Goal: Task Accomplishment & Management: Manage account settings

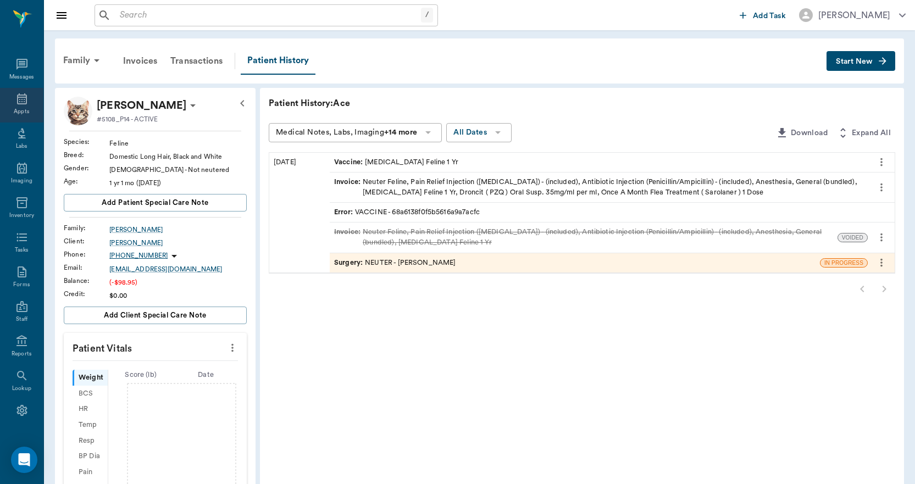
click at [15, 102] on icon at bounding box center [21, 98] width 13 height 13
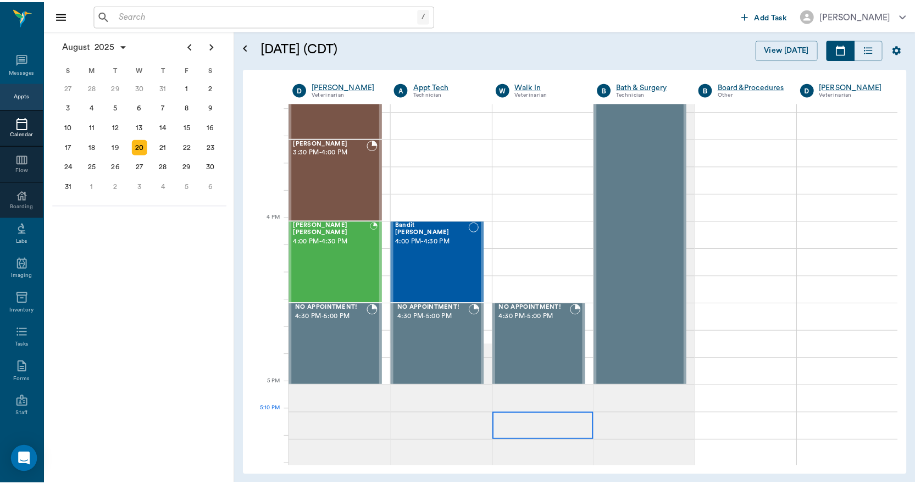
scroll to position [1211, 0]
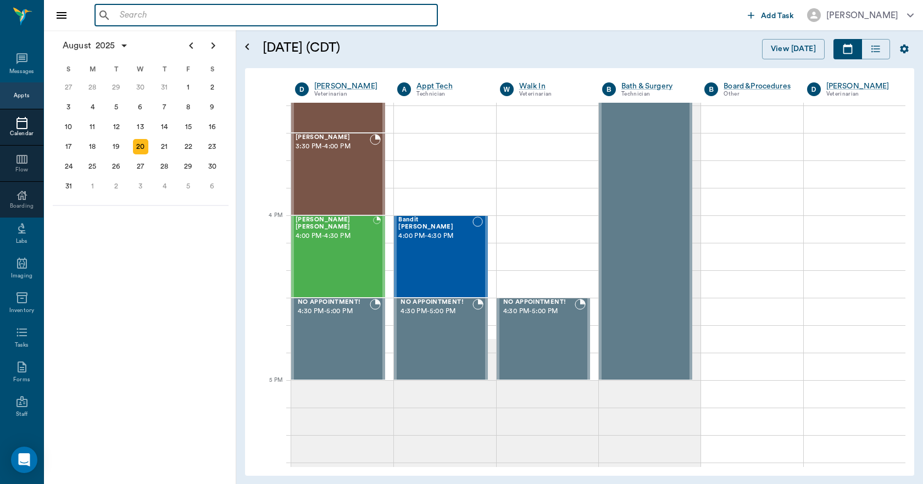
click at [121, 16] on input "text" at bounding box center [274, 15] width 318 height 15
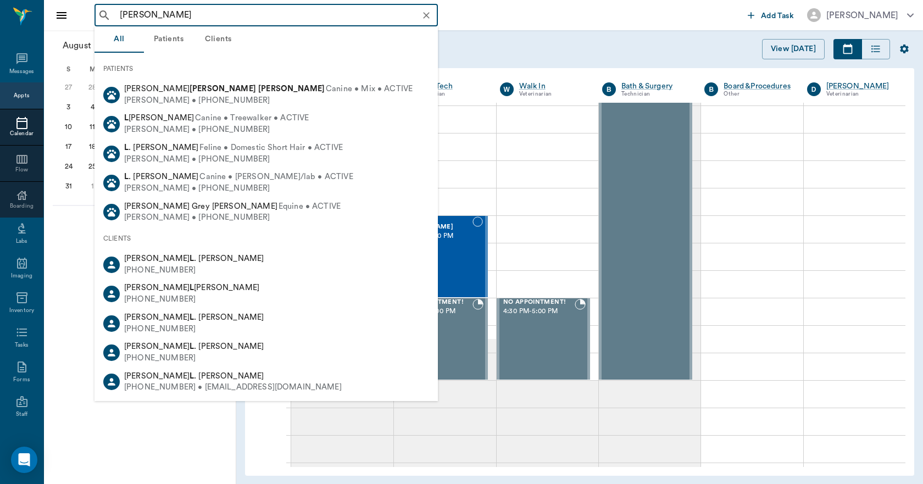
drag, startPoint x: 175, startPoint y: 13, endPoint x: 112, endPoint y: 11, distance: 63.2
click at [112, 11] on div "[PERSON_NAME] ​" at bounding box center [266, 15] width 343 height 22
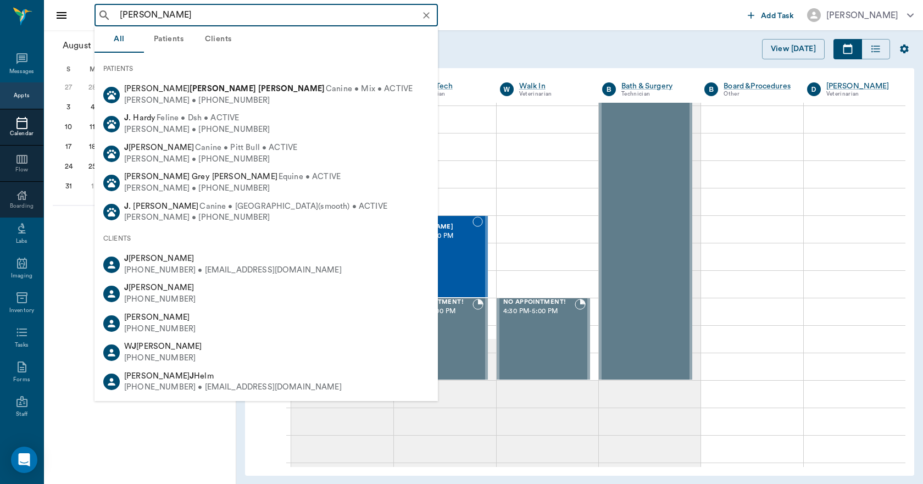
drag, startPoint x: 180, startPoint y: 10, endPoint x: 101, endPoint y: 15, distance: 79.3
click at [101, 15] on div "[PERSON_NAME] ​" at bounding box center [266, 15] width 343 height 22
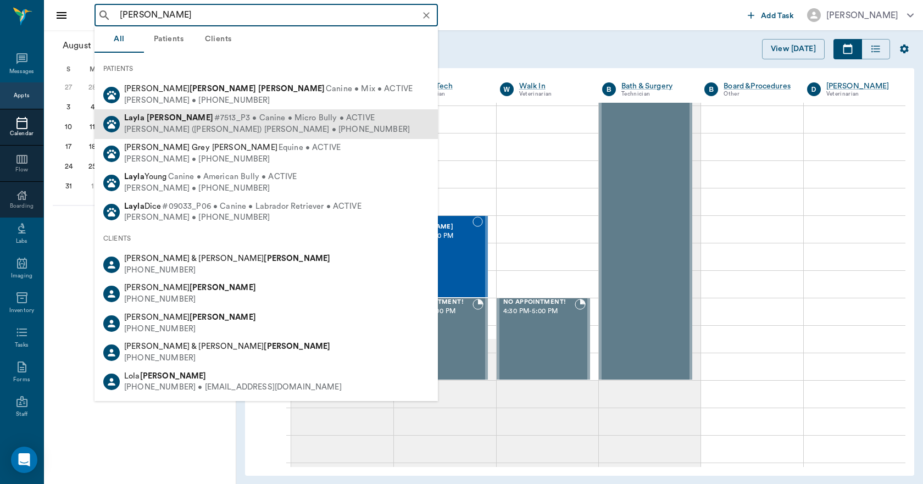
click at [162, 123] on div "[PERSON_NAME] #7513_P3 • Canine • Micro Bully • ACTIVE" at bounding box center [267, 119] width 286 height 12
type input "[PERSON_NAME]"
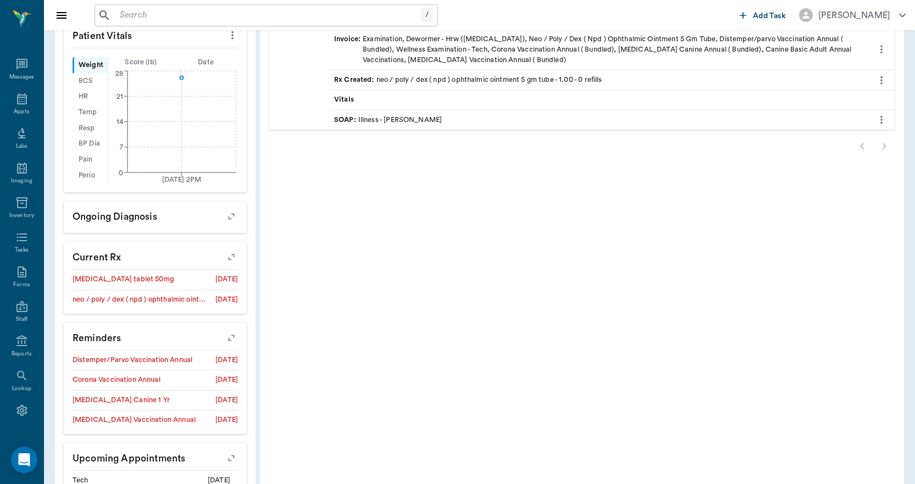
scroll to position [396, 0]
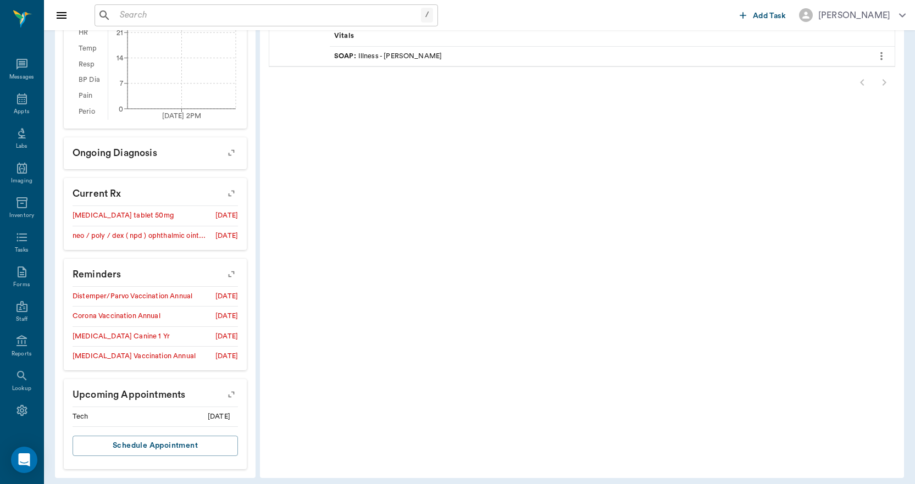
click at [227, 390] on icon "button" at bounding box center [231, 394] width 15 height 15
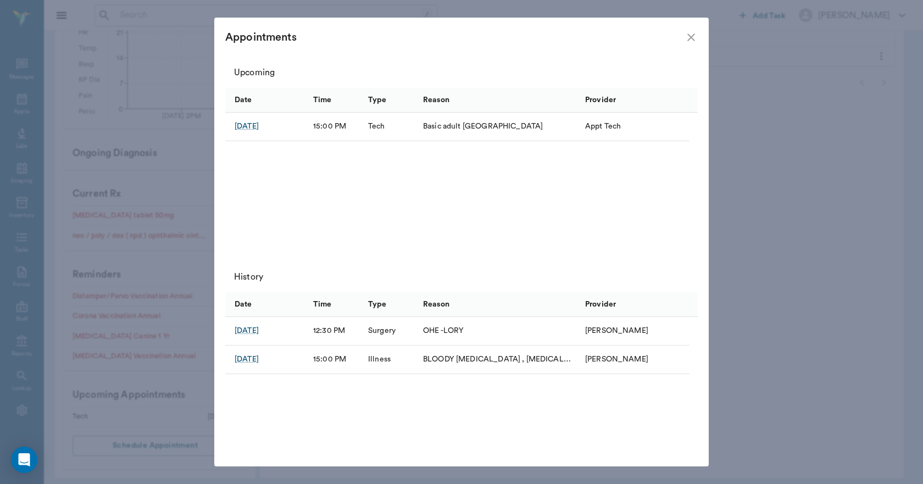
click at [692, 34] on icon "close" at bounding box center [691, 37] width 13 height 13
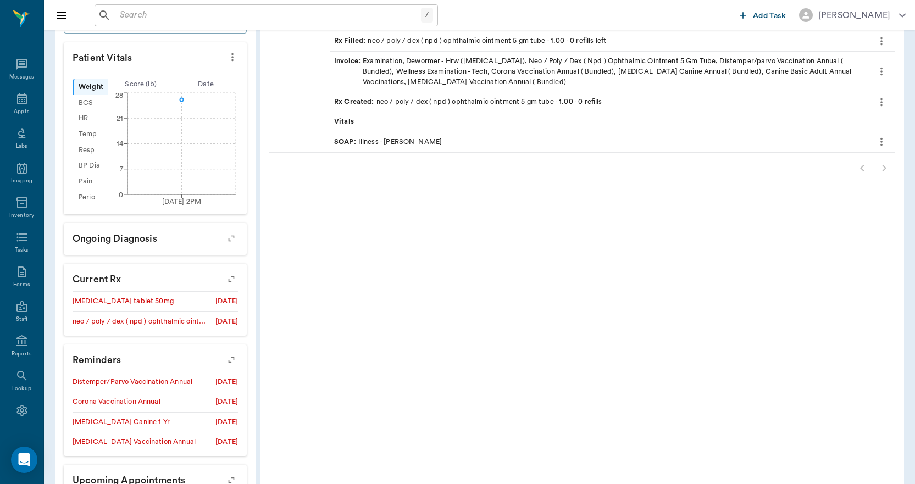
scroll to position [121, 0]
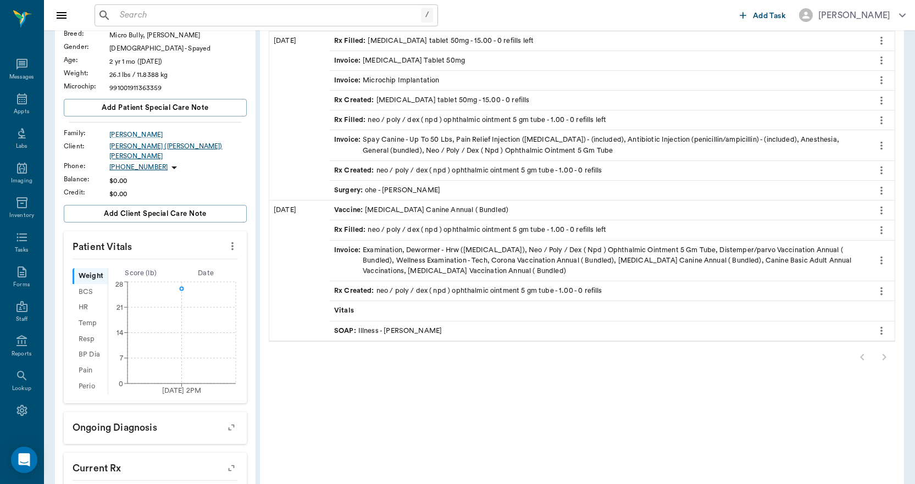
click at [141, 149] on div "[PERSON_NAME] ([PERSON_NAME]) [PERSON_NAME]" at bounding box center [177, 151] width 137 height 20
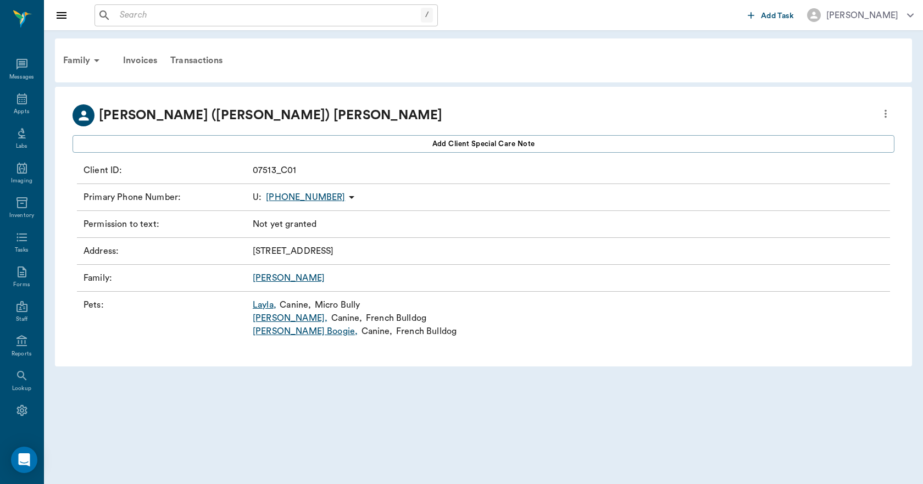
click at [887, 115] on icon "more" at bounding box center [886, 113] width 12 height 13
click at [772, 133] on span "Edit profile" at bounding box center [806, 133] width 155 height 12
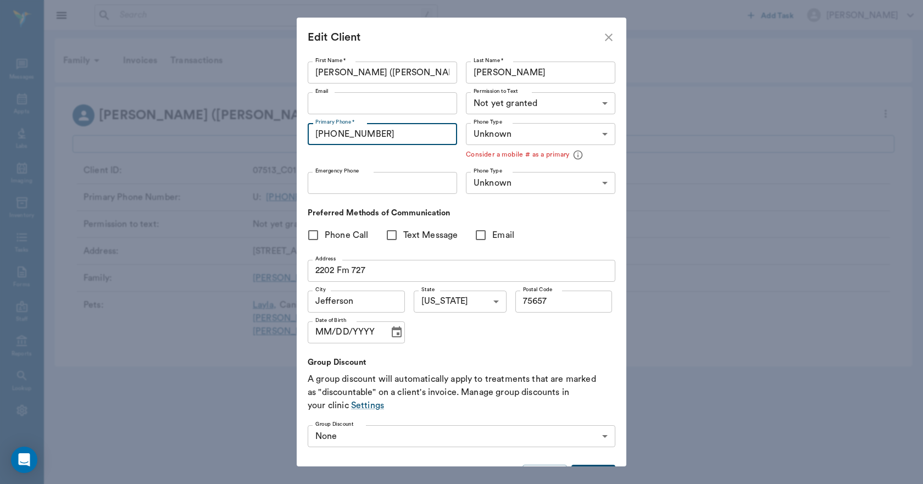
drag, startPoint x: 384, startPoint y: 134, endPoint x: 290, endPoint y: 138, distance: 93.5
click at [290, 138] on div "Edit Client First Name * [PERSON_NAME] ([PERSON_NAME]) First Name * Last Name *…" at bounding box center [461, 242] width 923 height 484
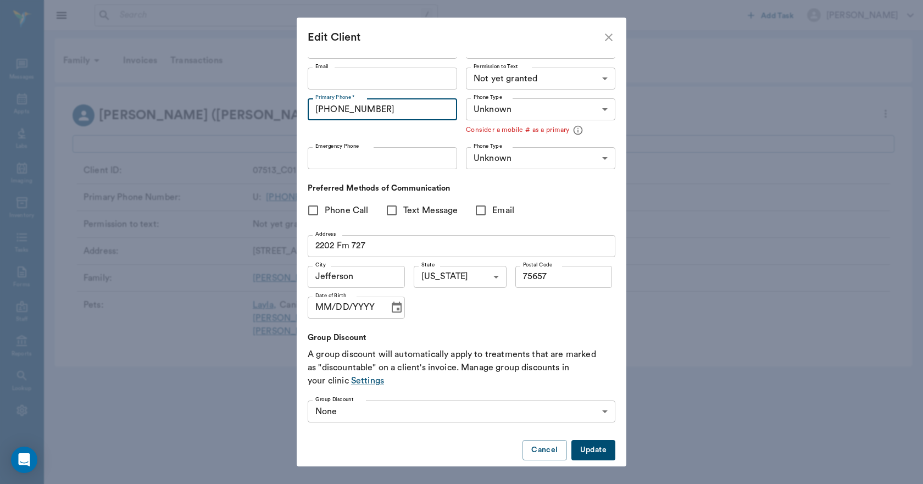
scroll to position [38, 0]
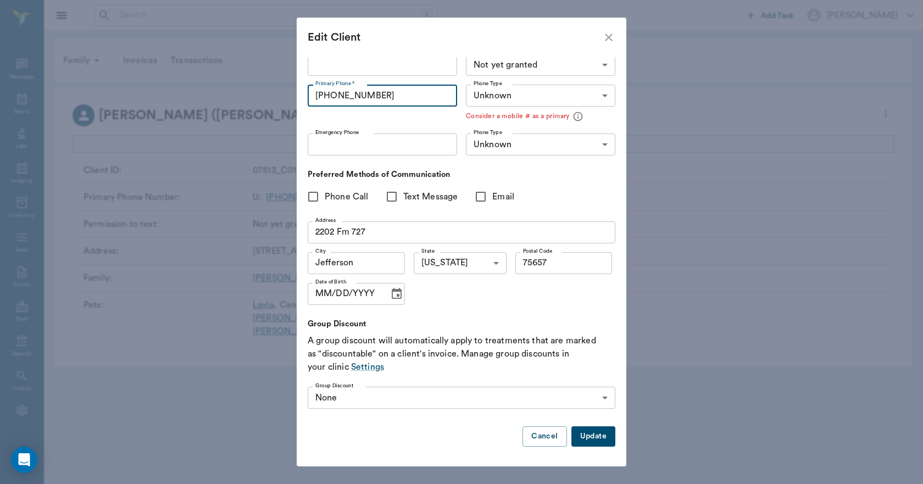
type input "[PHONE_NUMBER]"
click at [589, 437] on button "Update" at bounding box center [593, 436] width 44 height 20
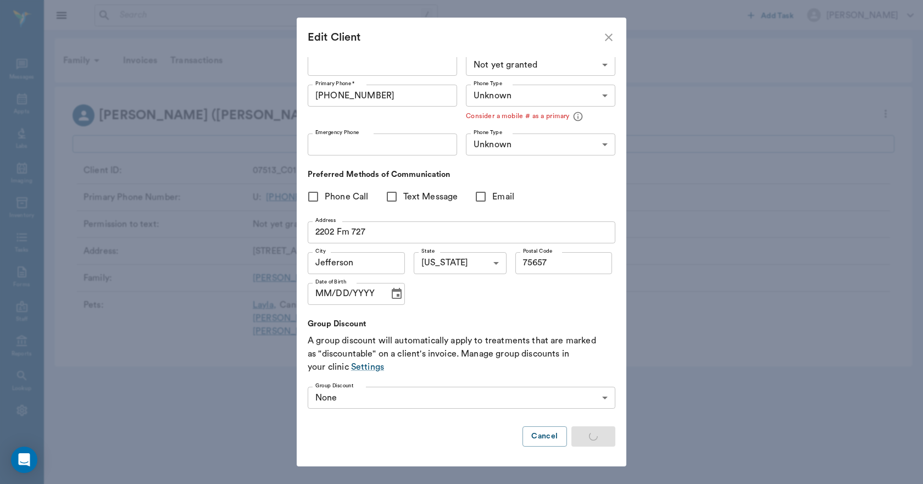
type input "MOBILE"
type input "LANDLINE"
type input "UNKNOWN"
type input "75657"
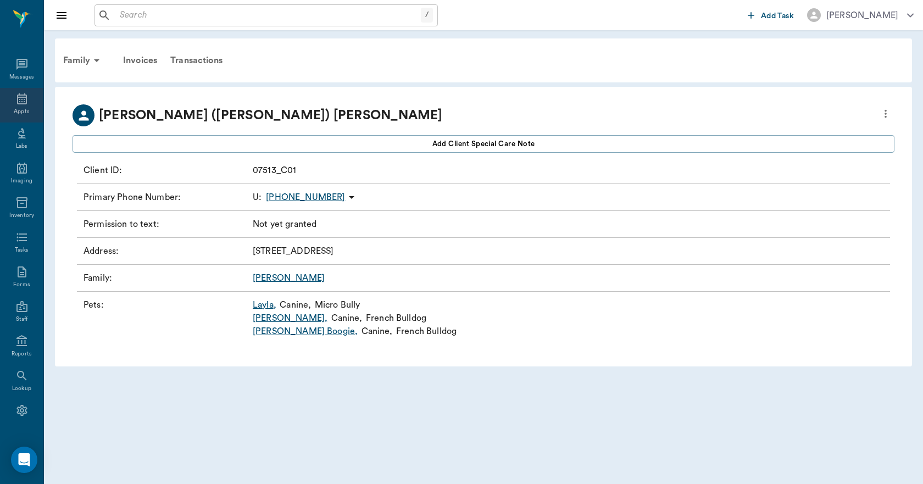
click at [15, 101] on icon at bounding box center [21, 98] width 13 height 13
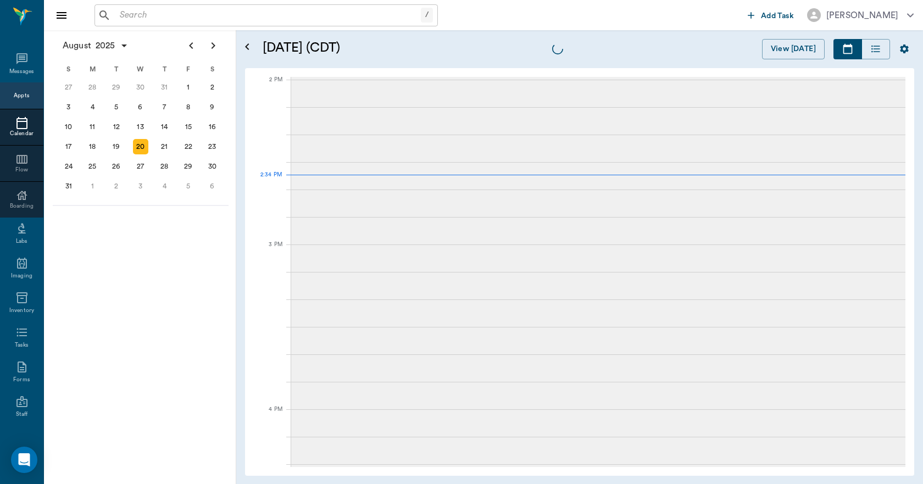
scroll to position [989, 0]
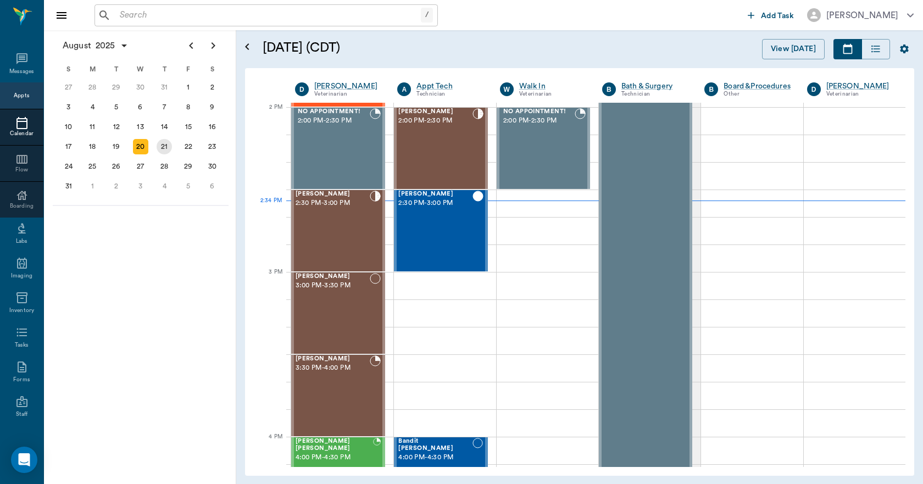
drag, startPoint x: 160, startPoint y: 145, endPoint x: 178, endPoint y: 163, distance: 24.9
click at [160, 146] on div "21" at bounding box center [164, 146] width 15 height 15
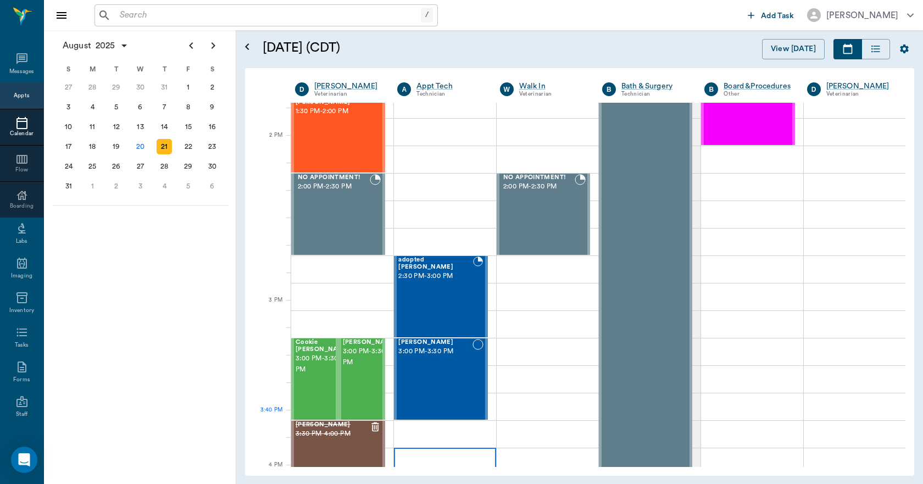
scroll to position [989, 0]
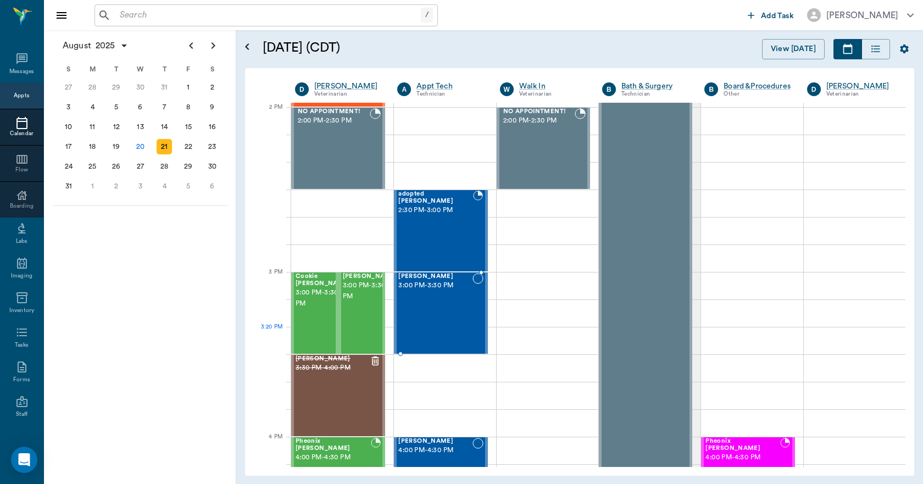
click at [427, 328] on div "[PERSON_NAME] 3:00 PM - 3:30 PM" at bounding box center [435, 313] width 74 height 80
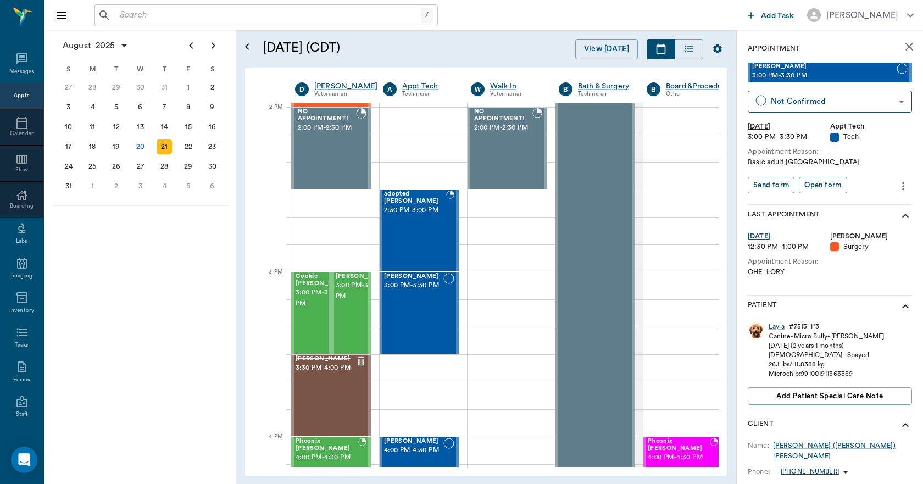
click at [897, 183] on icon "more" at bounding box center [903, 186] width 12 height 13
click at [844, 202] on span "Edit appointment" at bounding box center [849, 205] width 92 height 12
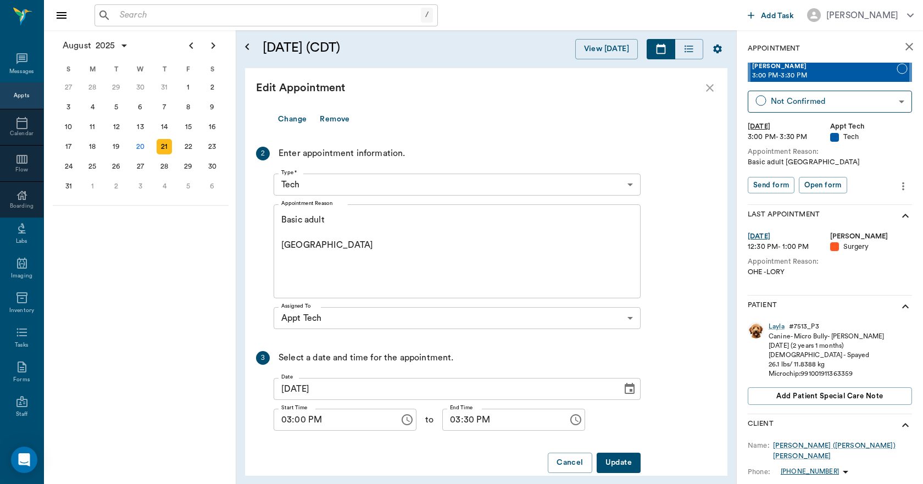
scroll to position [136, 0]
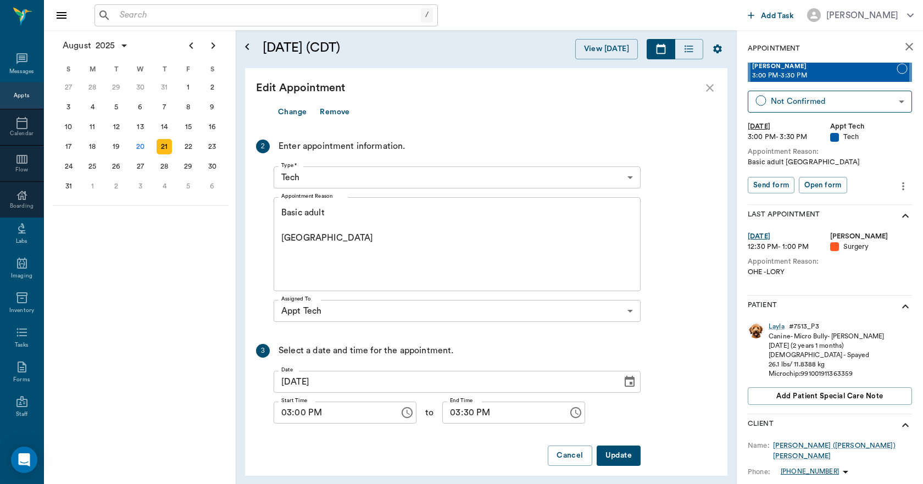
click at [631, 375] on icon "Choose date, selected date is Aug 21, 2025" at bounding box center [629, 381] width 13 height 13
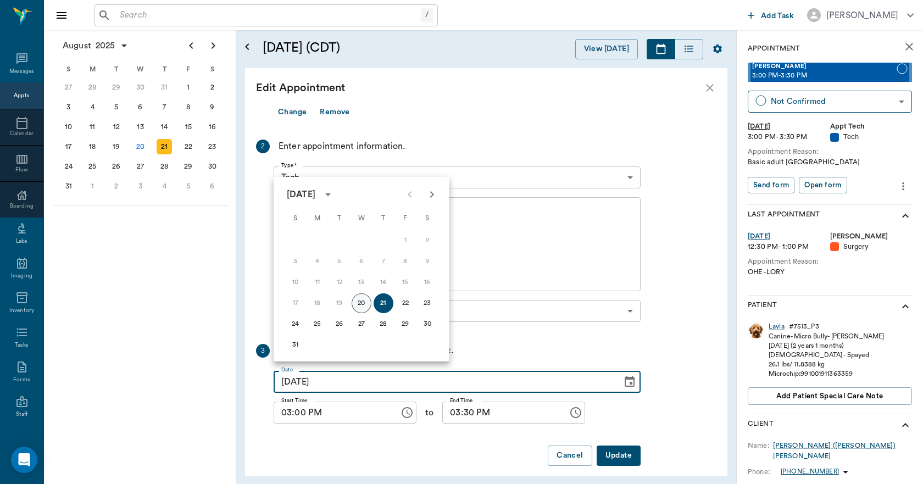
click at [360, 305] on button "20" at bounding box center [362, 303] width 20 height 20
type input "[DATE]"
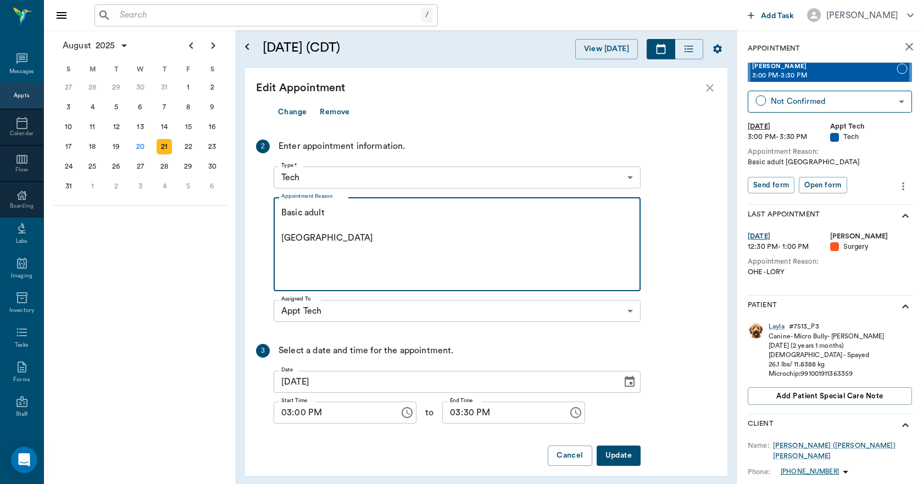
drag, startPoint x: 338, startPoint y: 201, endPoint x: 354, endPoint y: 210, distance: 18.7
click at [354, 210] on textarea "Basic adult [GEOGRAPHIC_DATA]" at bounding box center [457, 245] width 352 height 76
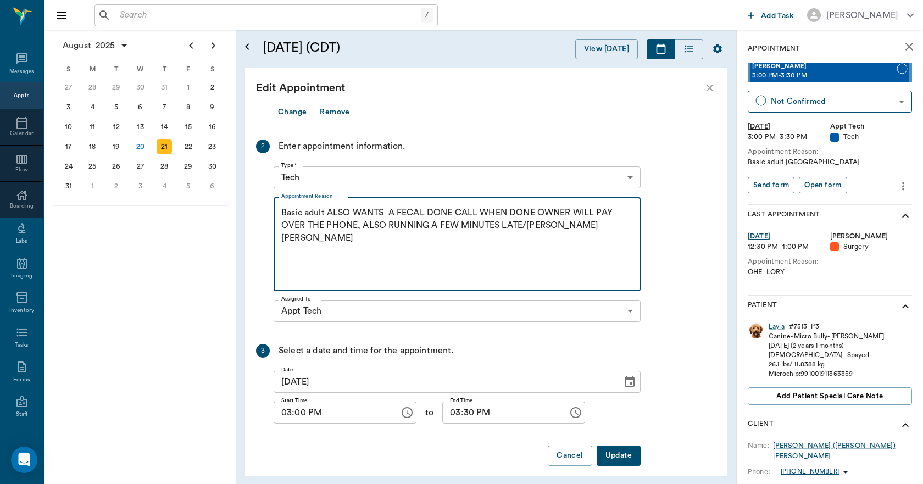
type textarea "Basic adult ALSO WANTS A FECAL DONE CALL WHEN DONE OWNER WILL PAY OVER THE PHON…"
click at [614, 448] on button "Update" at bounding box center [619, 456] width 44 height 20
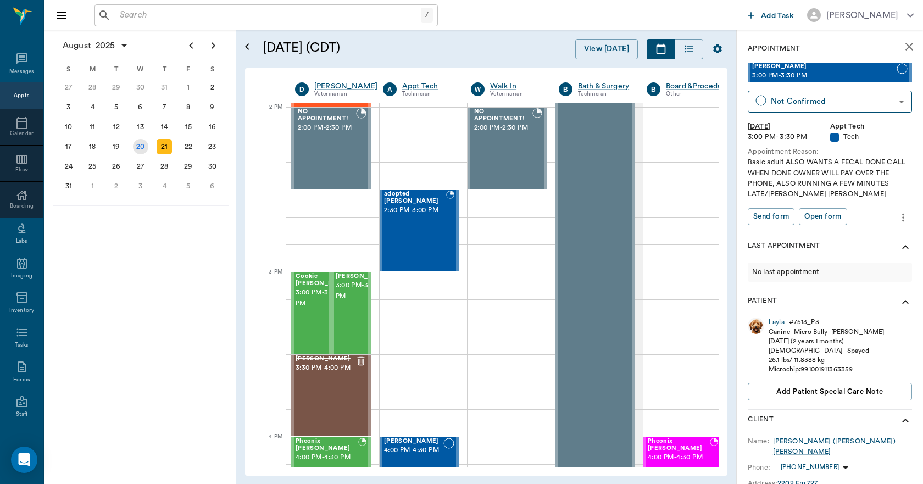
click at [137, 148] on div "20" at bounding box center [140, 146] width 15 height 15
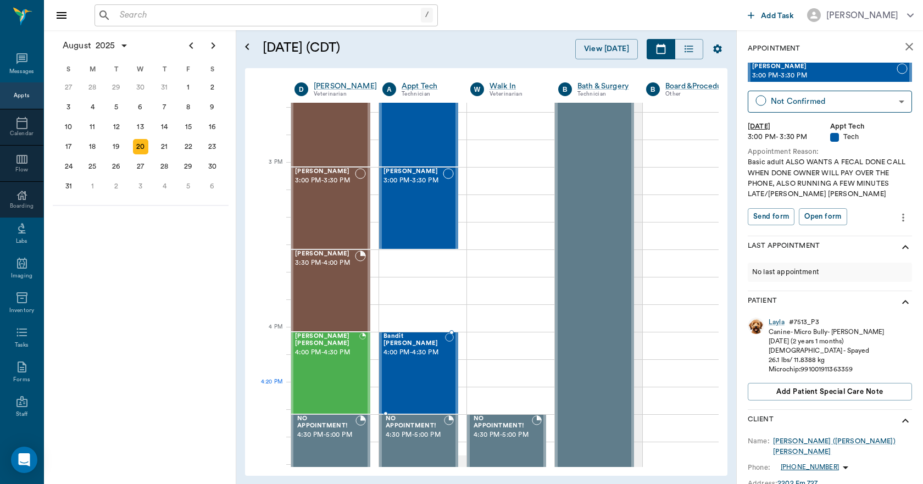
scroll to position [1099, 1]
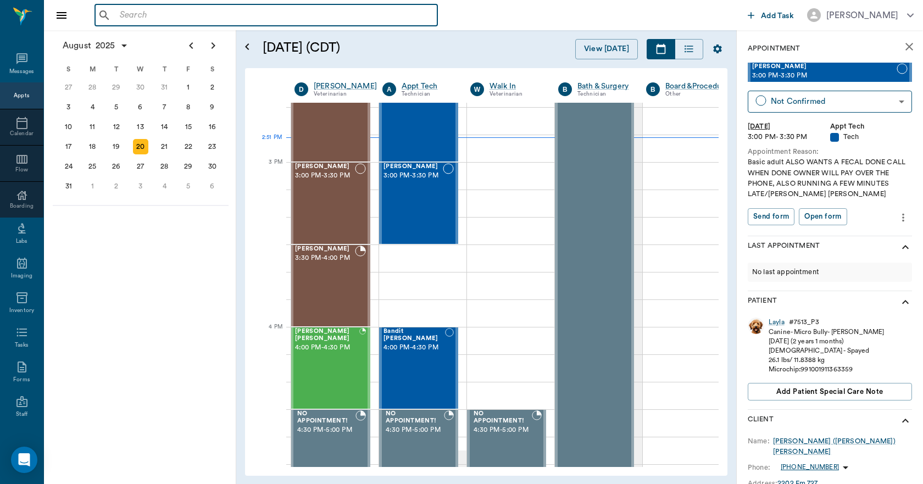
click at [127, 13] on input "text" at bounding box center [274, 15] width 318 height 15
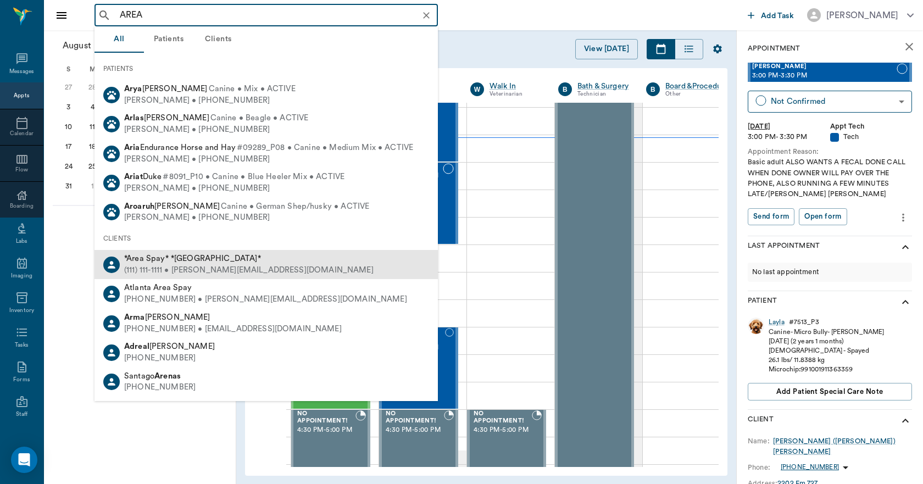
click at [176, 267] on div "(111) 111-1111 • [PERSON_NAME][EMAIL_ADDRESS][DOMAIN_NAME]" at bounding box center [248, 271] width 249 height 12
type input "AREA"
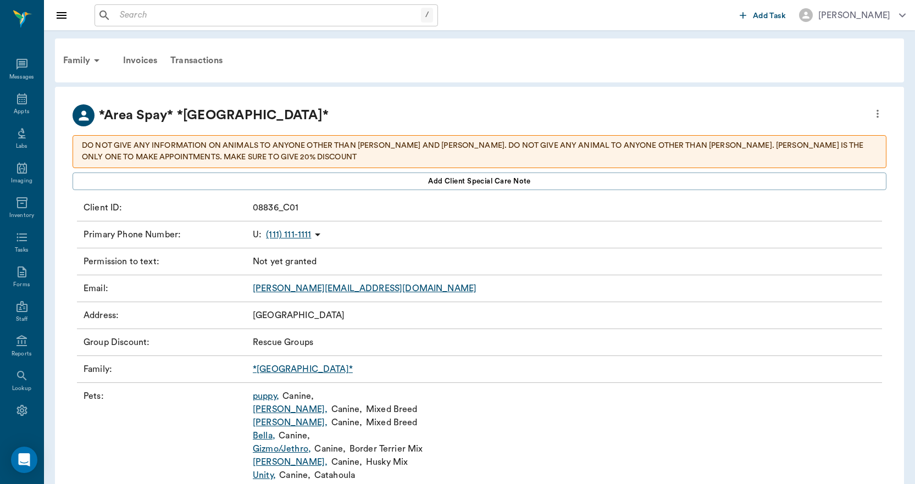
click at [266, 368] on link "*[GEOGRAPHIC_DATA]*" at bounding box center [303, 369] width 100 height 9
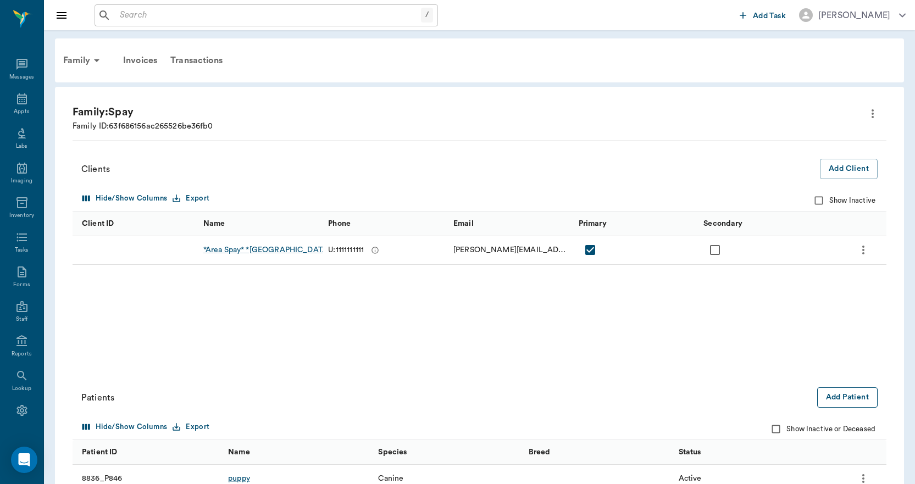
click at [847, 401] on button "Add Patient" at bounding box center [847, 397] width 60 height 20
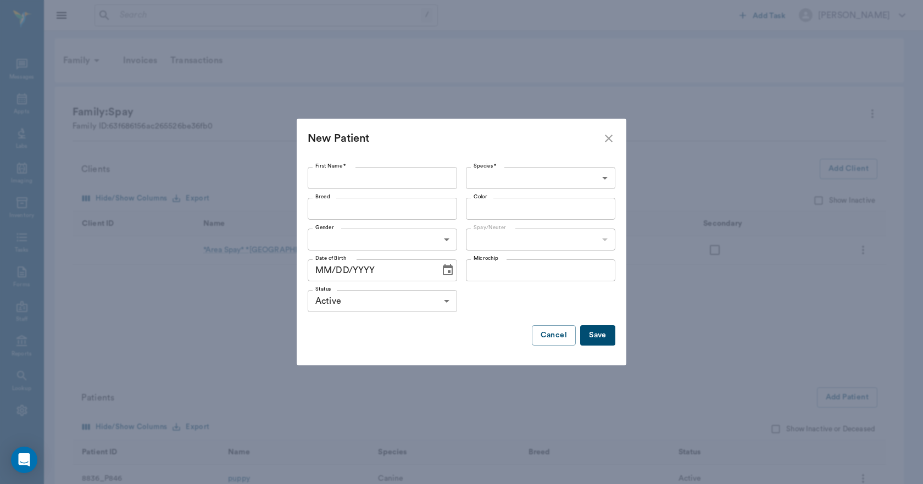
click at [326, 183] on input "First Name *" at bounding box center [382, 178] width 149 height 22
type input "P"
type input "Princess"
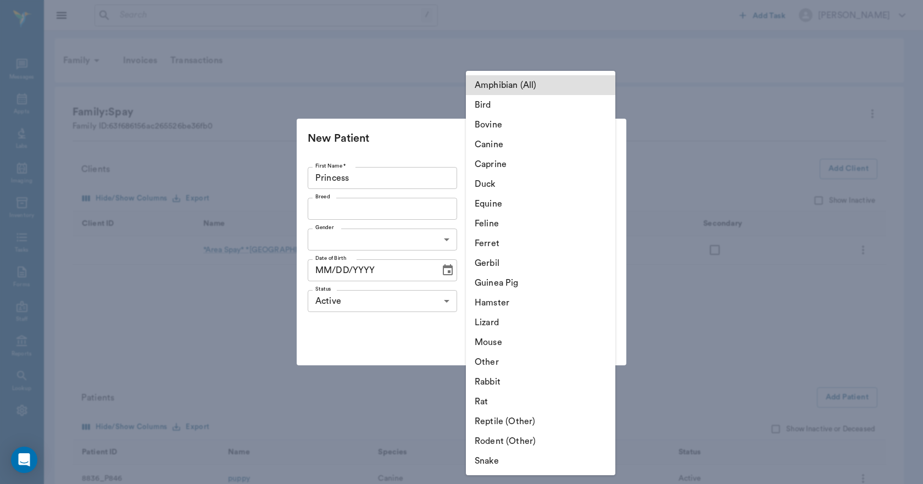
click at [489, 147] on li "Canine" at bounding box center [540, 145] width 149 height 20
type input "Canine"
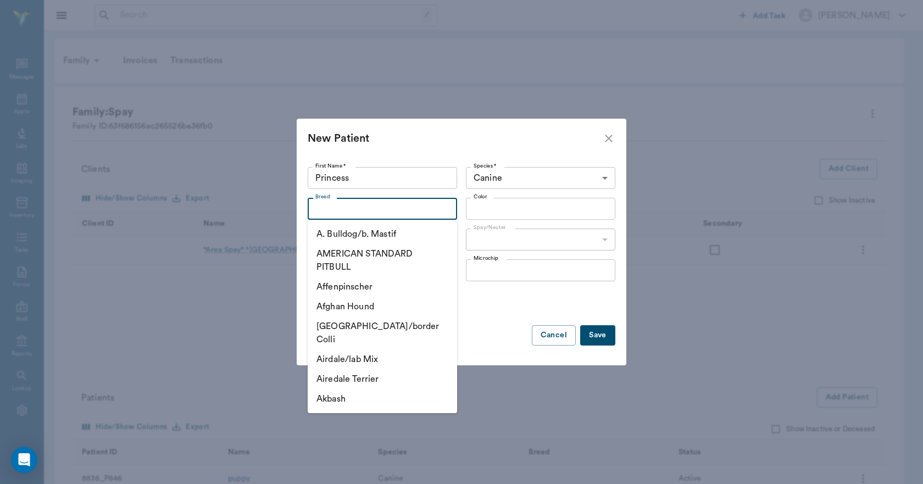
click at [358, 213] on input "Breed" at bounding box center [373, 208] width 125 height 15
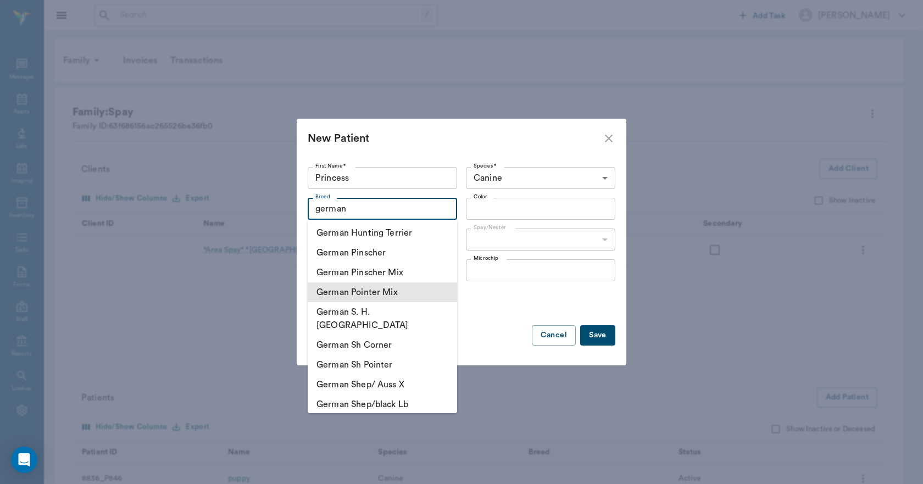
scroll to position [110, 0]
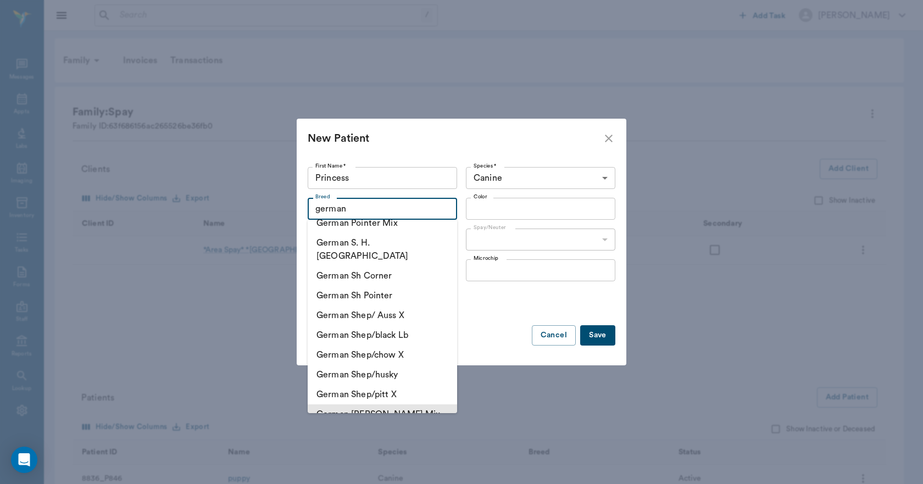
click at [373, 404] on li "German [PERSON_NAME] Mix" at bounding box center [382, 414] width 149 height 20
type input "German [PERSON_NAME] Mix"
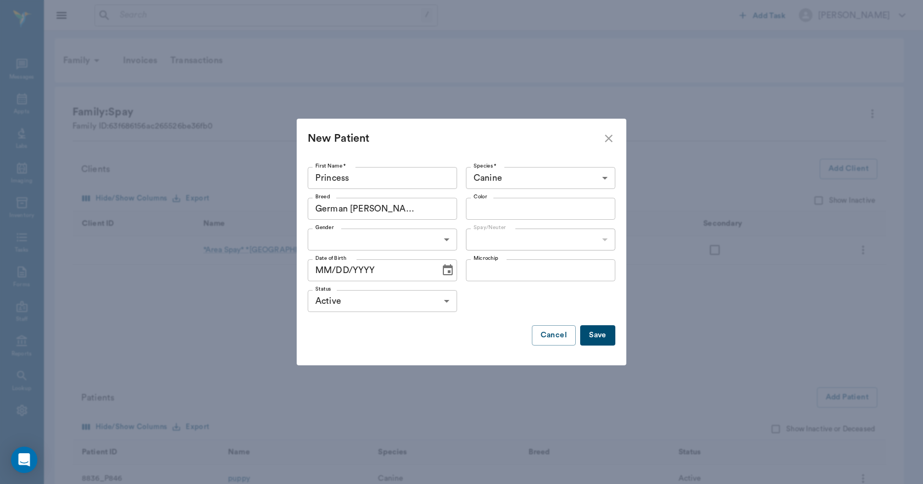
click at [517, 217] on div "Color" at bounding box center [540, 209] width 149 height 22
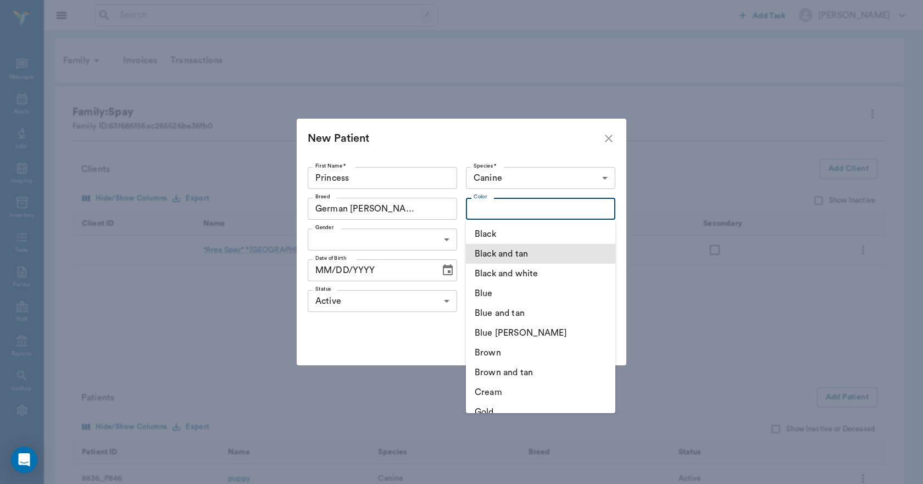
click at [506, 254] on li "Black and tan" at bounding box center [540, 254] width 149 height 20
type input "Black and tan"
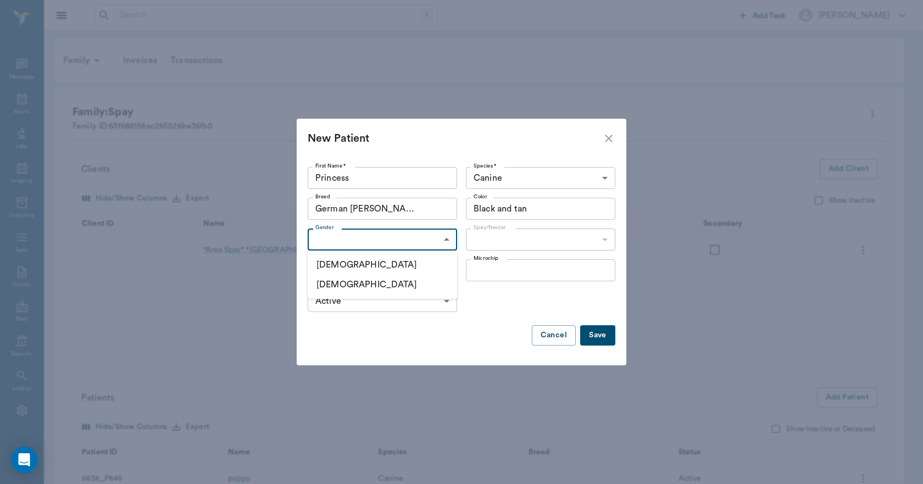
click at [345, 282] on li "[DEMOGRAPHIC_DATA]" at bounding box center [382, 285] width 149 height 20
type input "[DEMOGRAPHIC_DATA]"
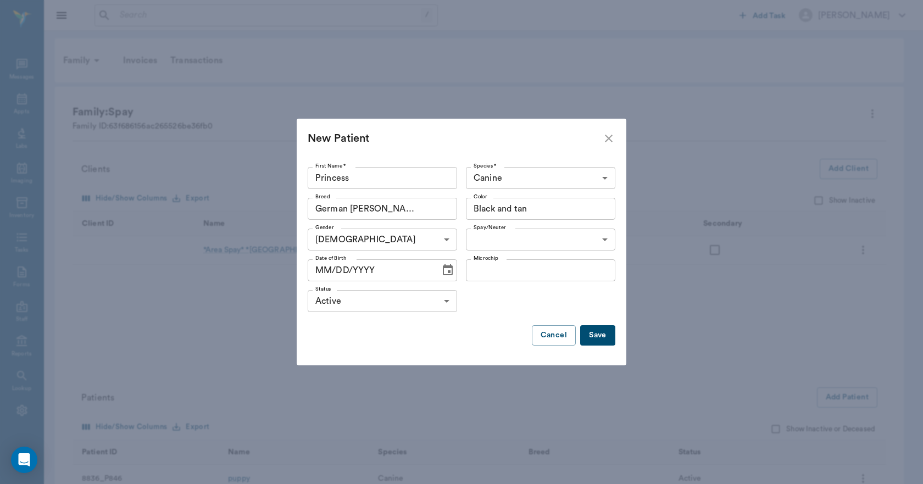
click at [604, 335] on button "Save" at bounding box center [597, 335] width 35 height 20
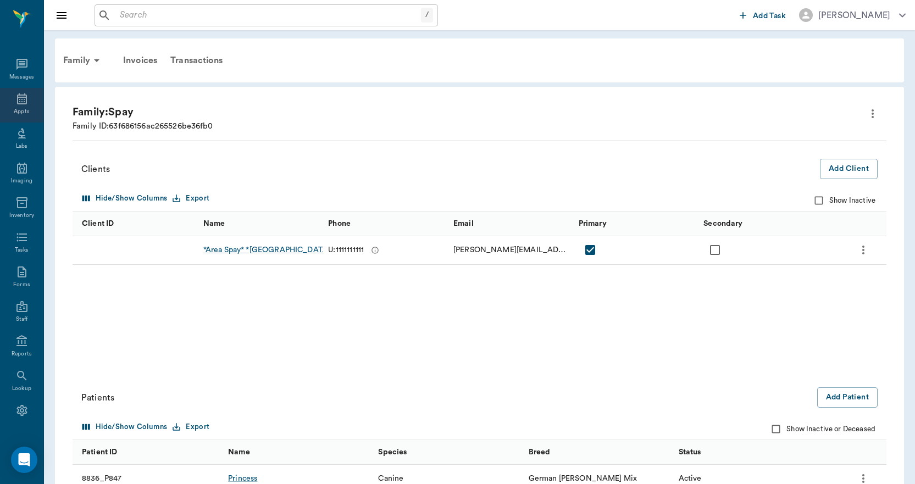
click at [17, 102] on icon at bounding box center [22, 98] width 10 height 11
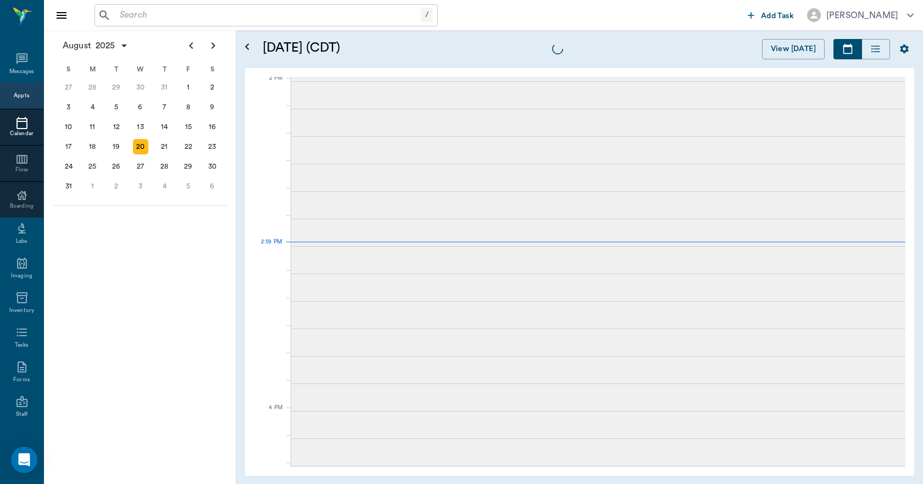
scroll to position [991, 0]
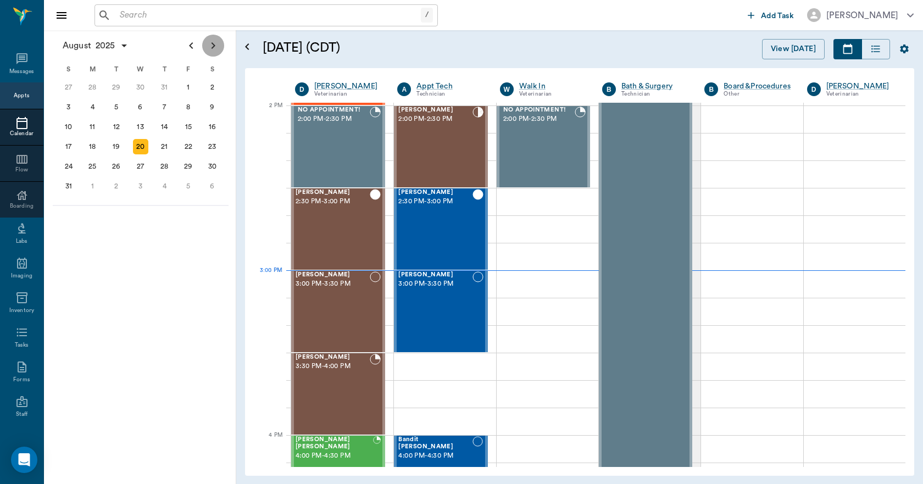
click at [213, 47] on icon "Next page" at bounding box center [213, 45] width 13 height 13
click at [95, 148] on div "22" at bounding box center [92, 146] width 15 height 15
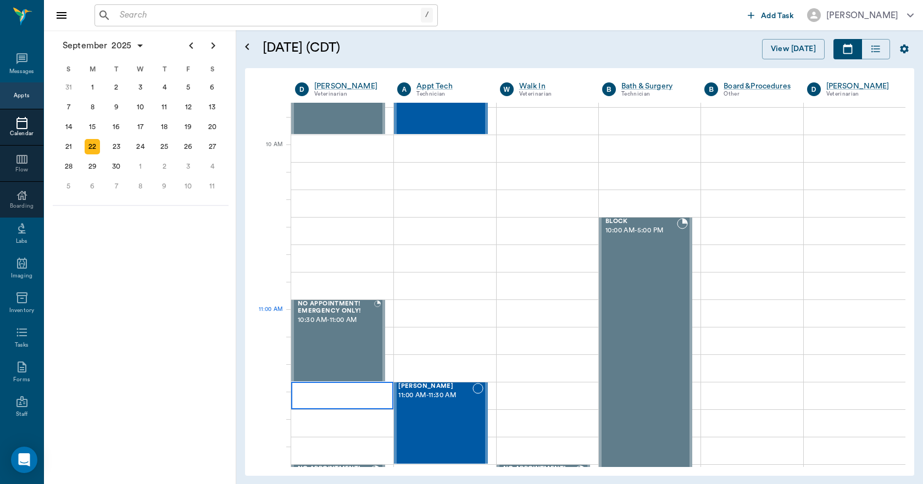
scroll to position [440, 0]
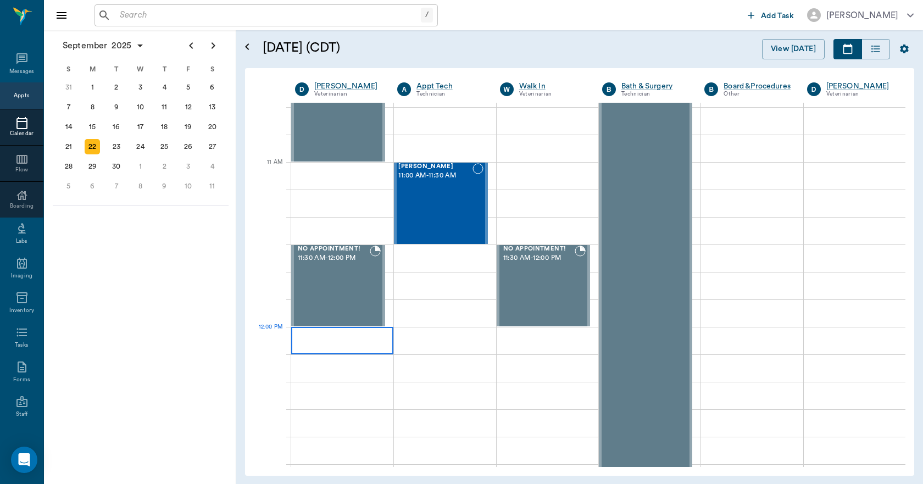
click at [295, 332] on div at bounding box center [342, 340] width 102 height 27
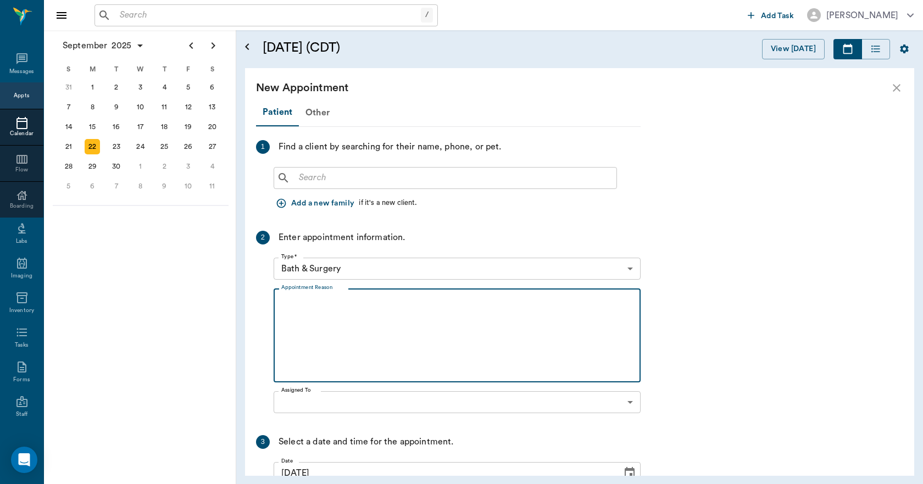
click at [295, 332] on textarea "Appointment Reason" at bounding box center [457, 336] width 352 height 76
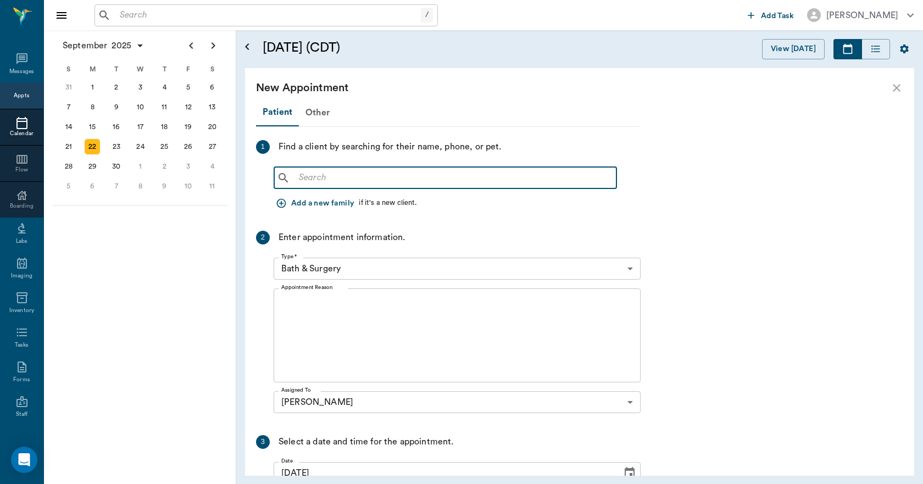
click at [306, 175] on input "text" at bounding box center [454, 177] width 318 height 15
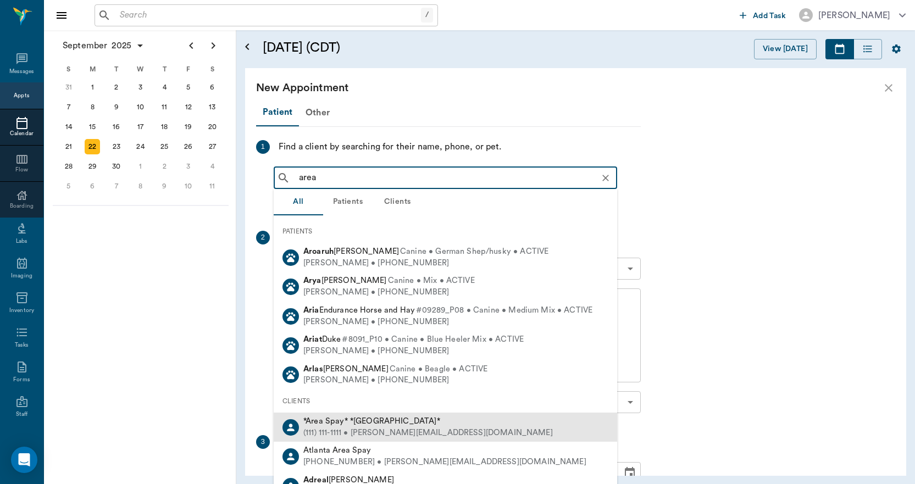
click at [329, 428] on div "(111) 111-1111 • [PERSON_NAME][EMAIL_ADDRESS][DOMAIN_NAME]" at bounding box center [427, 434] width 249 height 12
type input "area"
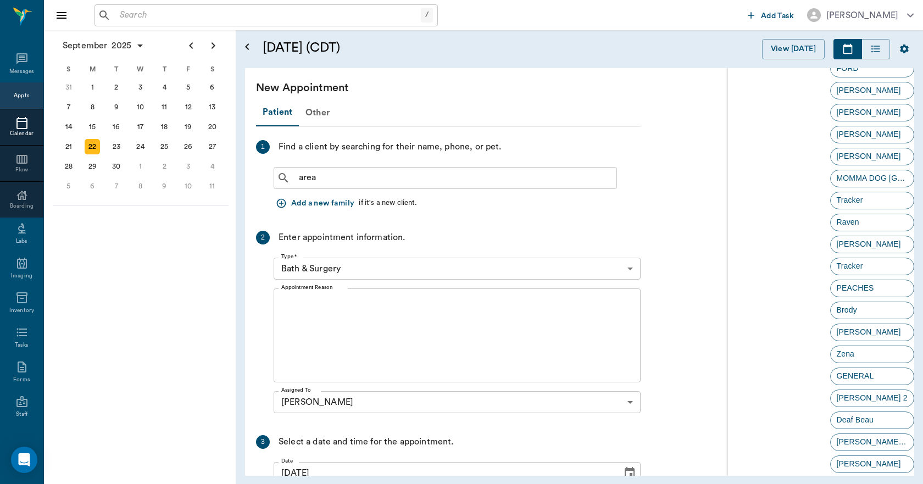
scroll to position [1950, 0]
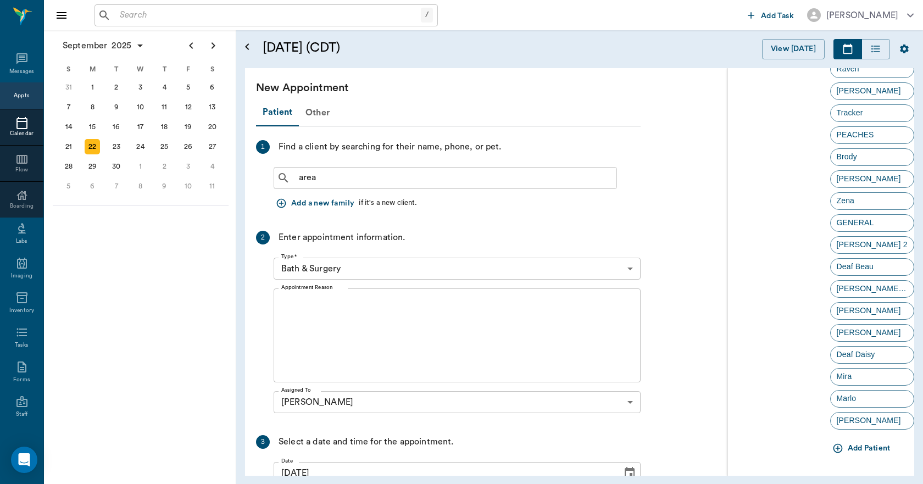
click at [833, 448] on icon "button" at bounding box center [838, 448] width 11 height 11
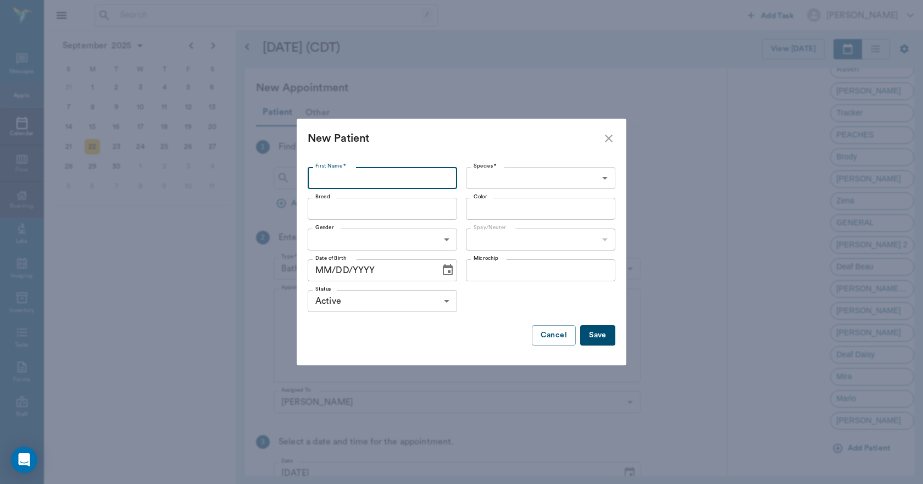
click at [342, 181] on input "First Name *" at bounding box center [382, 178] width 149 height 22
type input "14 puppy momma dog"
click at [497, 175] on body "/ ​ Add Task [PERSON_NAME] Nectar Messages Appts Calendar Flow Boarding Labs Im…" at bounding box center [461, 242] width 923 height 484
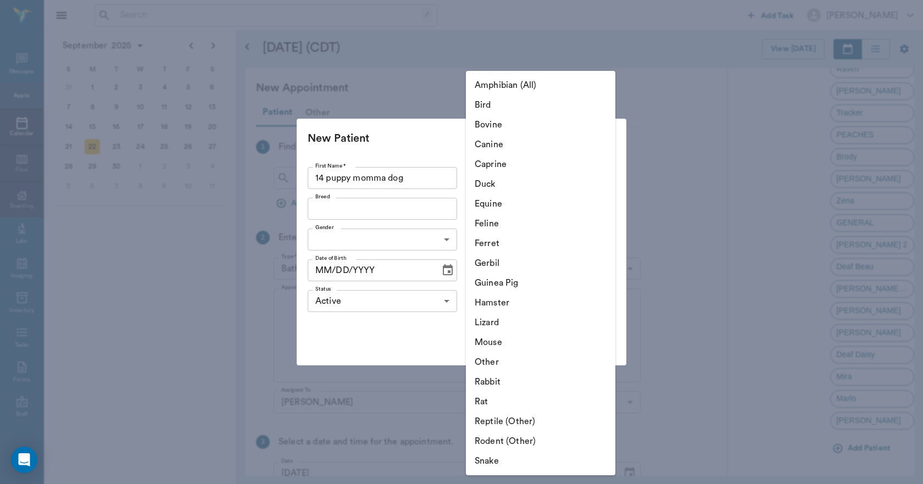
click at [495, 143] on li "Canine" at bounding box center [540, 145] width 149 height 20
type input "Canine"
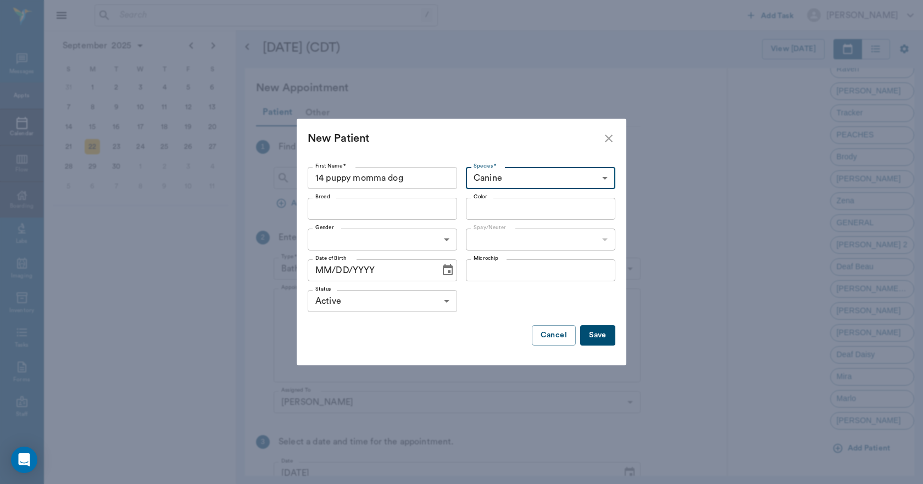
click at [348, 243] on body "/ ​ Add Task [PERSON_NAME] Nectar Messages Appts Calendar Flow Boarding Labs Im…" at bounding box center [461, 242] width 923 height 484
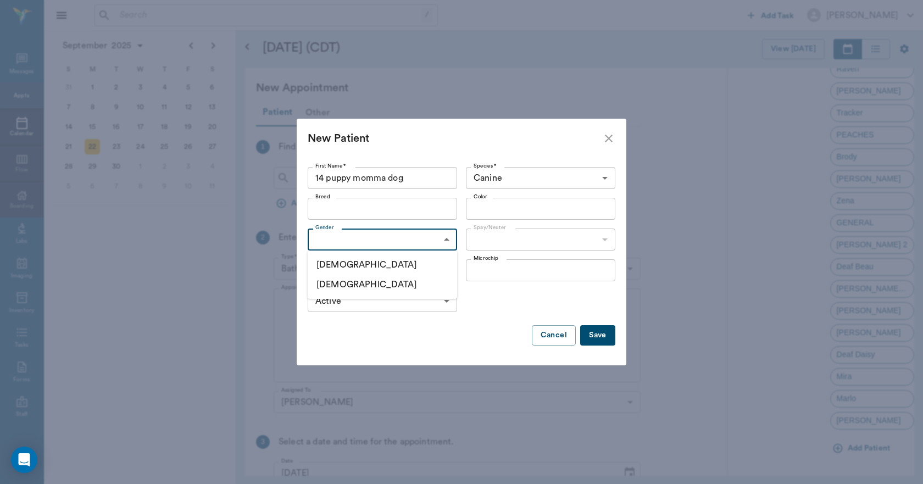
click at [342, 285] on li "[DEMOGRAPHIC_DATA]" at bounding box center [382, 285] width 149 height 20
type input "[DEMOGRAPHIC_DATA]"
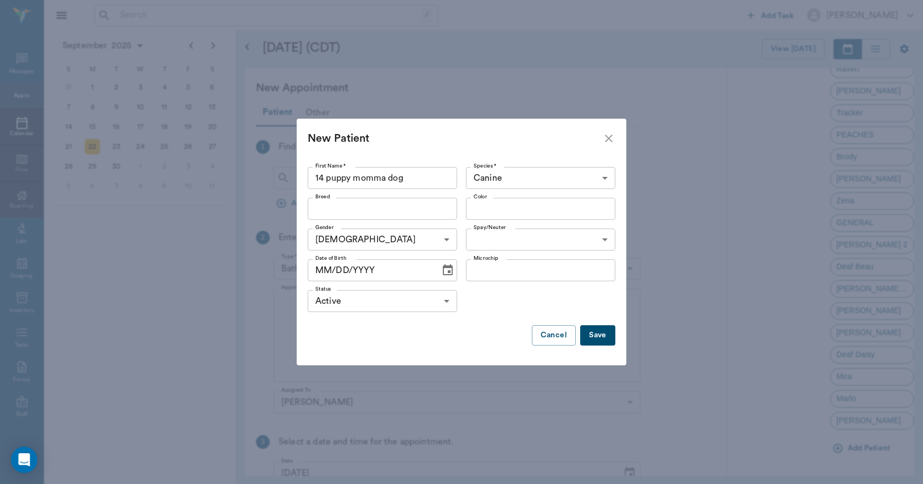
click at [602, 334] on button "Save" at bounding box center [597, 335] width 35 height 20
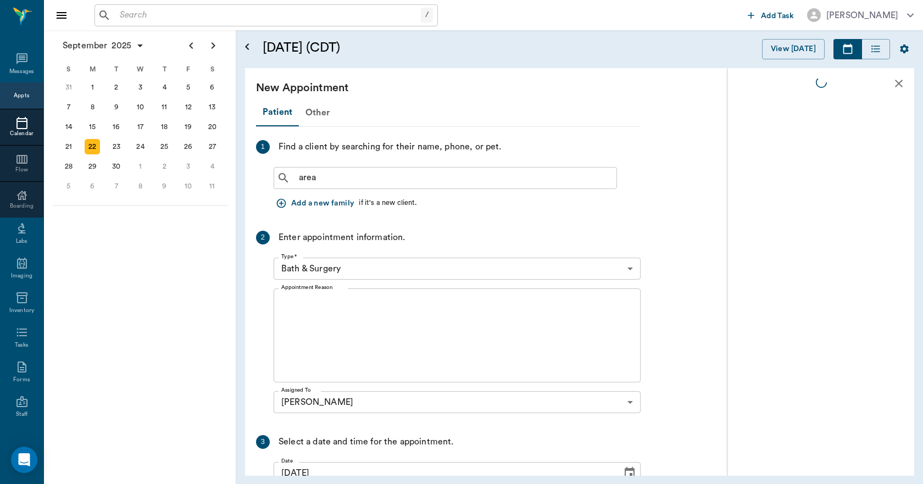
scroll to position [0, 0]
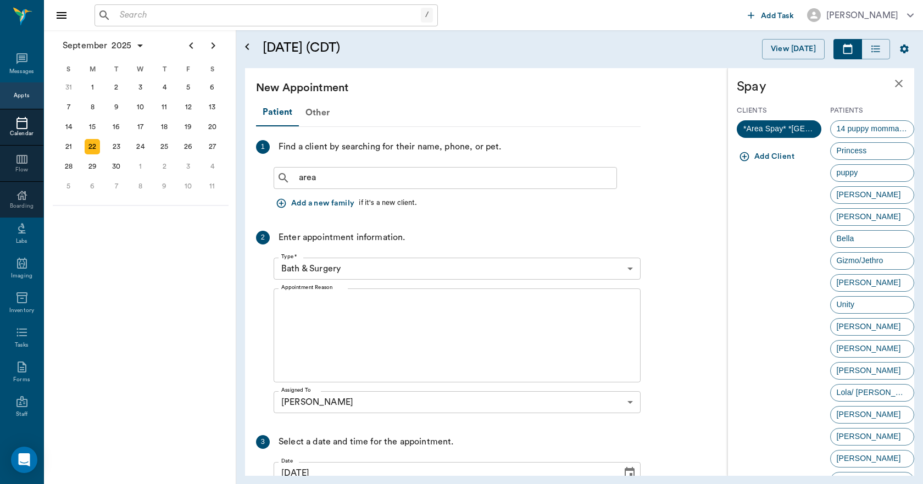
click at [861, 127] on span "14 puppy momma dog" at bounding box center [873, 129] width 84 height 12
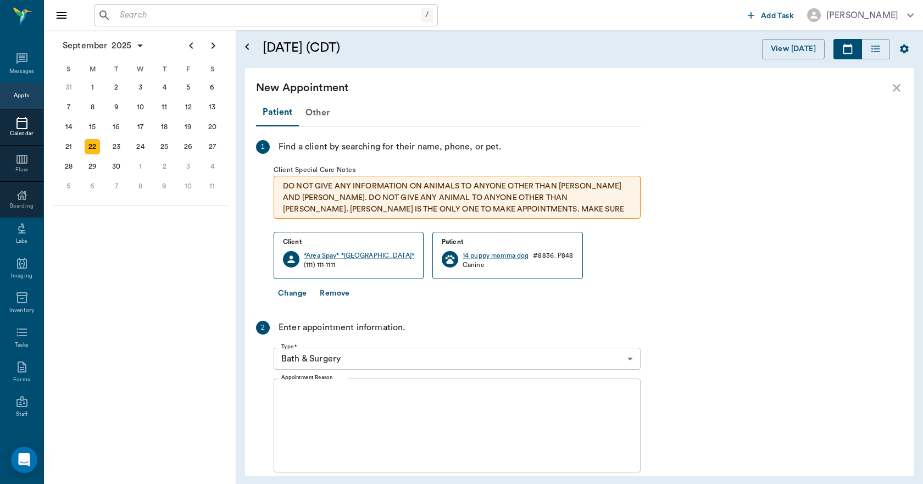
click at [320, 362] on body "/ ​ Add Task [PERSON_NAME] Nectar Messages Appts Calendar Flow Boarding Labs Im…" at bounding box center [461, 242] width 923 height 484
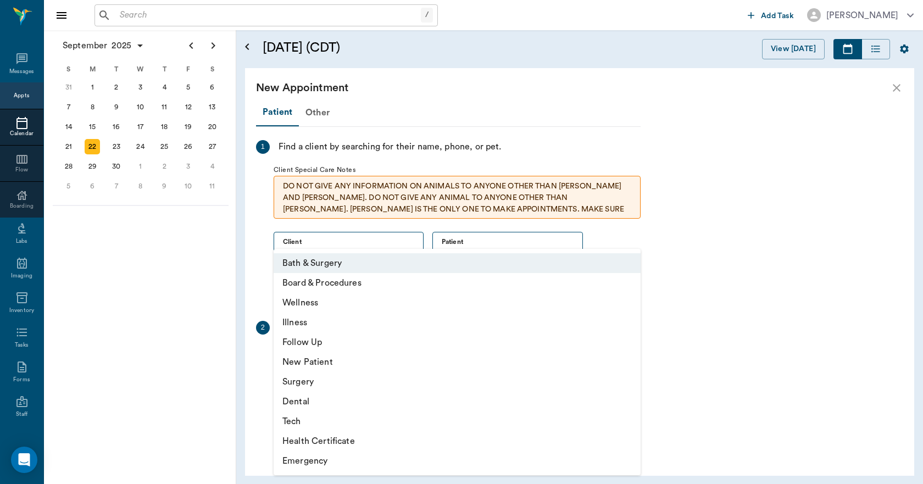
click at [302, 380] on li "Surgery" at bounding box center [457, 382] width 367 height 20
type input "65d2be4f46e3a538d89b8c18"
type input "12:30 PM"
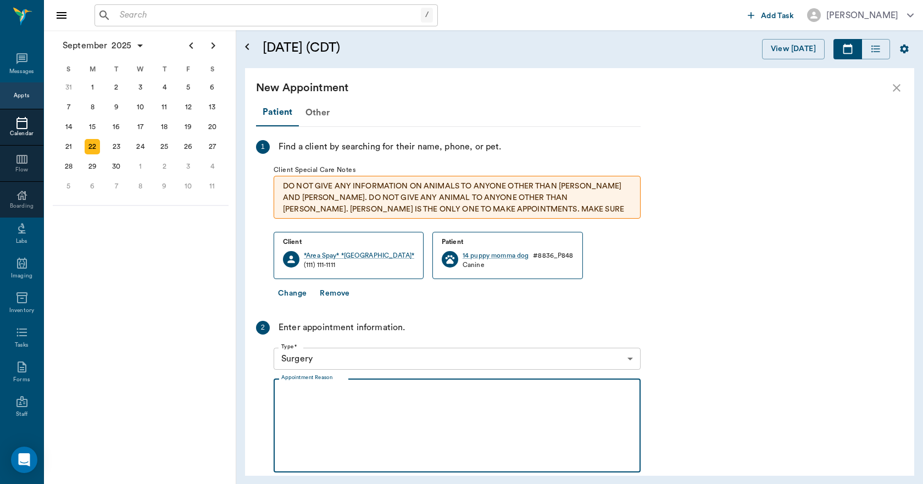
click at [290, 393] on textarea "Appointment Reason" at bounding box center [457, 426] width 352 height 76
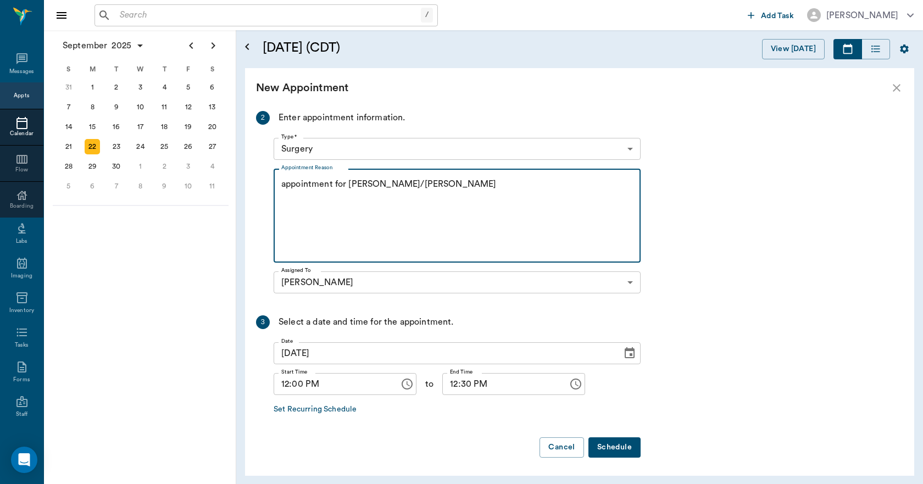
scroll to position [212, 0]
type textarea "appointment for [PERSON_NAME]/[PERSON_NAME]"
click at [611, 446] on button "Schedule" at bounding box center [615, 446] width 52 height 20
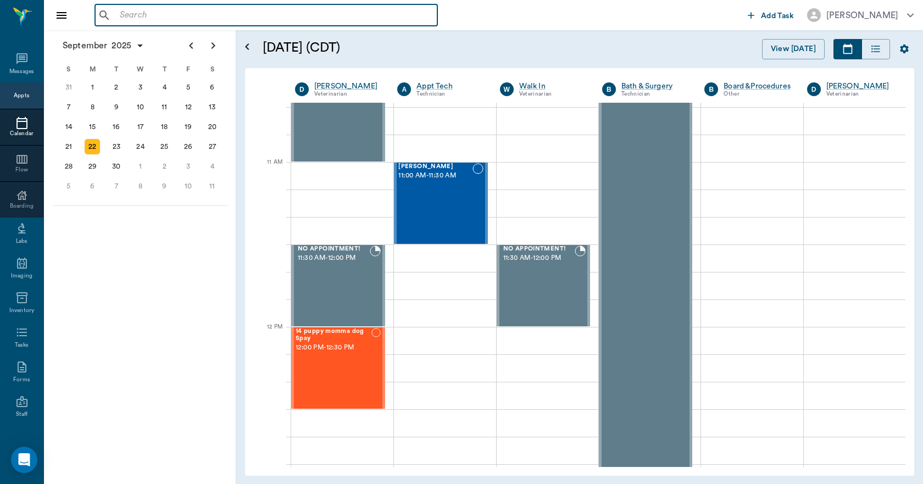
click at [122, 13] on input "text" at bounding box center [274, 15] width 318 height 15
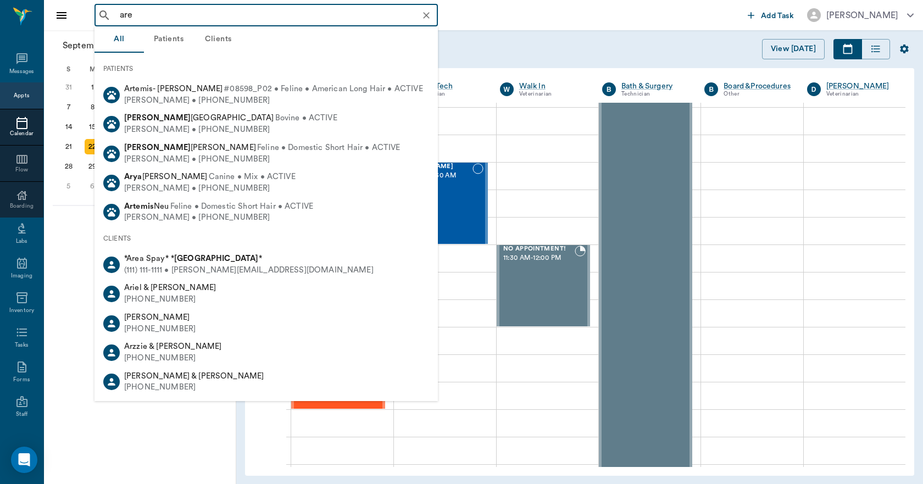
type input "area"
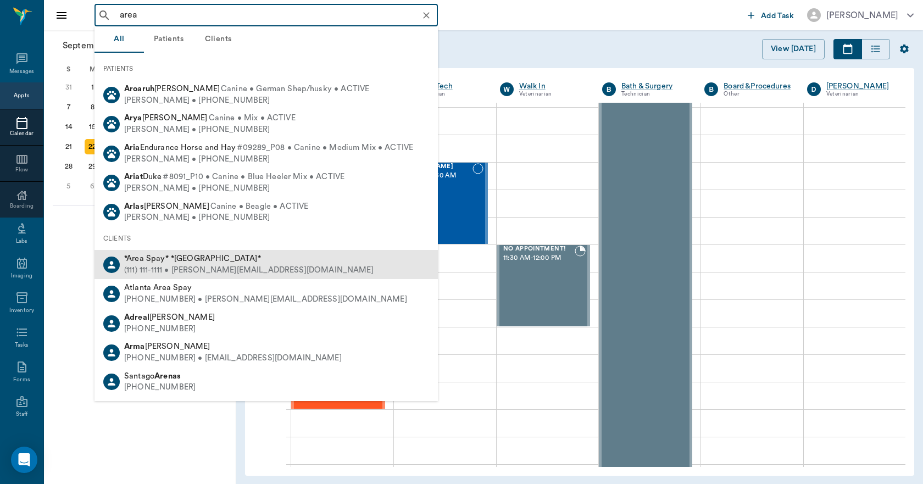
click at [156, 268] on div "(111) 111-1111 • [PERSON_NAME][EMAIL_ADDRESS][DOMAIN_NAME]" at bounding box center [248, 271] width 249 height 12
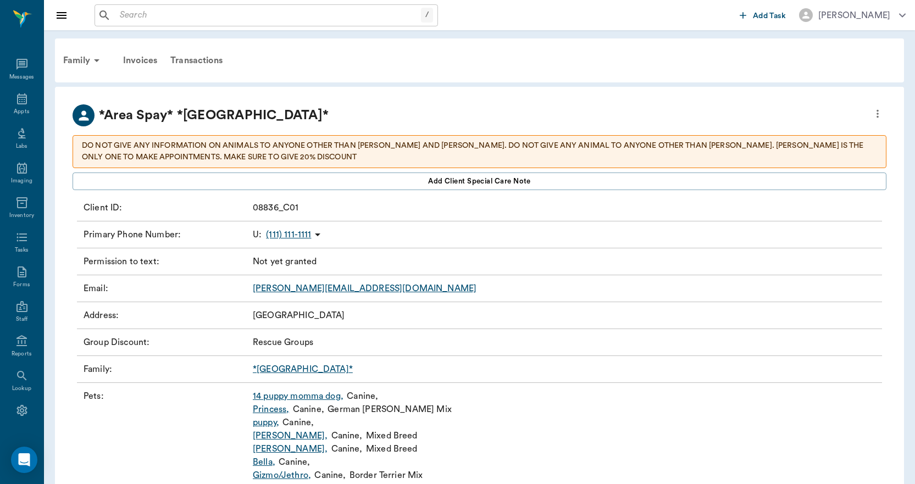
click at [273, 409] on link "Princess ," at bounding box center [271, 409] width 36 height 13
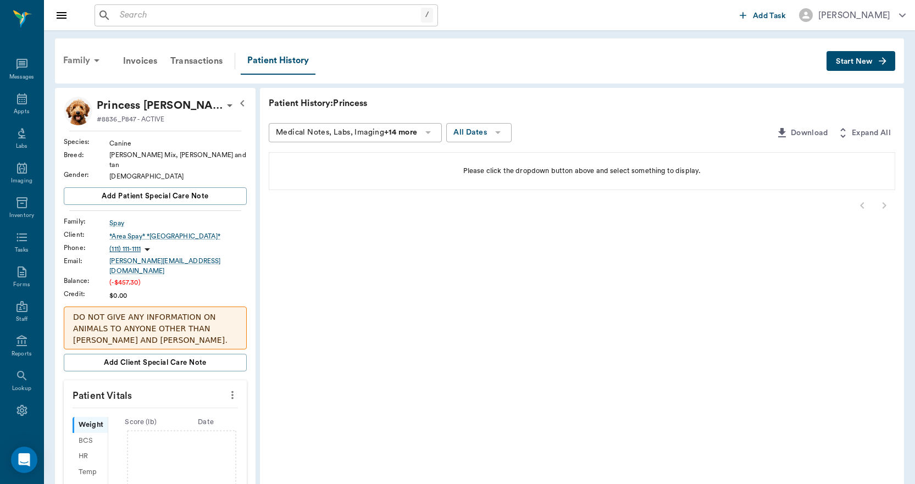
click at [81, 60] on div "Family" at bounding box center [83, 60] width 53 height 26
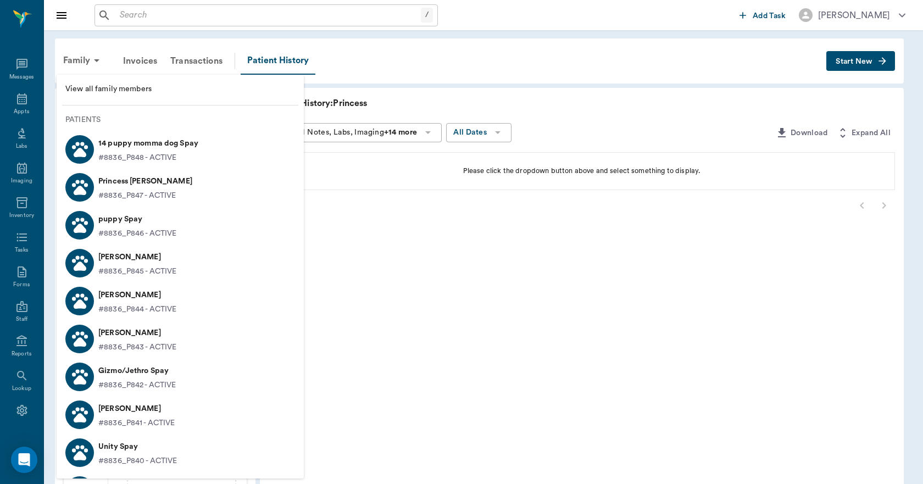
click at [417, 65] on div at bounding box center [461, 242] width 923 height 484
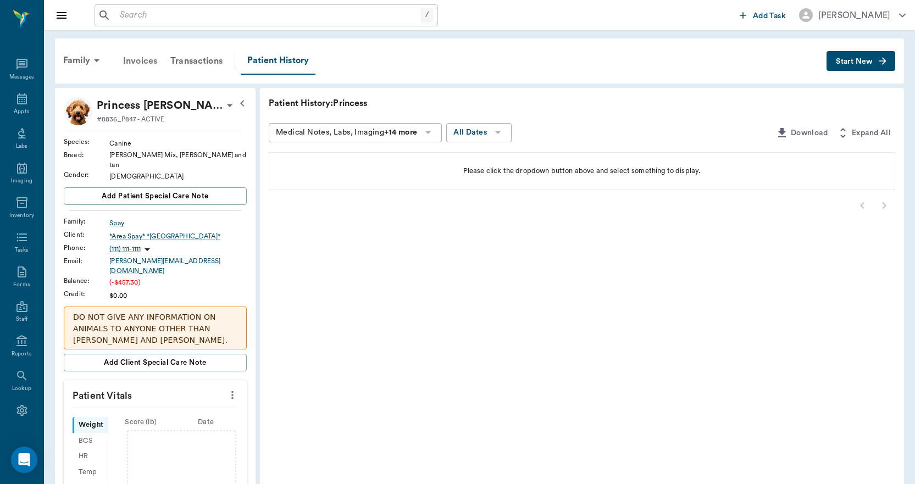
click at [147, 62] on div "Invoices" at bounding box center [139, 61] width 47 height 26
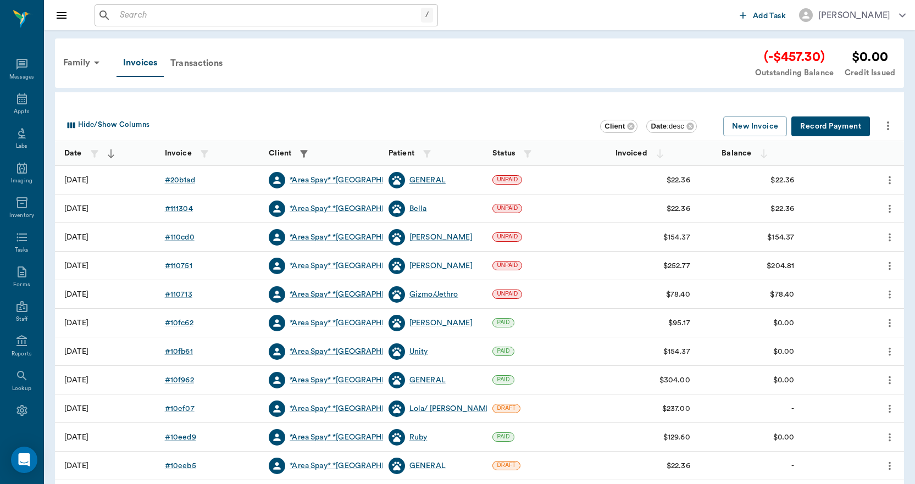
click at [419, 179] on div "GENERAL" at bounding box center [427, 180] width 36 height 11
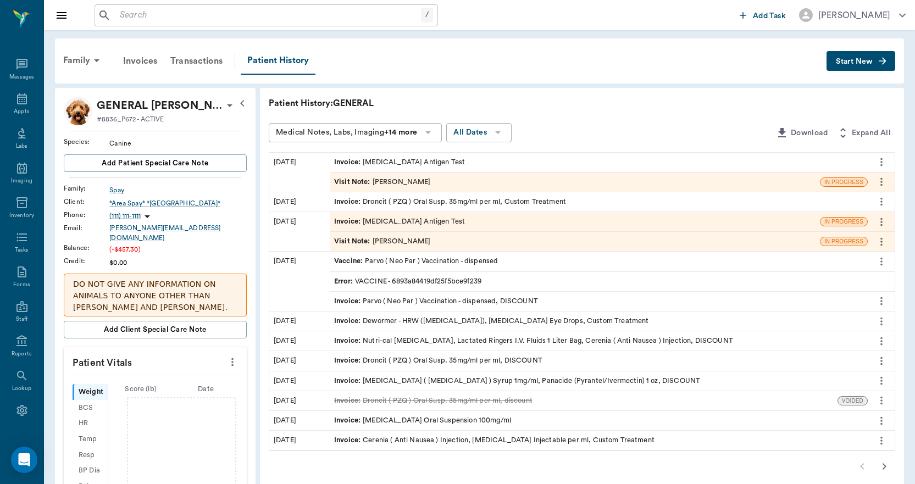
click at [378, 181] on div "Visit Note : [PERSON_NAME]" at bounding box center [382, 182] width 97 height 10
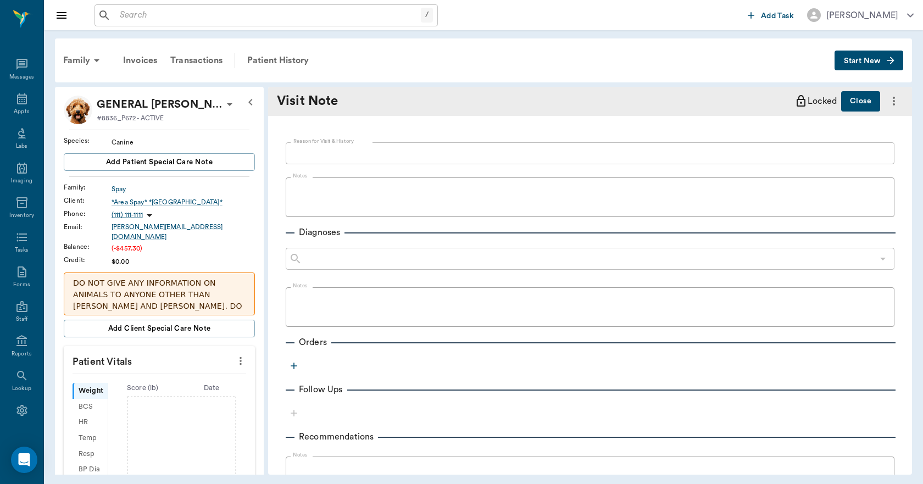
type textarea "[PERSON_NAME] brought a dog in for [PERSON_NAME] her name is princess for hwt."
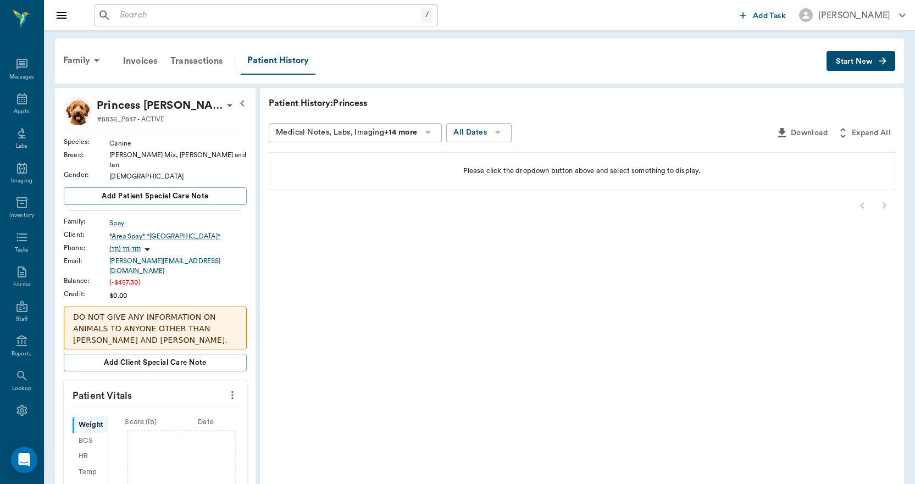
click at [860, 62] on span "Start New" at bounding box center [854, 62] width 37 height 0
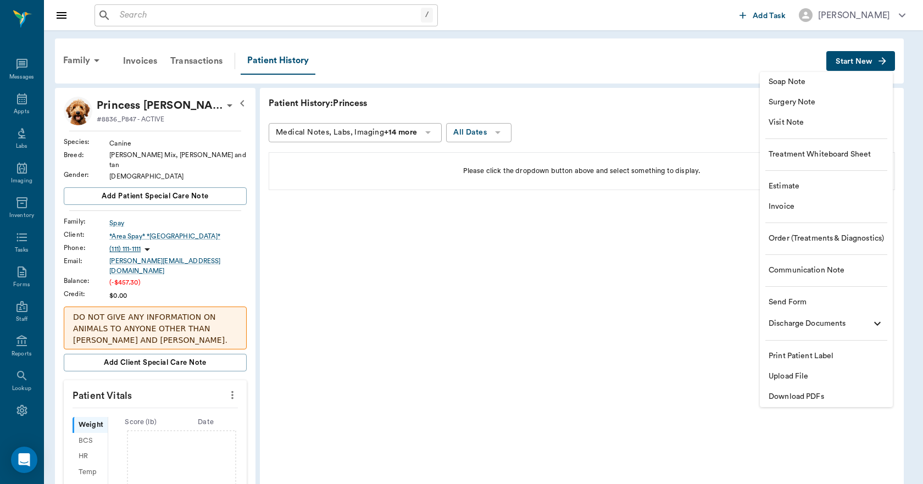
click at [791, 121] on span "Visit Note" at bounding box center [826, 123] width 115 height 12
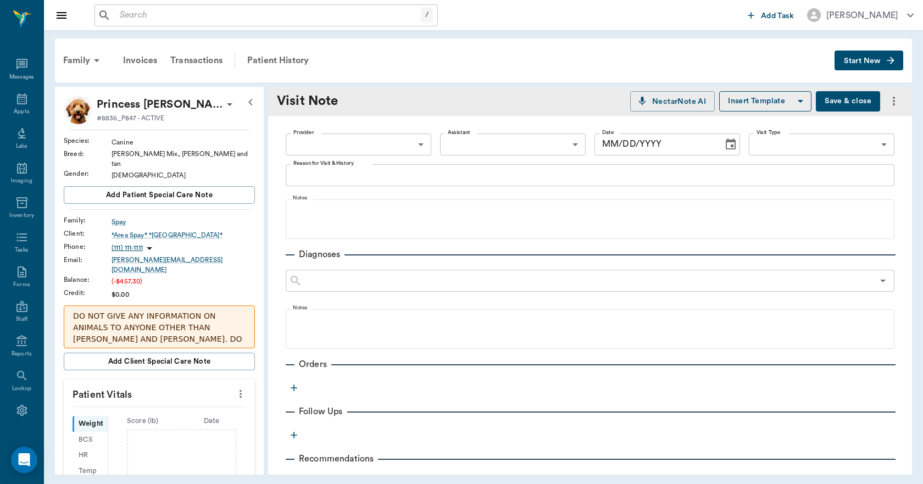
type input "[DATE]"
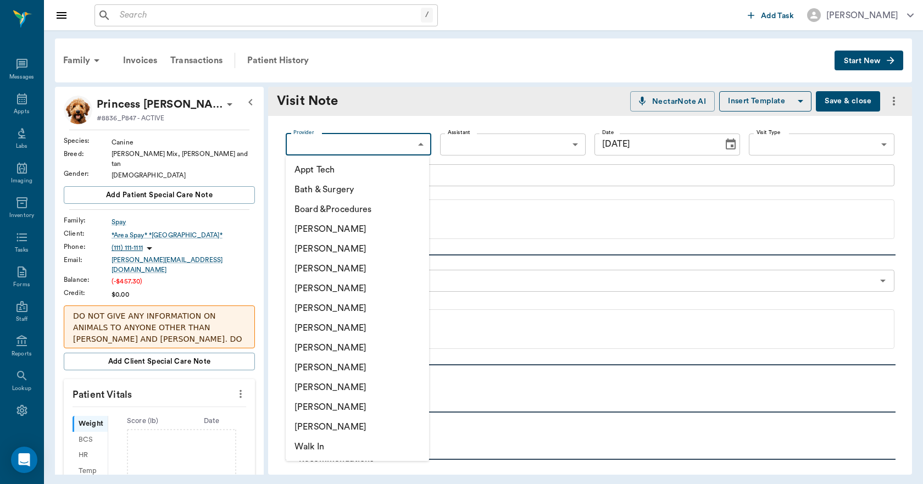
click at [327, 145] on body "/ ​ Add Task [PERSON_NAME] Nectar Messages Appts Labs Imaging Inventory Tasks F…" at bounding box center [461, 242] width 923 height 484
click at [333, 364] on li "[PERSON_NAME]" at bounding box center [357, 368] width 143 height 20
type input "63ec2e7e52e12b0ba117b124"
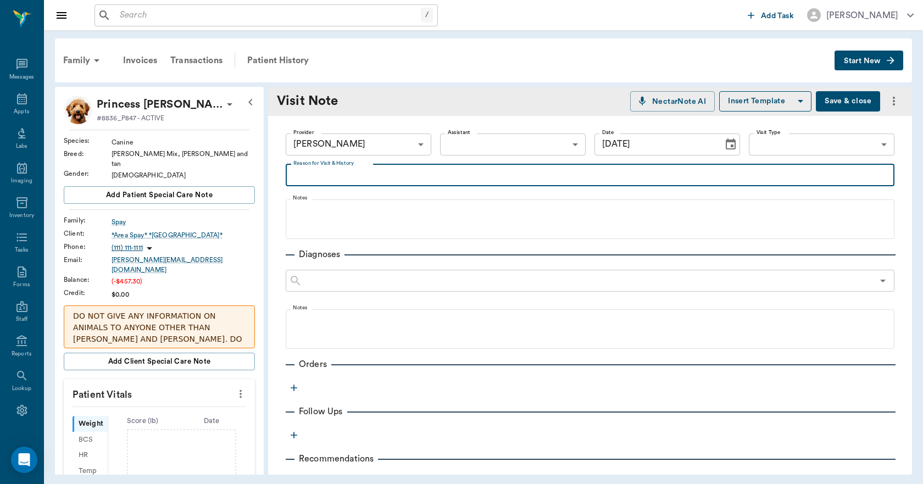
click at [321, 180] on textarea "Reason for Visit & History" at bounding box center [589, 175] width 593 height 13
type textarea "[PERSON_NAME] brought in for [GEOGRAPHIC_DATA]"
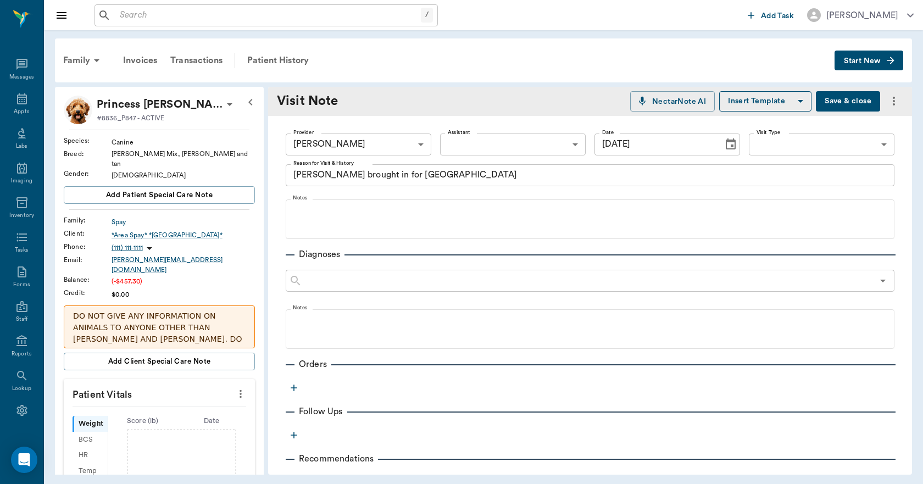
click at [235, 387] on icon "more" at bounding box center [241, 393] width 12 height 13
click at [174, 399] on span "Enter Vitals" at bounding box center [186, 400] width 92 height 12
click at [150, 416] on input "text" at bounding box center [159, 427] width 96 height 22
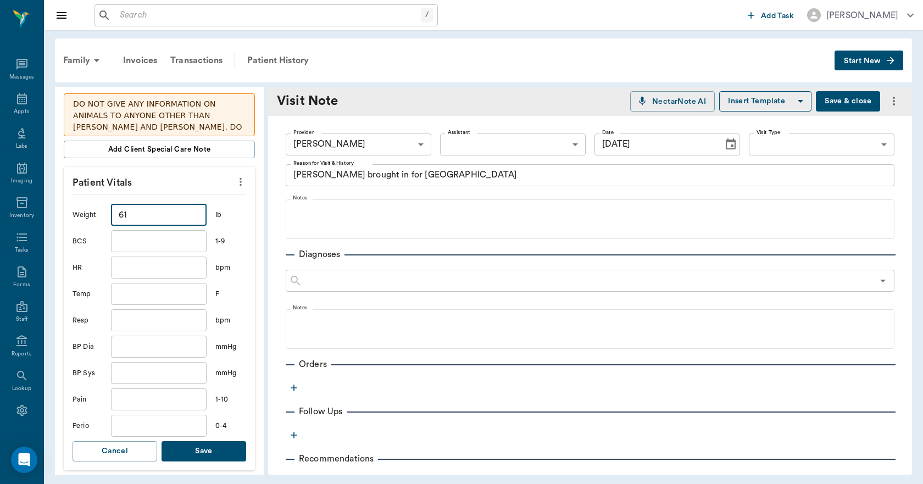
scroll to position [220, 0]
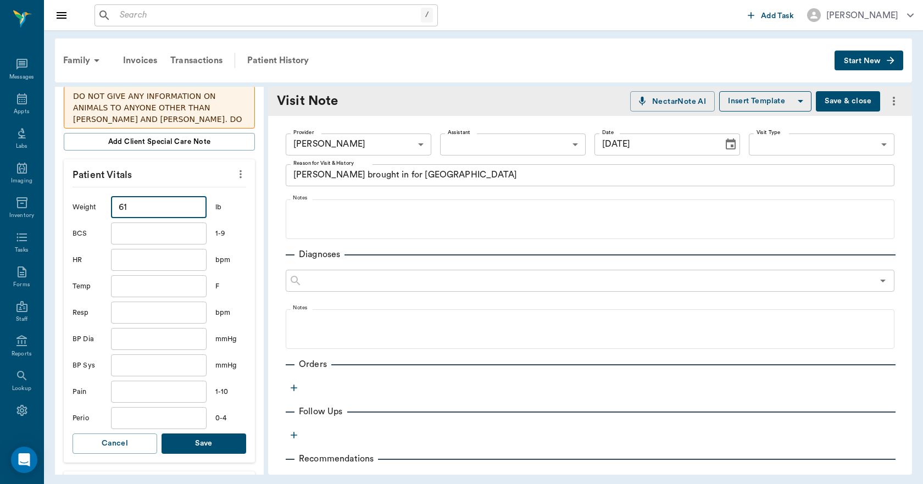
type input "61"
click at [203, 434] on button "Save" at bounding box center [204, 444] width 85 height 20
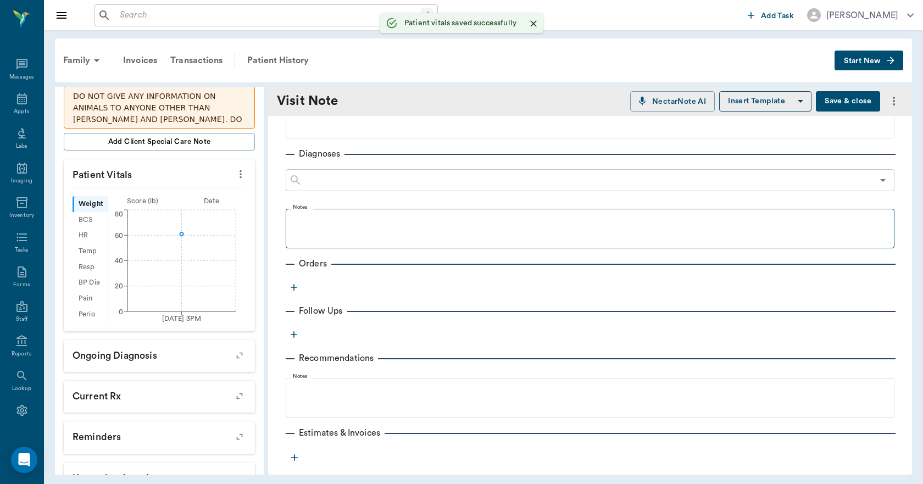
scroll to position [0, 0]
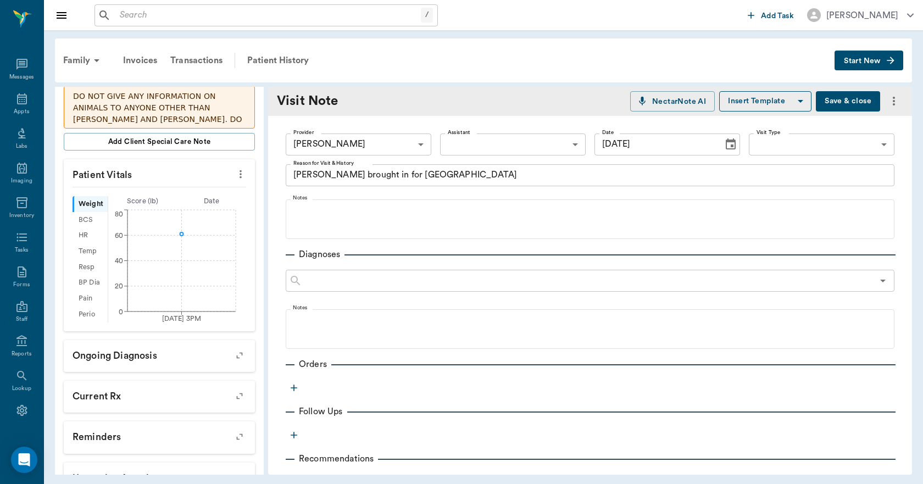
click at [294, 387] on icon "button" at bounding box center [294, 388] width 7 height 7
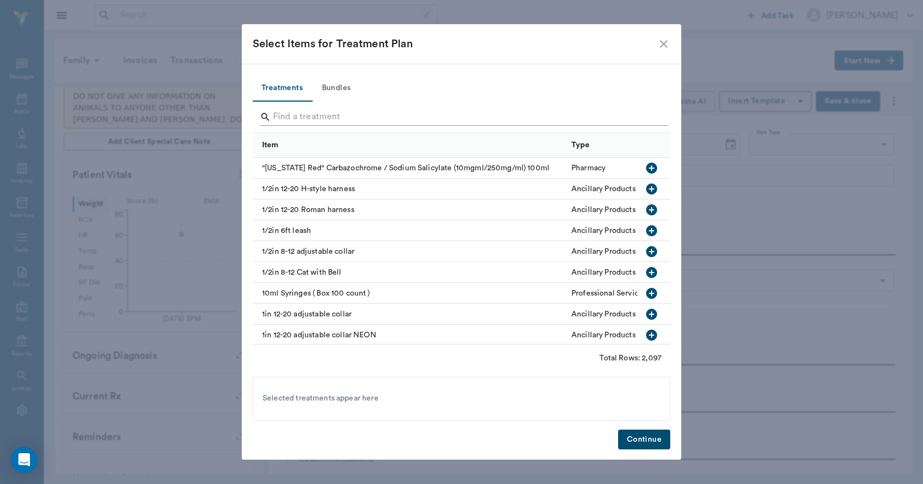
click at [290, 118] on input "Search" at bounding box center [462, 117] width 379 height 18
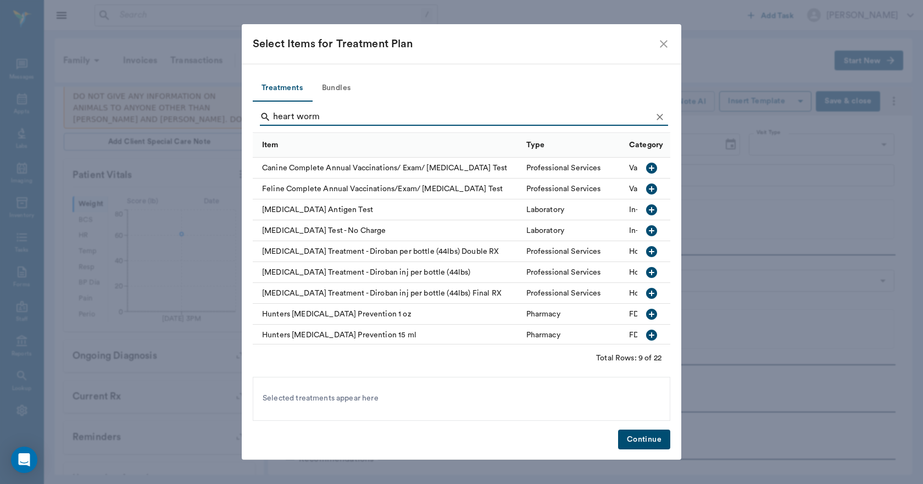
type input "heart worm"
click at [645, 210] on icon "button" at bounding box center [651, 209] width 13 height 13
click at [642, 440] on button "Continue" at bounding box center [644, 440] width 52 height 20
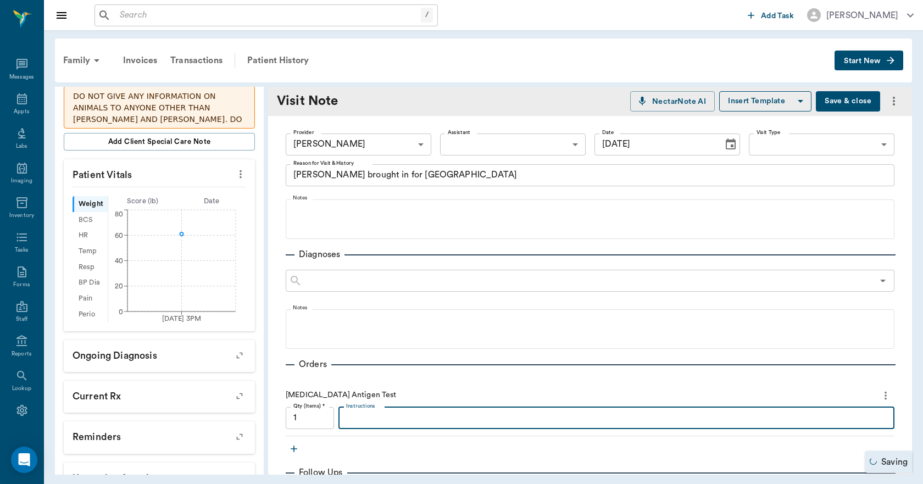
drag, startPoint x: 367, startPoint y: 421, endPoint x: 386, endPoint y: 421, distance: 19.2
click at [384, 422] on textarea "Instructions" at bounding box center [616, 418] width 541 height 13
type textarea "Negative"
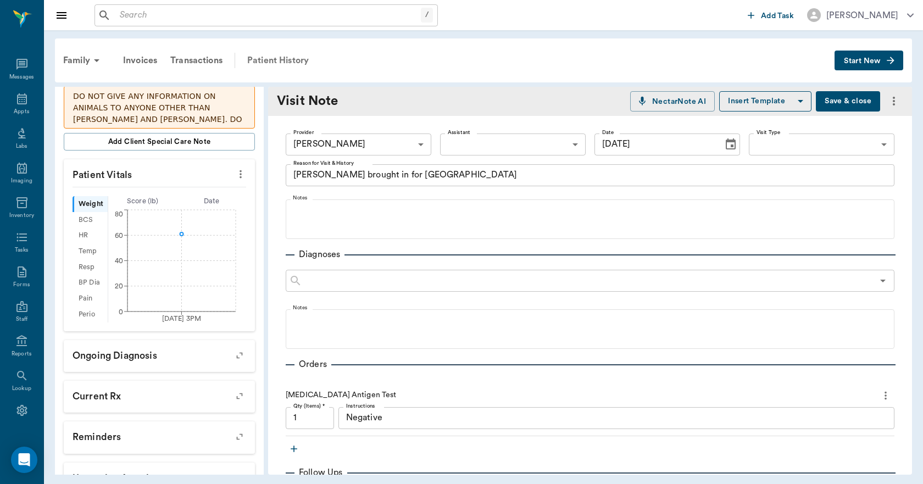
click at [280, 59] on div "Patient History" at bounding box center [278, 60] width 75 height 26
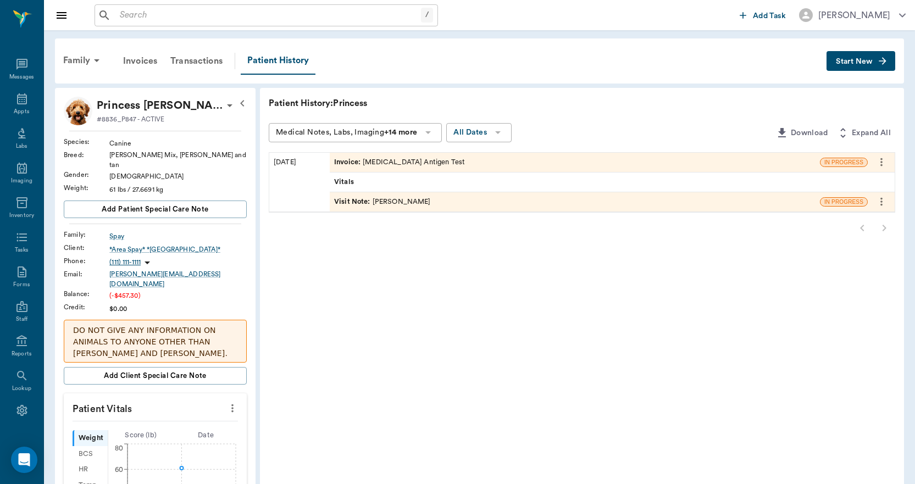
click at [351, 159] on span "Invoice :" at bounding box center [348, 162] width 29 height 10
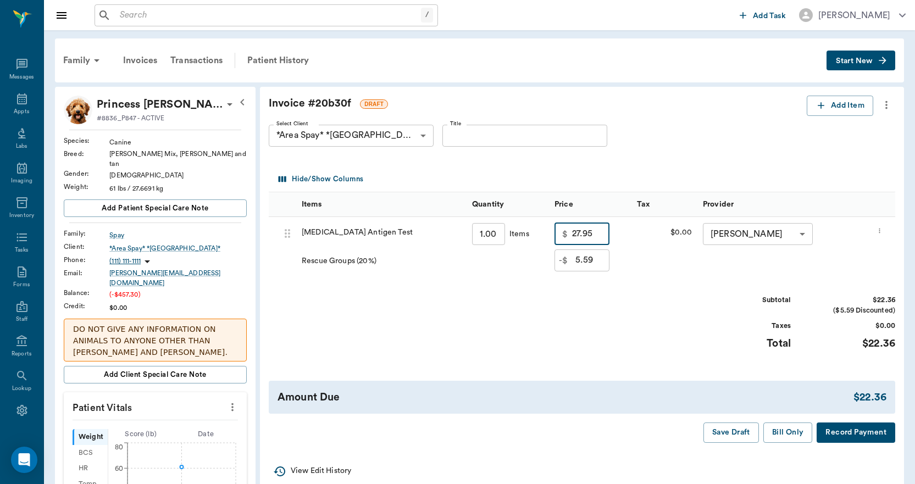
click at [597, 236] on input "27.95" at bounding box center [590, 234] width 37 height 22
type input "0.00"
click at [597, 260] on input "5.59" at bounding box center [592, 260] width 34 height 22
type input "5.59"
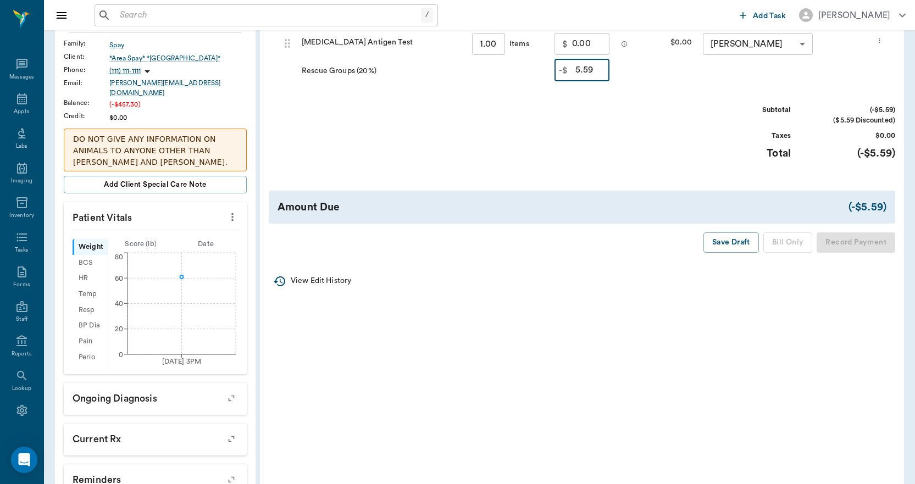
scroll to position [55, 0]
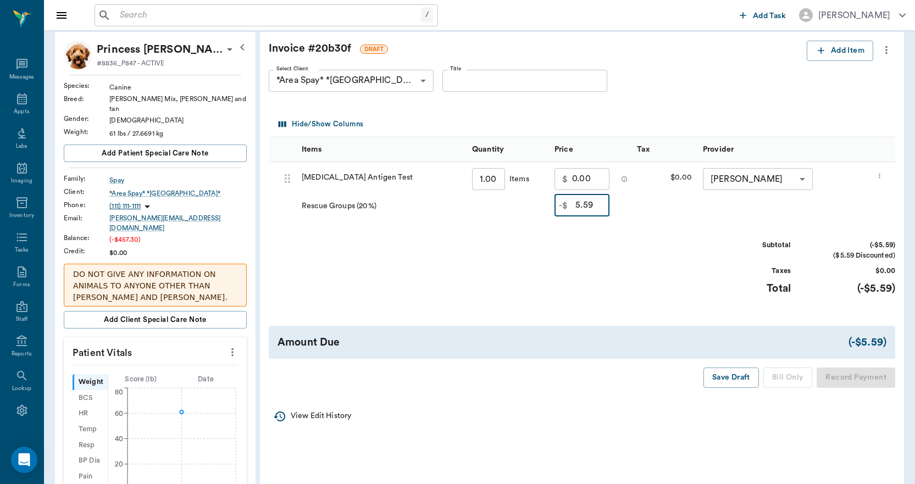
click at [739, 378] on button "Save Draft" at bounding box center [731, 378] width 56 height 20
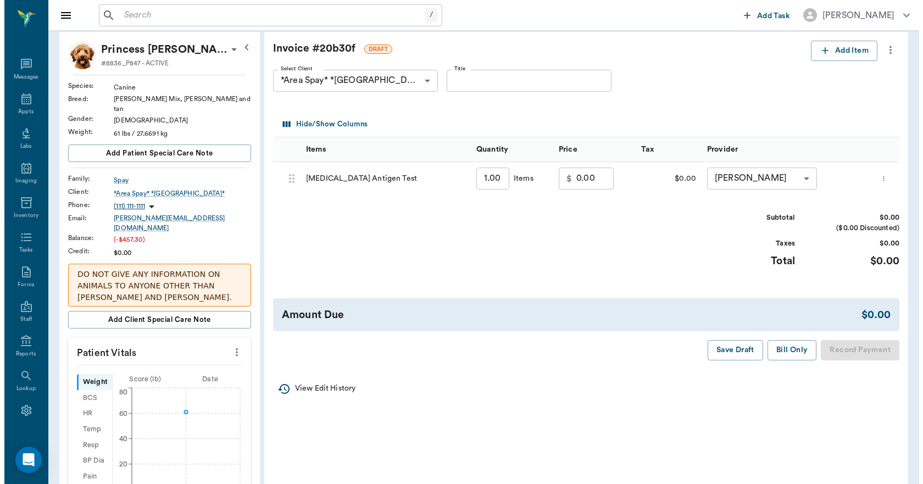
scroll to position [0, 0]
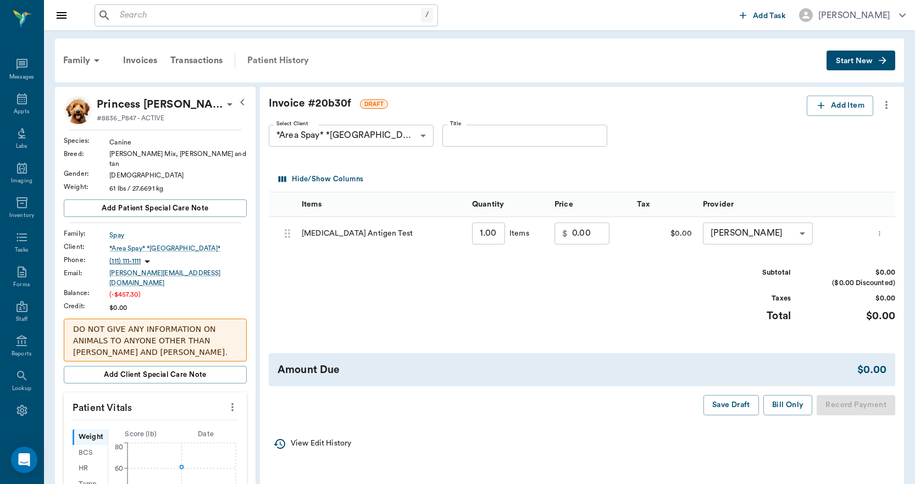
click at [271, 63] on div "Patient History" at bounding box center [278, 60] width 75 height 26
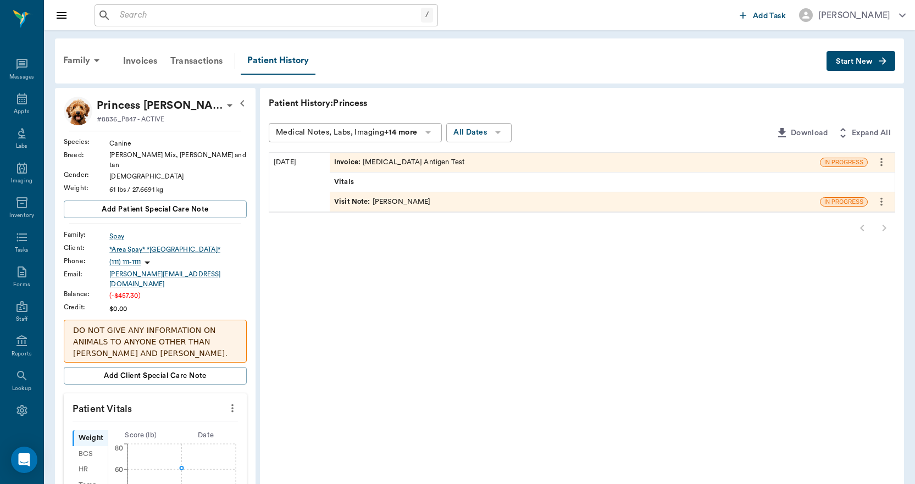
click at [354, 198] on span "Visit Note :" at bounding box center [353, 202] width 38 height 10
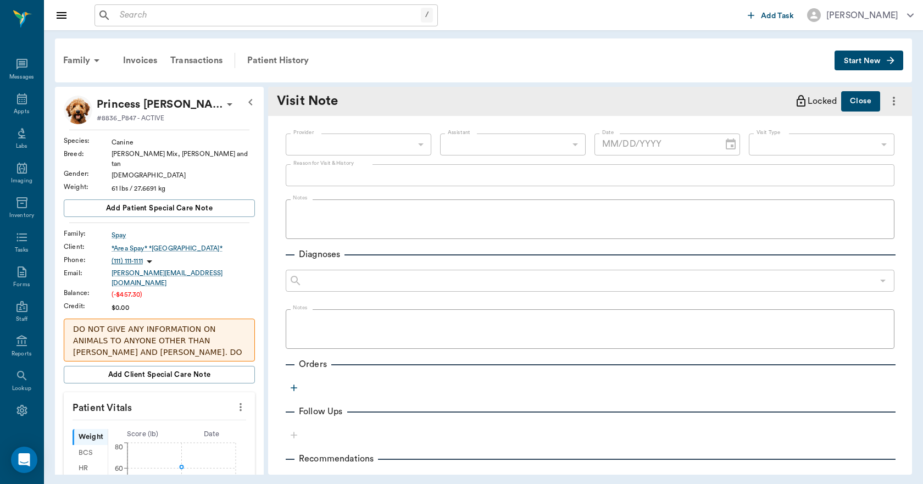
type input "63ec2e7e52e12b0ba117b124"
type textarea "[PERSON_NAME] brought in for [GEOGRAPHIC_DATA]"
type input "[DATE]"
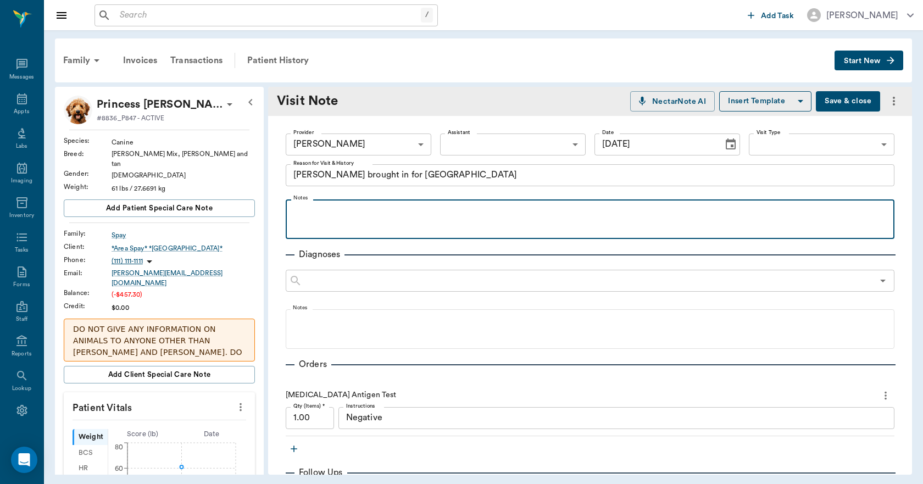
drag, startPoint x: 308, startPoint y: 208, endPoint x: 314, endPoint y: 215, distance: 9.4
click at [315, 209] on p at bounding box center [590, 211] width 598 height 13
click at [444, 214] on p "Already billed under general spay per [PERSON_NAME]/[PERSON_NAME]" at bounding box center [590, 211] width 598 height 13
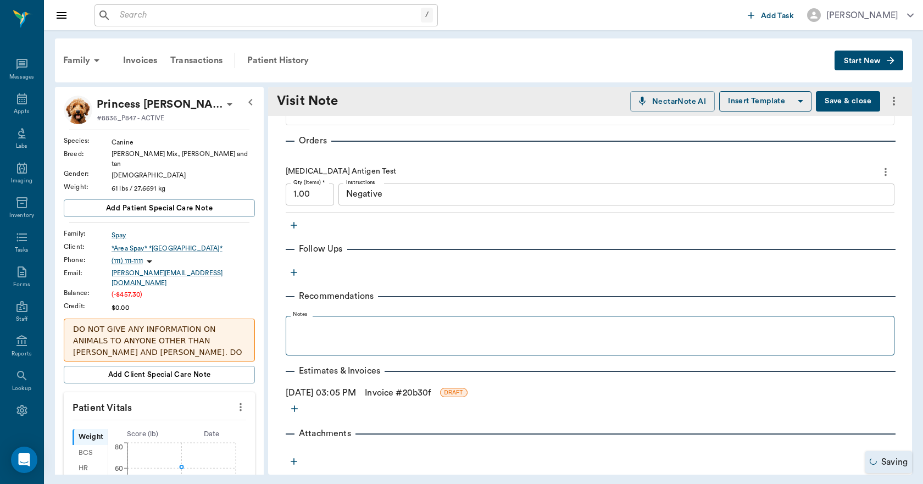
scroll to position [236, 0]
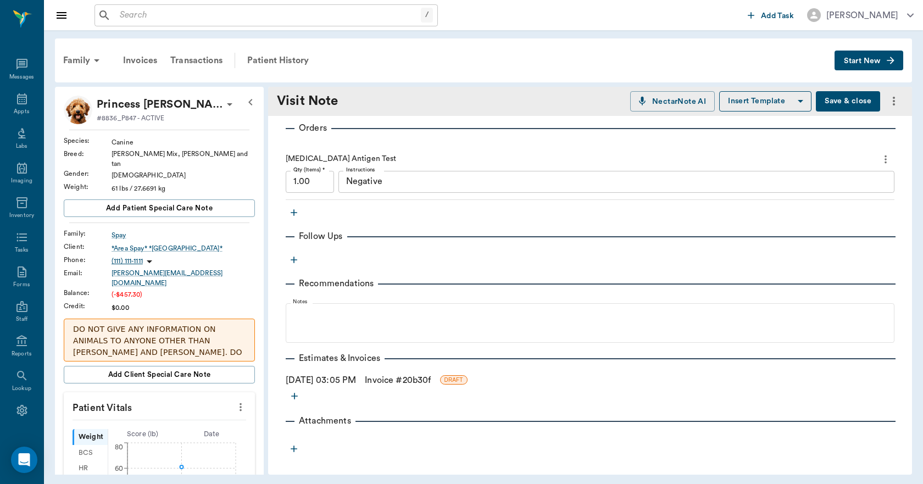
click at [827, 101] on button "Save & close" at bounding box center [848, 101] width 64 height 20
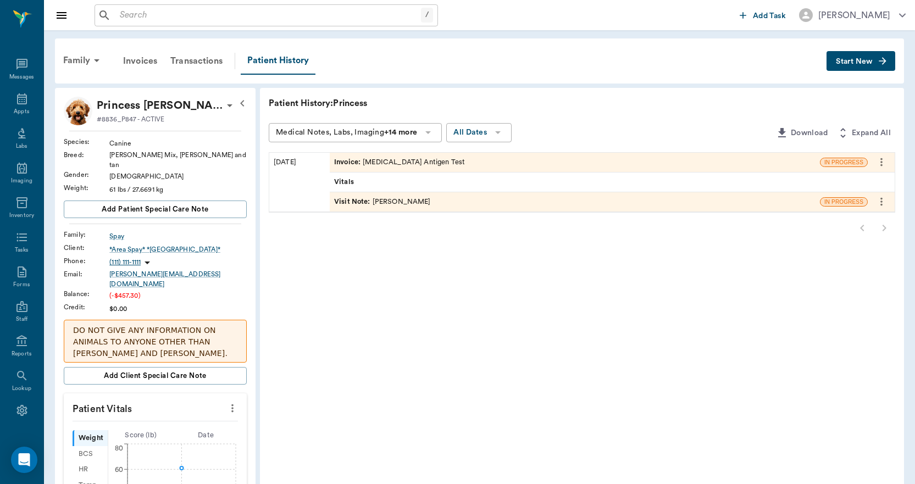
click at [345, 160] on span "Invoice :" at bounding box center [348, 162] width 29 height 10
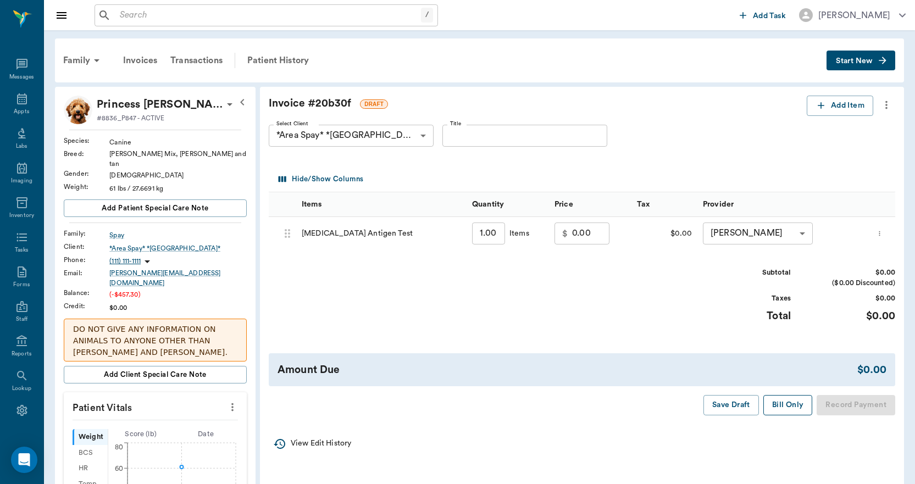
click at [789, 398] on button "Bill Only" at bounding box center [787, 405] width 49 height 20
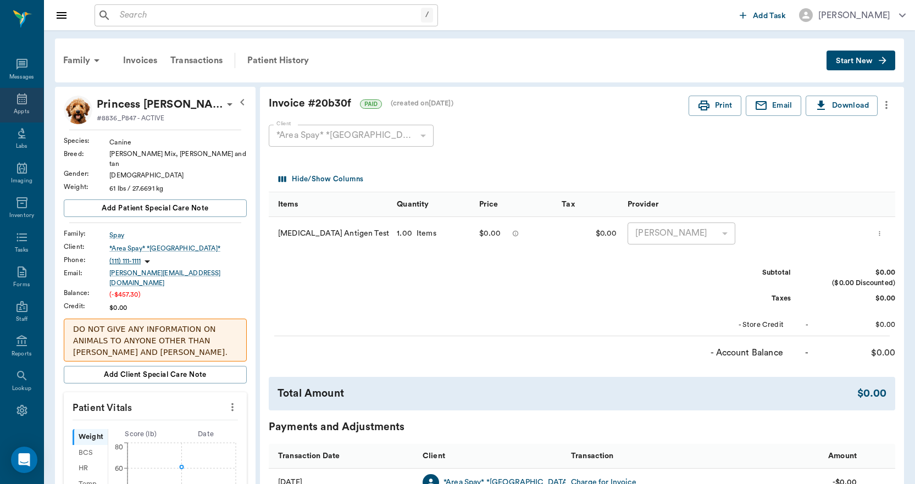
click at [16, 100] on icon at bounding box center [21, 98] width 13 height 13
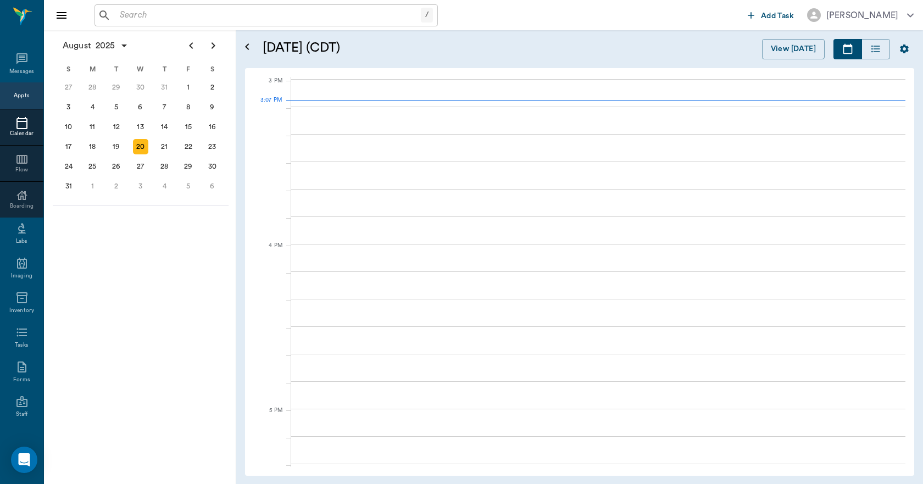
scroll to position [1155, 0]
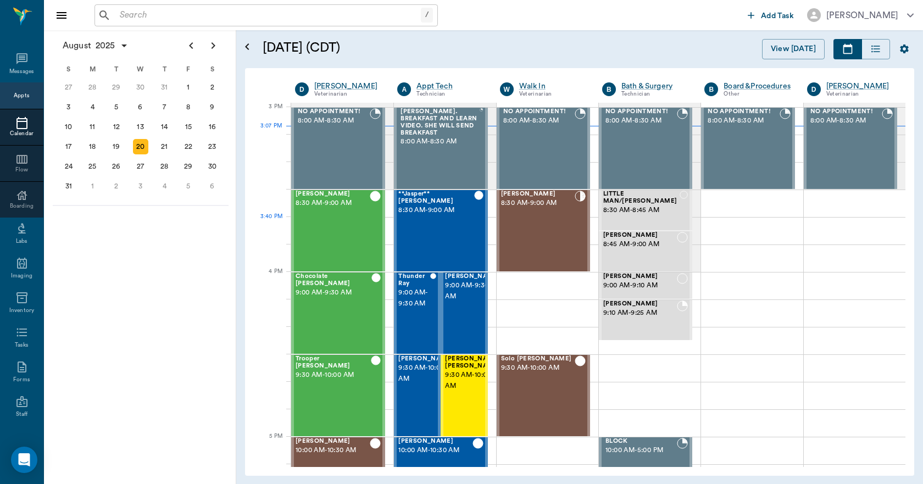
scroll to position [1155, 0]
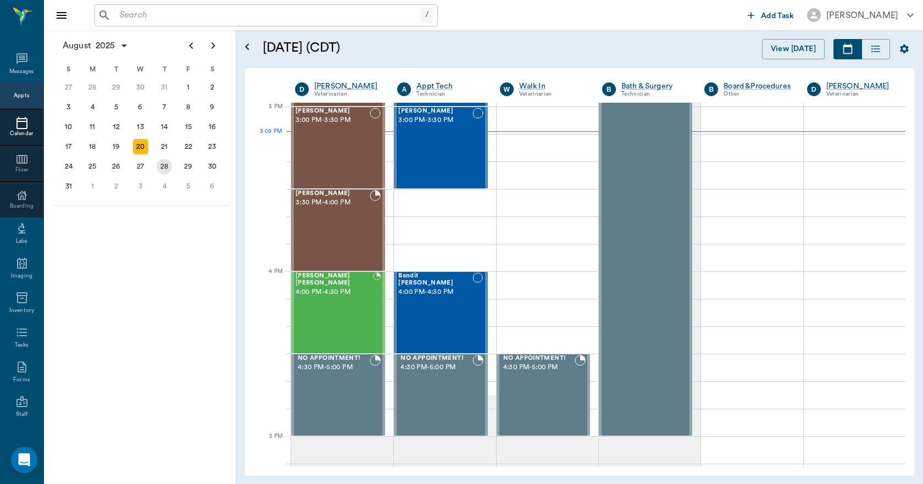
click at [162, 167] on div "28" at bounding box center [164, 166] width 15 height 15
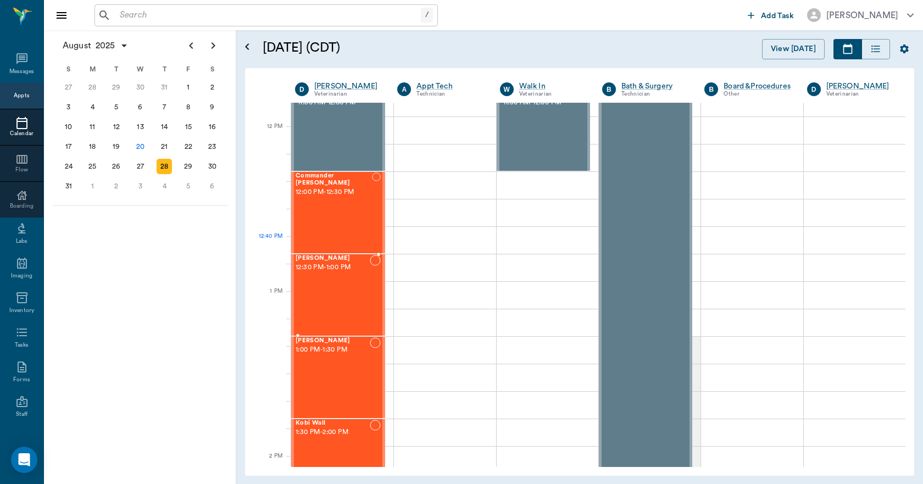
scroll to position [769, 0]
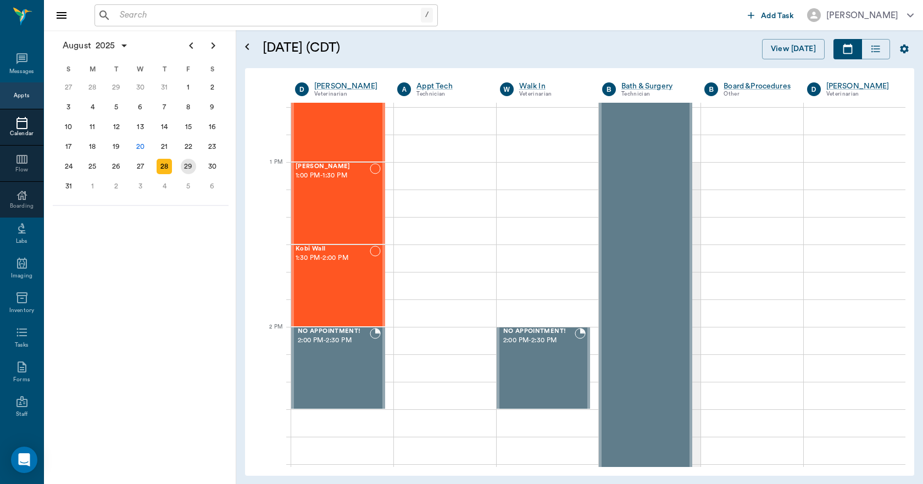
drag, startPoint x: 191, startPoint y: 164, endPoint x: 234, endPoint y: 184, distance: 47.7
click at [191, 164] on div "29" at bounding box center [188, 166] width 15 height 15
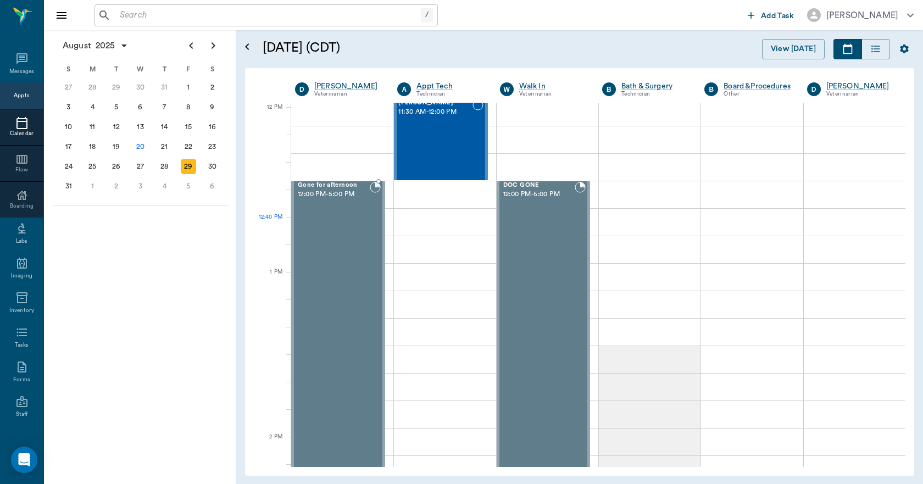
scroll to position [440, 0]
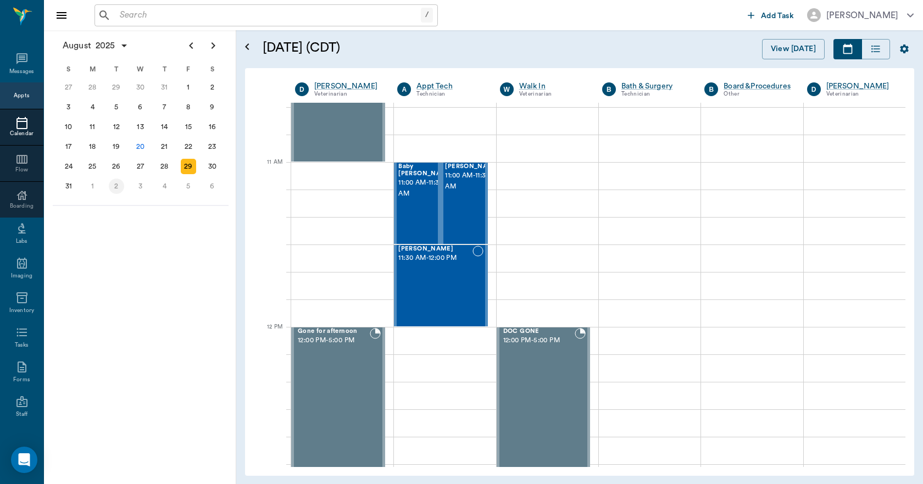
click at [117, 188] on div "2" at bounding box center [116, 186] width 15 height 15
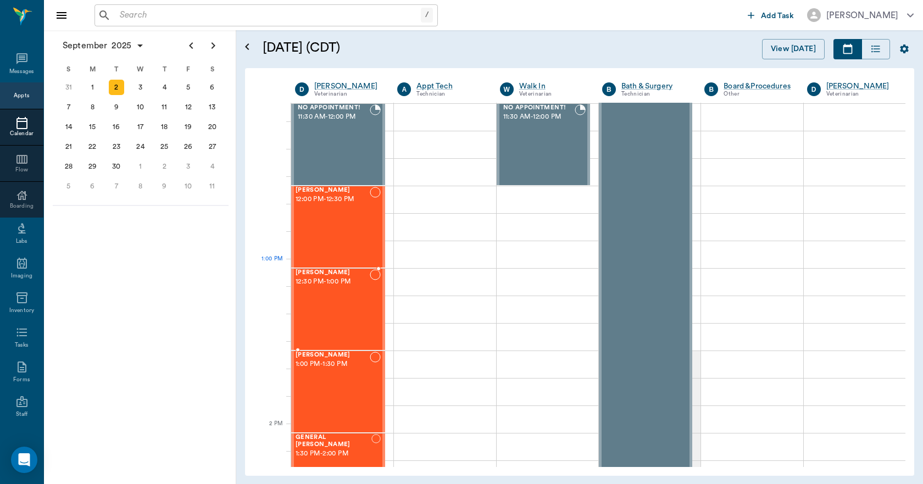
scroll to position [714, 0]
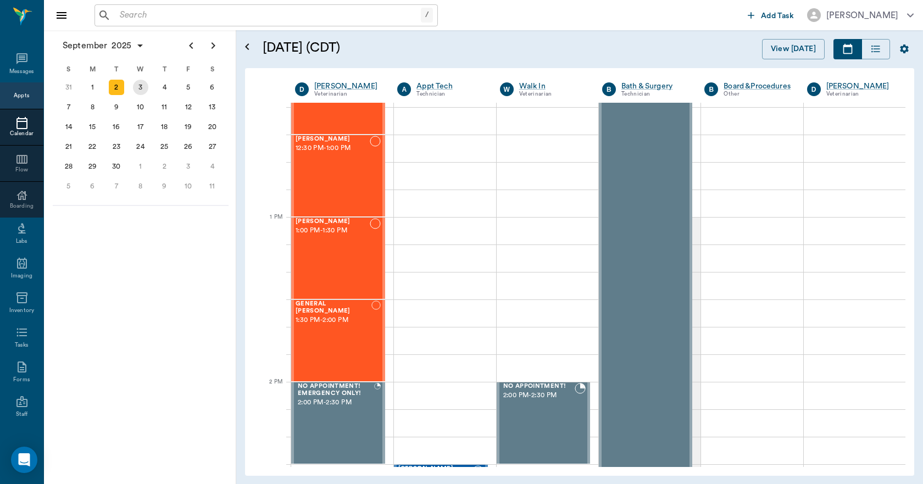
click at [138, 91] on div "3" at bounding box center [140, 87] width 15 height 15
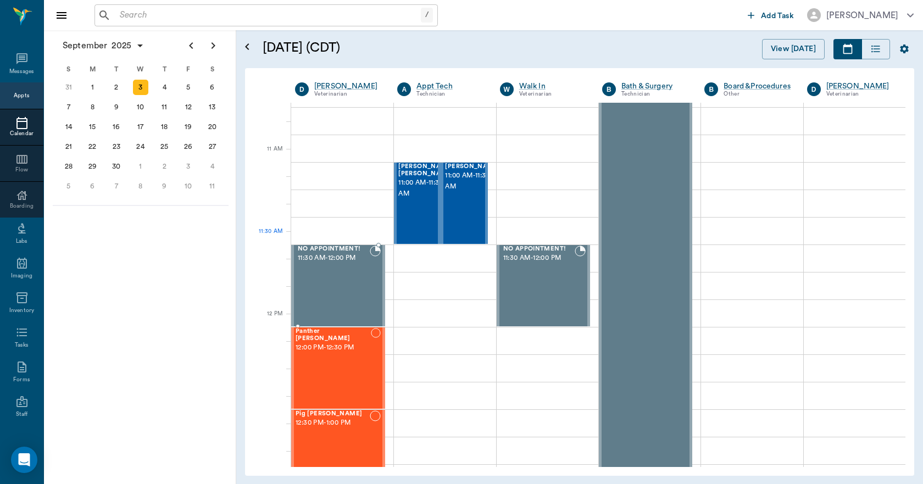
scroll to position [714, 0]
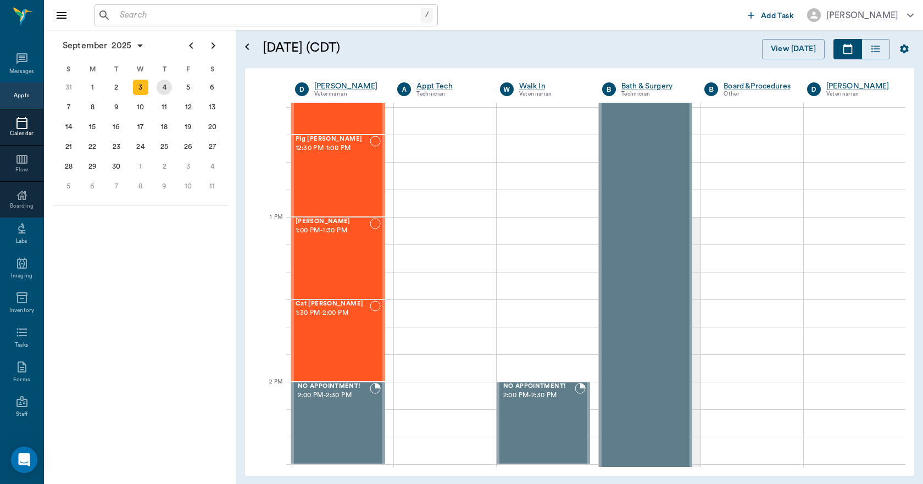
click at [162, 87] on div "4" at bounding box center [164, 87] width 15 height 15
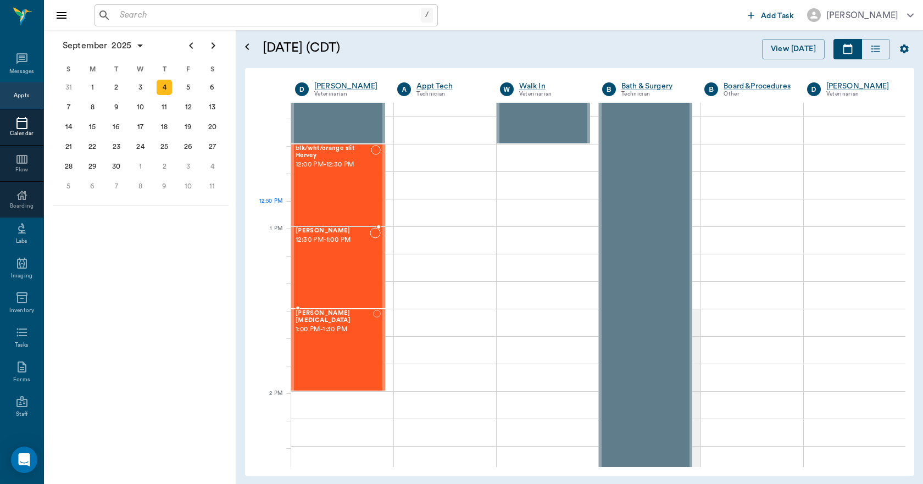
scroll to position [769, 0]
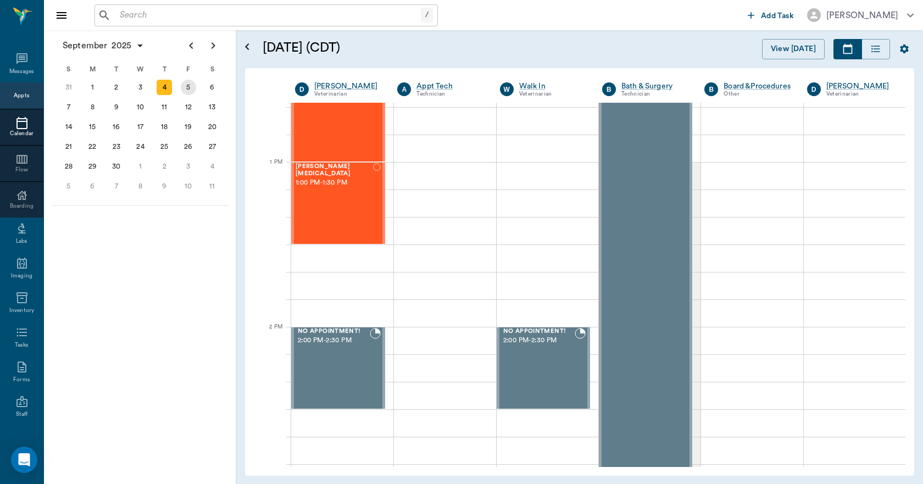
click at [190, 92] on div "5" at bounding box center [188, 87] width 15 height 15
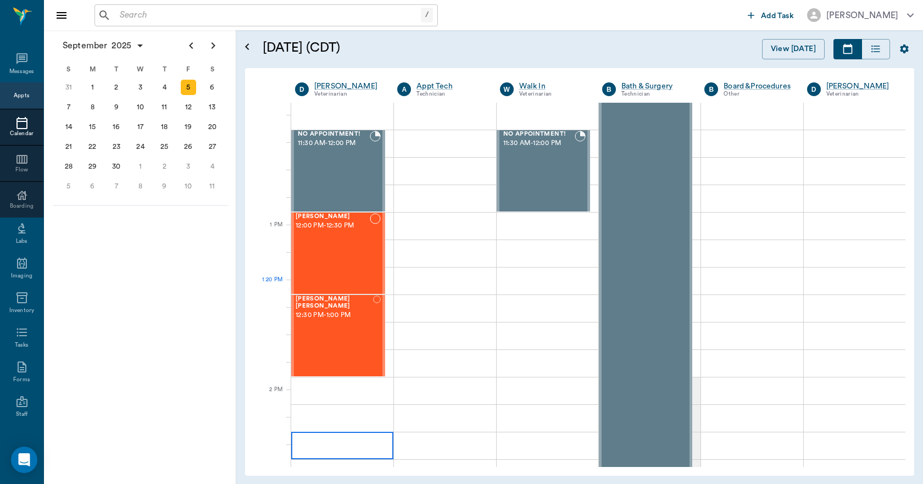
scroll to position [714, 0]
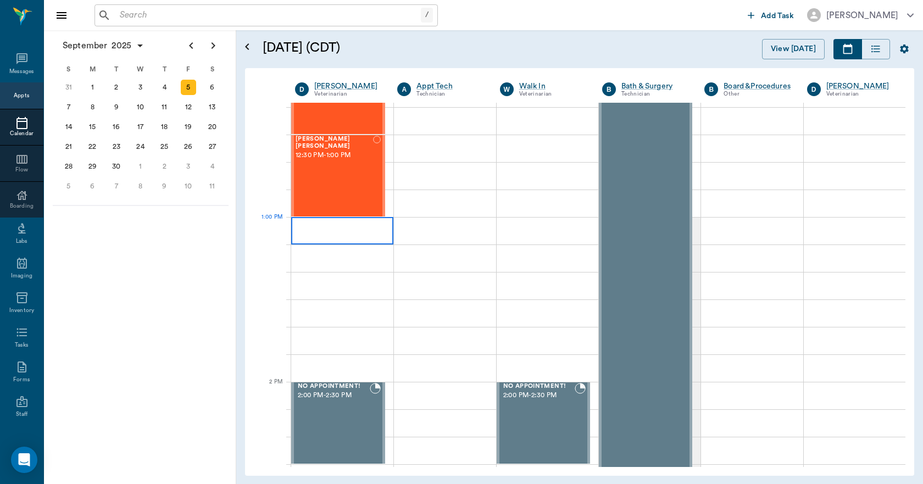
click at [300, 222] on div at bounding box center [342, 230] width 102 height 27
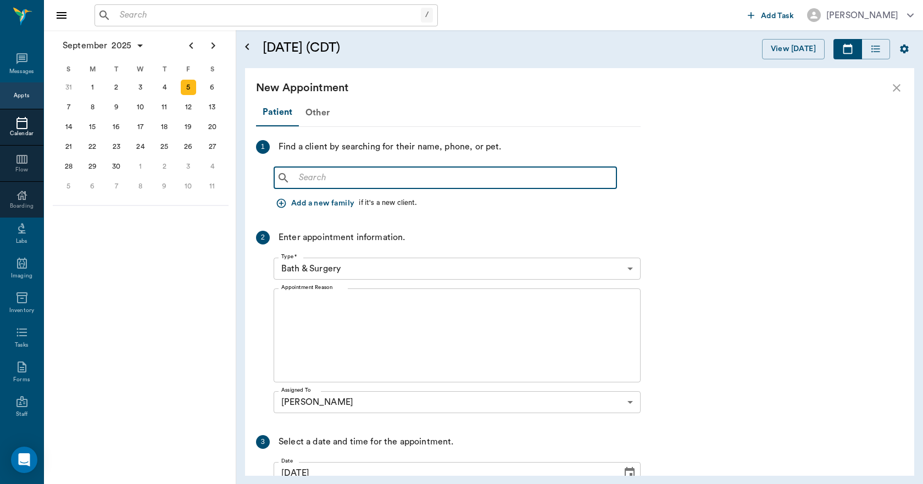
click at [303, 177] on input "text" at bounding box center [454, 177] width 318 height 15
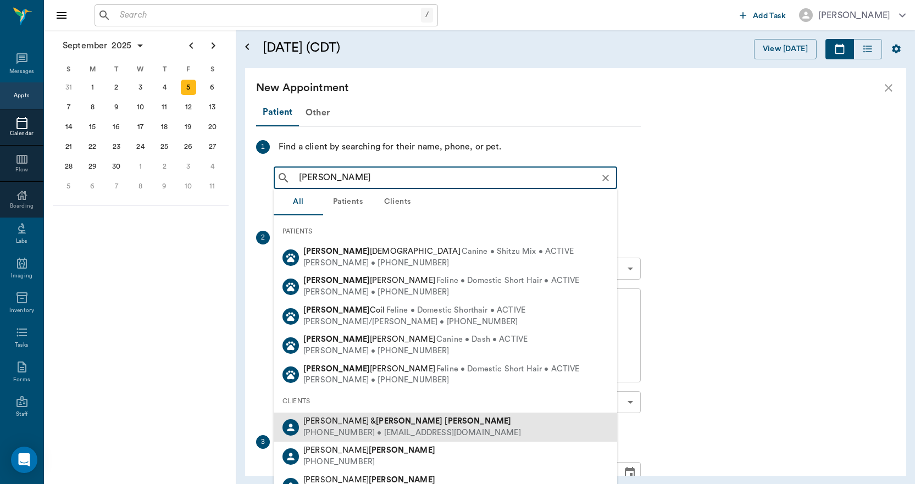
click at [361, 429] on div "(903) 824-9669 • ASHLEYDAWN0508@gmail.com" at bounding box center [412, 434] width 218 height 12
type input "ashley dotson"
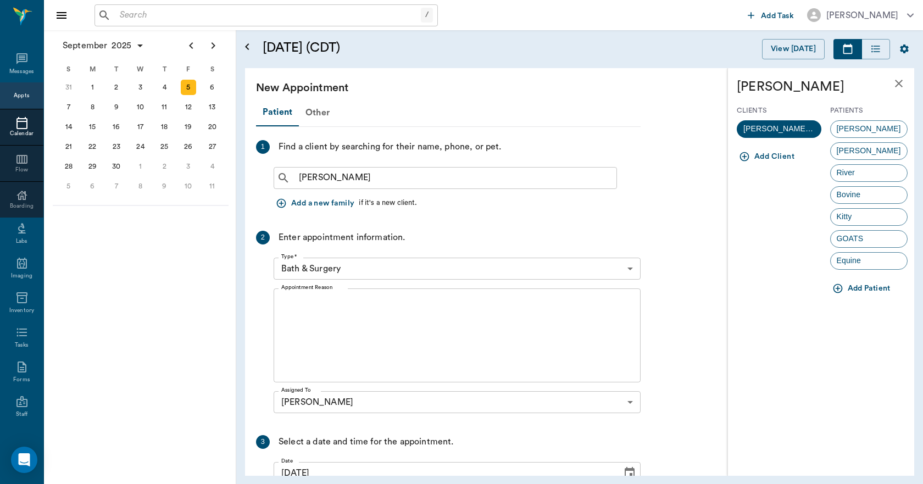
click at [839, 288] on icon "button" at bounding box center [838, 288] width 11 height 11
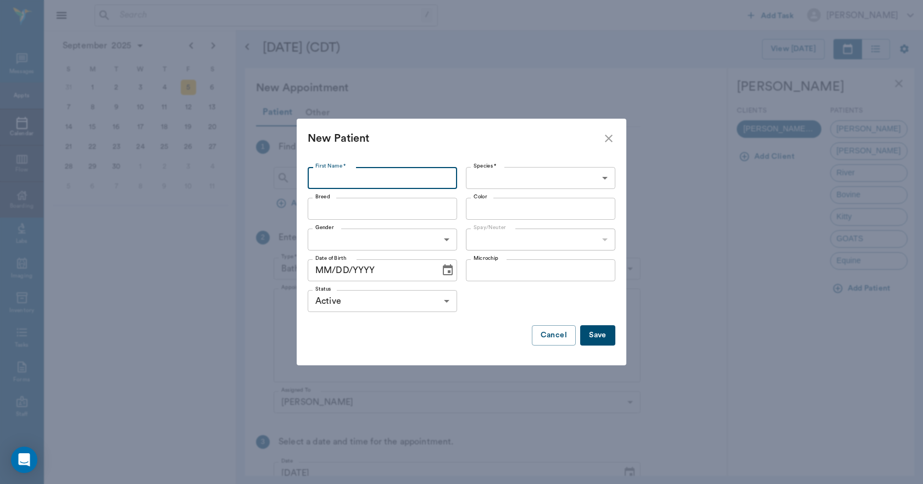
click at [352, 179] on input "First Name *" at bounding box center [382, 178] width 149 height 22
type input "n"
type input "No name yet"
click at [503, 180] on body "/ ​ Add Task Dr. Bert Ellsworth Nectar Messages Appts Calendar Flow Boarding La…" at bounding box center [461, 242] width 923 height 484
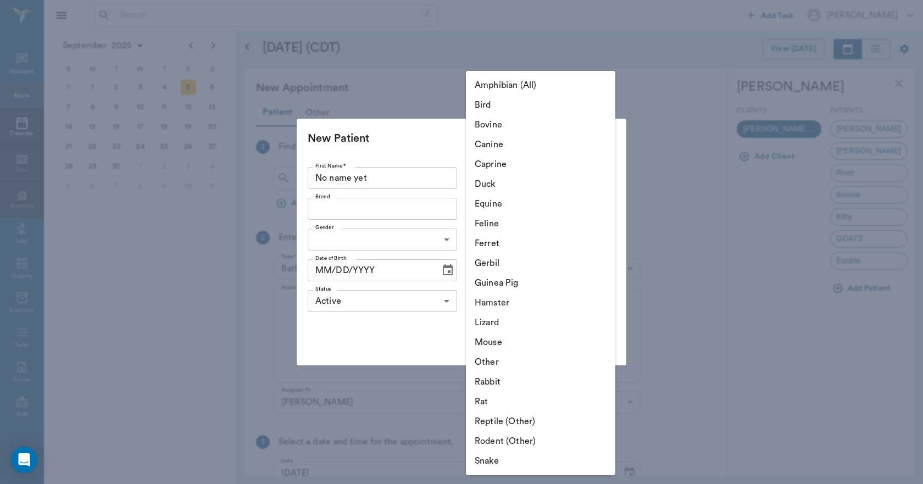
click at [493, 221] on li "Feline" at bounding box center [540, 224] width 149 height 20
type input "Feline"
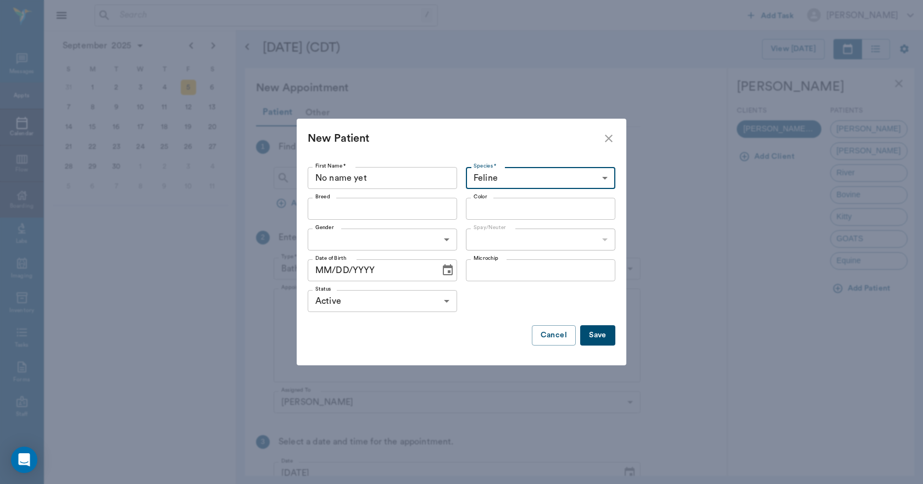
click at [360, 216] on input "Breed" at bounding box center [373, 208] width 125 height 15
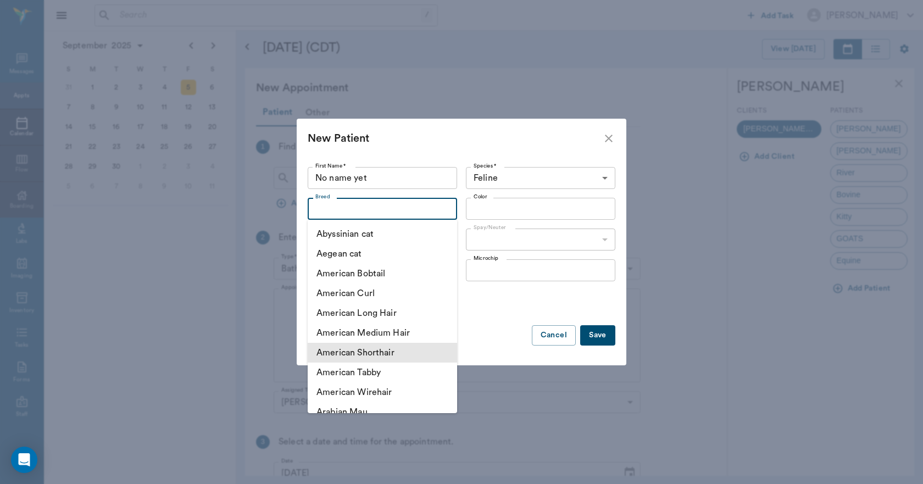
click at [349, 349] on li "American Shorthair" at bounding box center [382, 353] width 149 height 20
type input "American Shorthair"
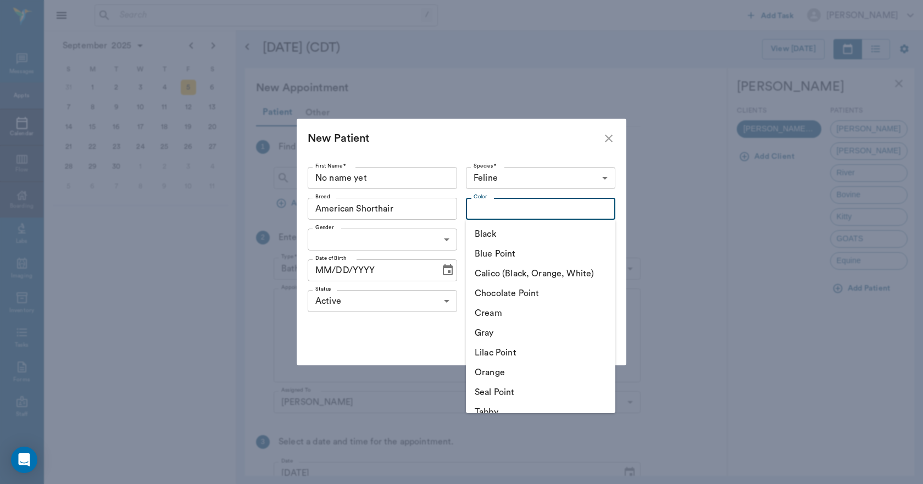
click at [493, 212] on input "Color" at bounding box center [531, 208] width 125 height 15
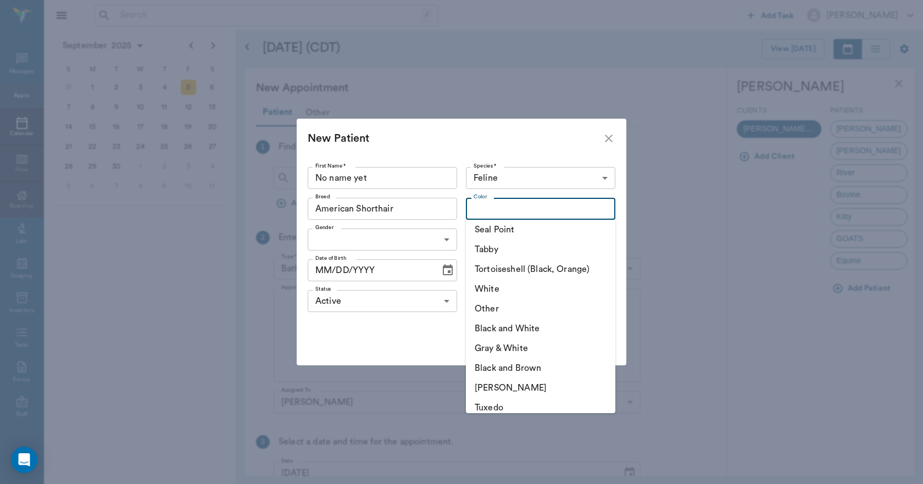
scroll to position [165, 0]
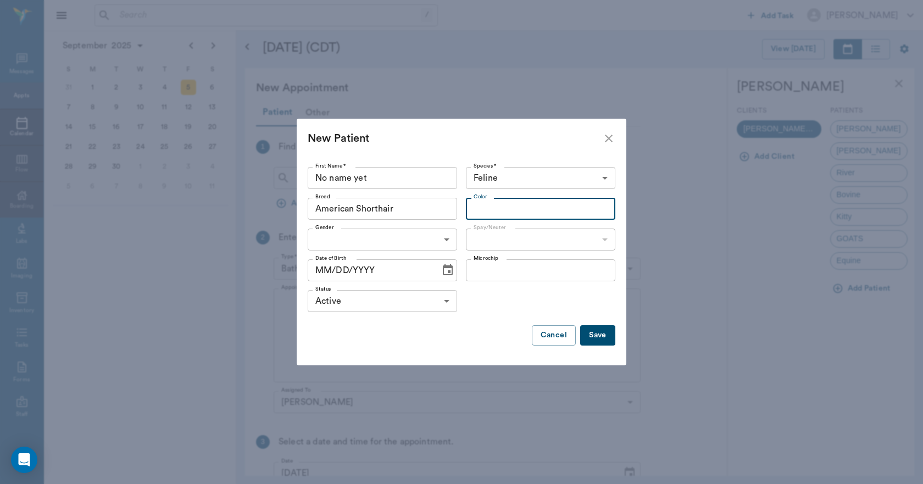
click at [496, 208] on input "Color" at bounding box center [531, 208] width 125 height 15
drag, startPoint x: 499, startPoint y: 205, endPoint x: 463, endPoint y: 210, distance: 36.7
click at [463, 210] on div "Color sia Color" at bounding box center [539, 208] width 154 height 31
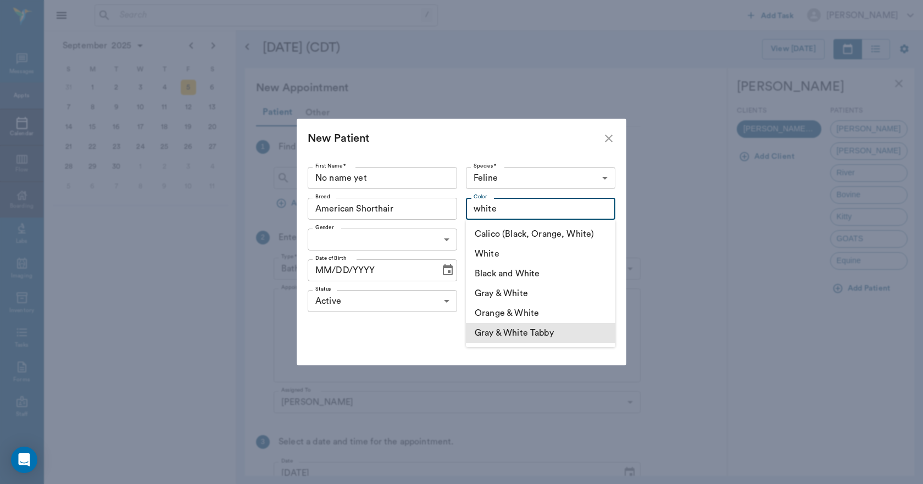
click at [494, 334] on li "Gray & White Tabby" at bounding box center [540, 333] width 149 height 20
type input "Gray & White Tabby"
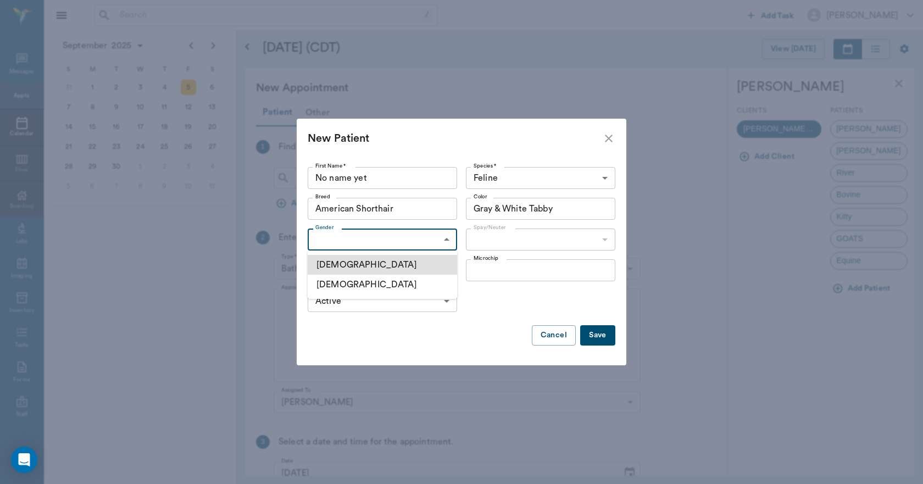
click at [371, 248] on body "/ ​ Add Task Dr. Bert Ellsworth Nectar Messages Appts Calendar Flow Boarding La…" at bounding box center [461, 242] width 923 height 484
drag, startPoint x: 346, startPoint y: 282, endPoint x: 410, endPoint y: 254, distance: 70.1
click at [347, 282] on li "[DEMOGRAPHIC_DATA]" at bounding box center [382, 285] width 149 height 20
type input "[DEMOGRAPHIC_DATA]"
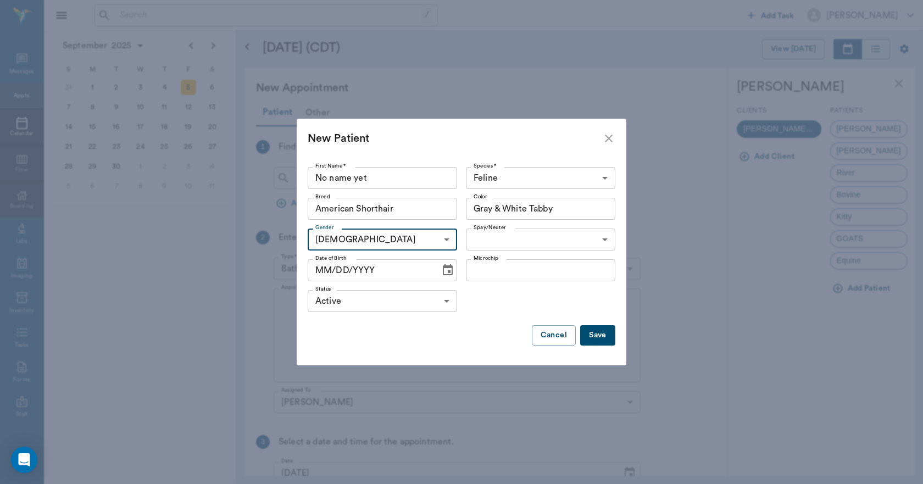
click at [489, 246] on body "/ ​ Add Task Dr. Bert Ellsworth Nectar Messages Appts Calendar Flow Boarding La…" at bounding box center [461, 242] width 923 height 484
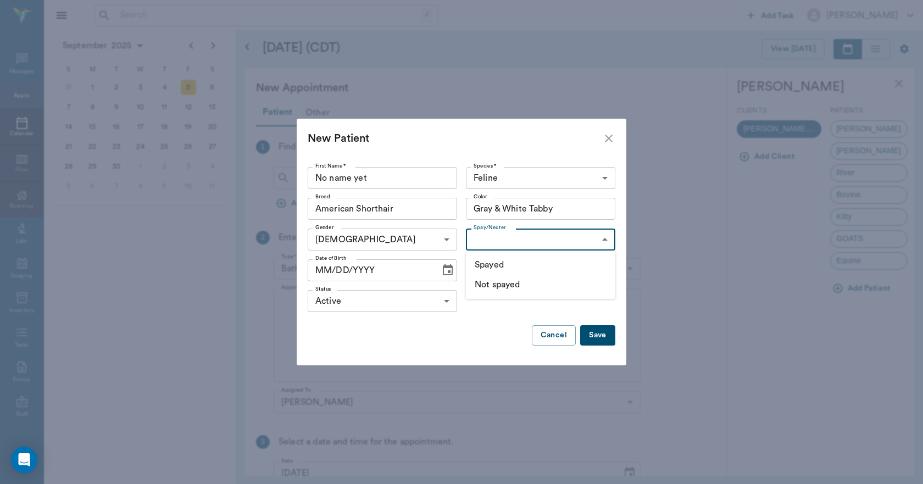
click at [495, 286] on li "Not spayed" at bounding box center [540, 285] width 149 height 20
type input "false"
click at [445, 273] on icon "Choose date" at bounding box center [447, 270] width 13 height 13
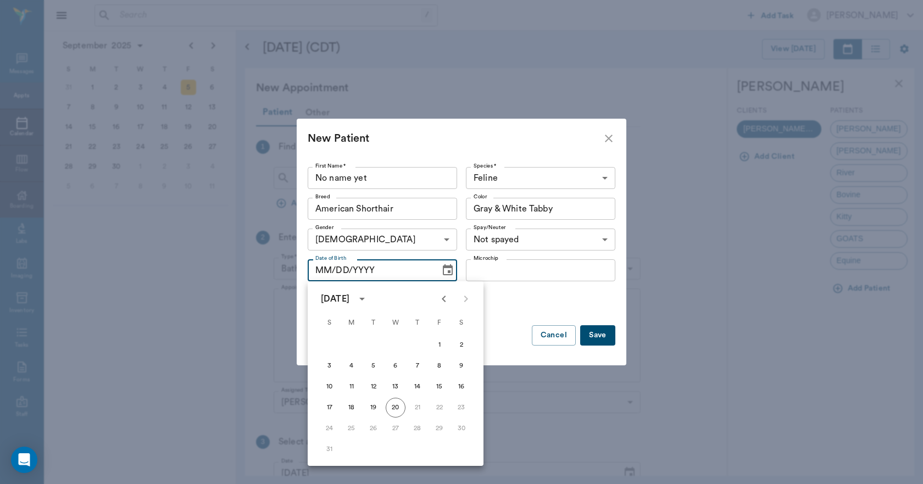
click at [445, 299] on icon "Previous month" at bounding box center [443, 298] width 13 height 13
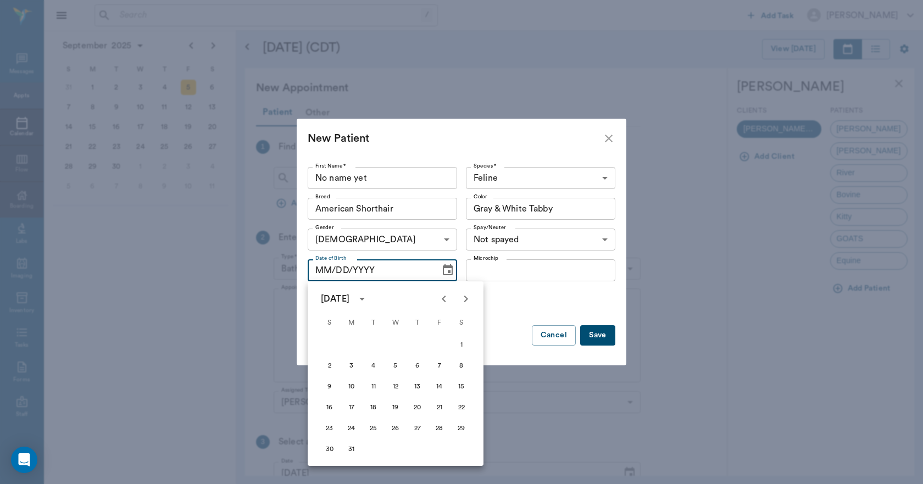
click at [445, 299] on icon "Previous month" at bounding box center [443, 298] width 13 height 13
click at [417, 407] on button "20" at bounding box center [418, 408] width 20 height 20
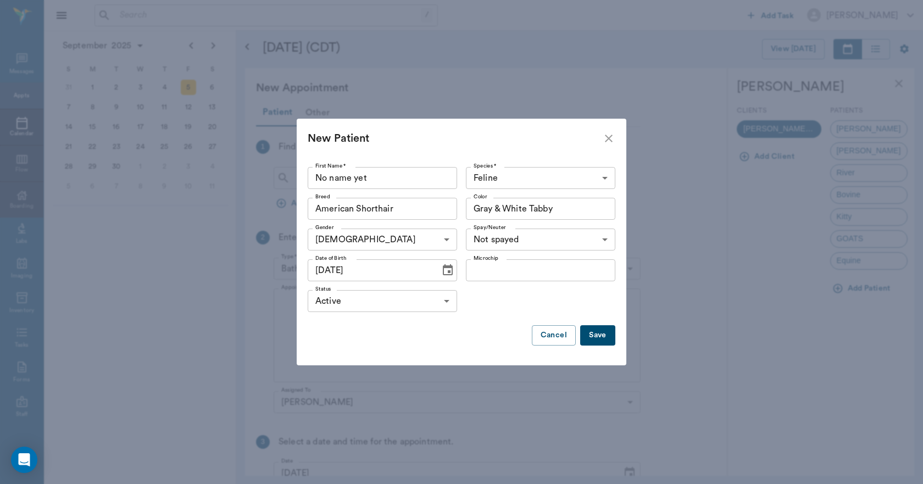
type input "02/20/2025"
click at [603, 334] on button "Save" at bounding box center [597, 335] width 35 height 20
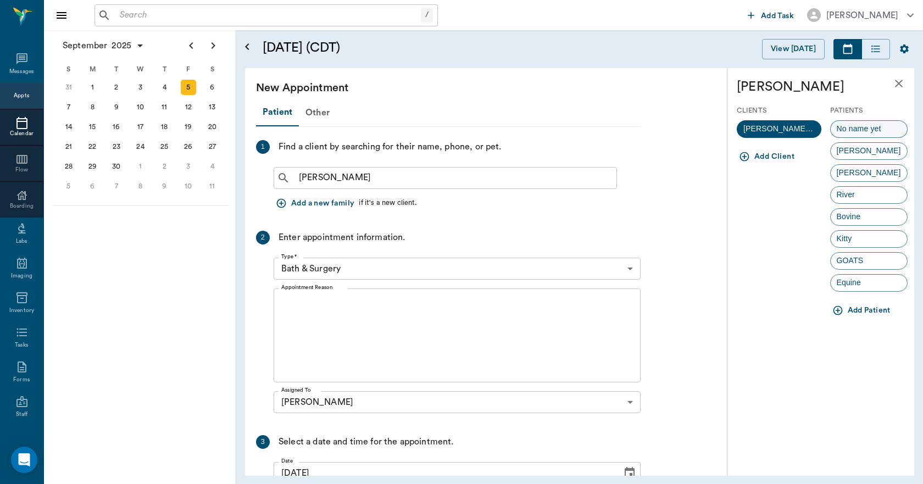
click at [845, 129] on span "No name yet" at bounding box center [859, 129] width 57 height 12
click at [845, 129] on div "Patient Other 1 Find a client by searching for their name, phone, or pet. ashle…" at bounding box center [579, 292] width 669 height 368
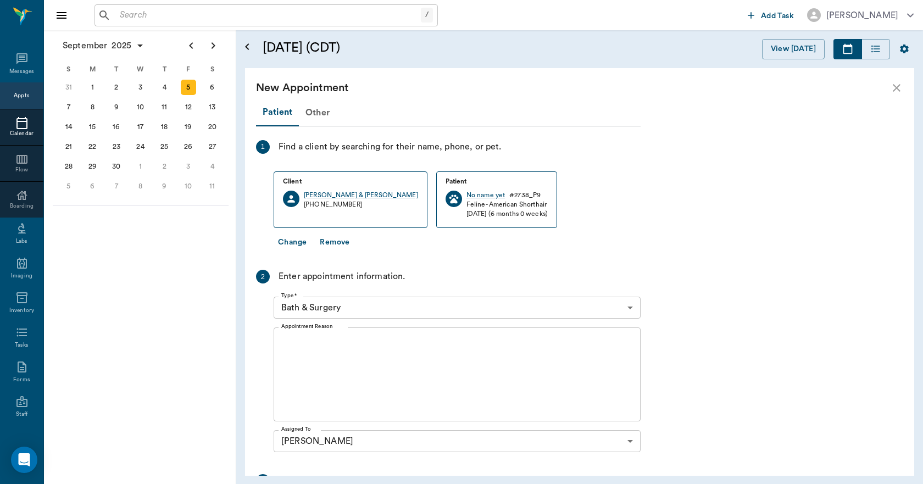
click at [308, 308] on body "/ ​ Add Task Dr. Bert Ellsworth Nectar Messages Appts Calendar Flow Boarding La…" at bounding box center [461, 242] width 923 height 484
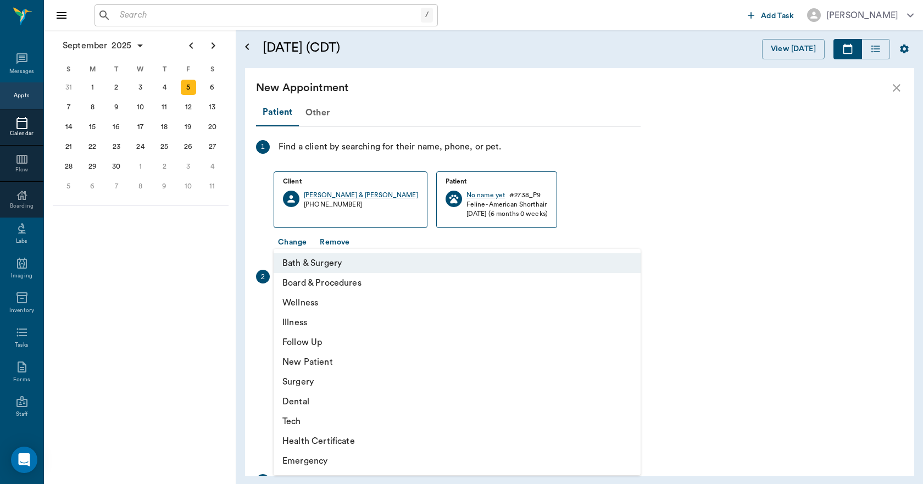
click at [297, 379] on li "Surgery" at bounding box center [457, 382] width 367 height 20
type input "65d2be4f46e3a538d89b8c18"
type input "01:30 PM"
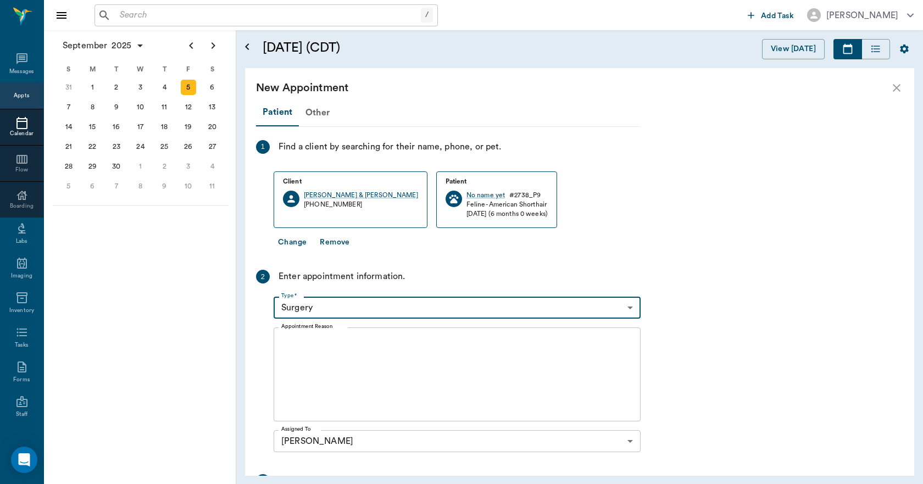
click at [292, 343] on textarea "Appointment Reason" at bounding box center [457, 375] width 352 height 76
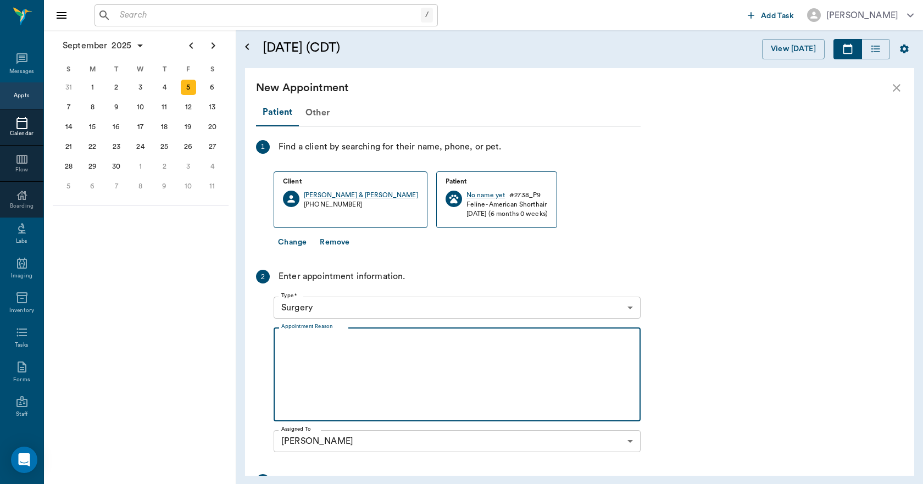
type textarea "o"
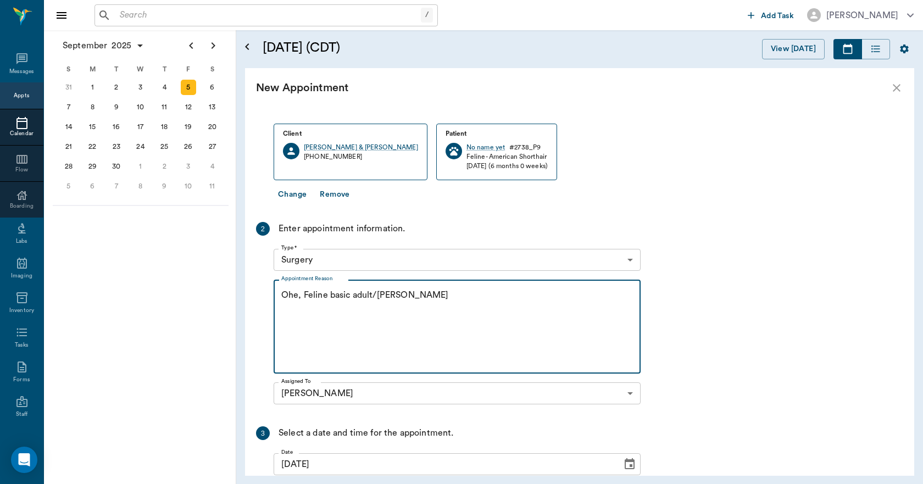
scroll to position [160, 0]
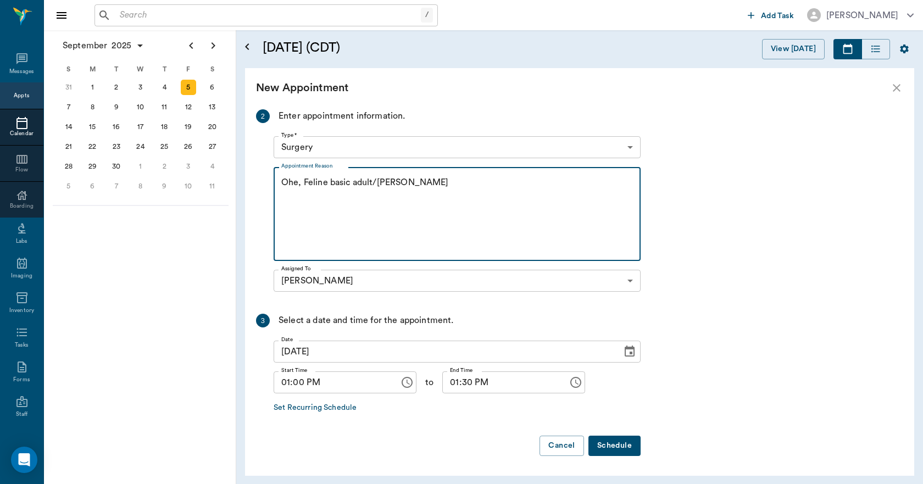
type textarea "Ohe, Feline basic adult/Lisa"
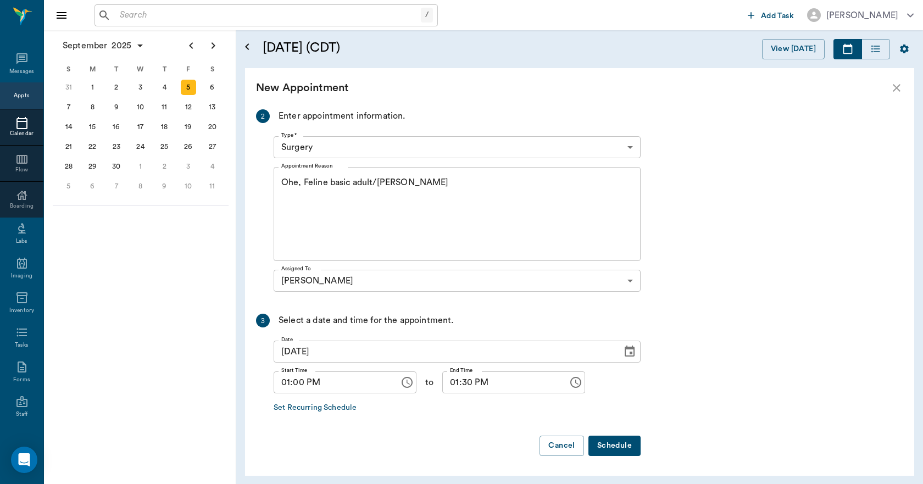
click at [616, 445] on button "Schedule" at bounding box center [615, 446] width 52 height 20
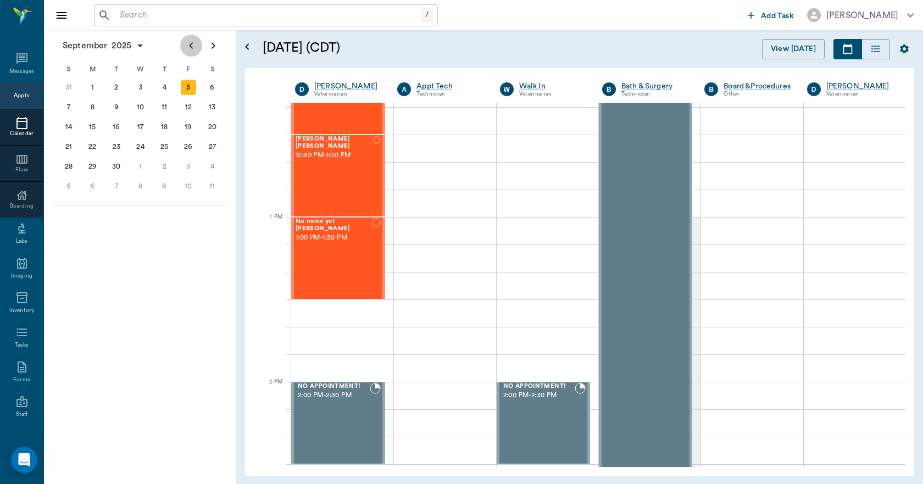
click at [192, 46] on icon "Previous page" at bounding box center [191, 45] width 13 height 13
click at [165, 151] on div "21" at bounding box center [164, 146] width 15 height 15
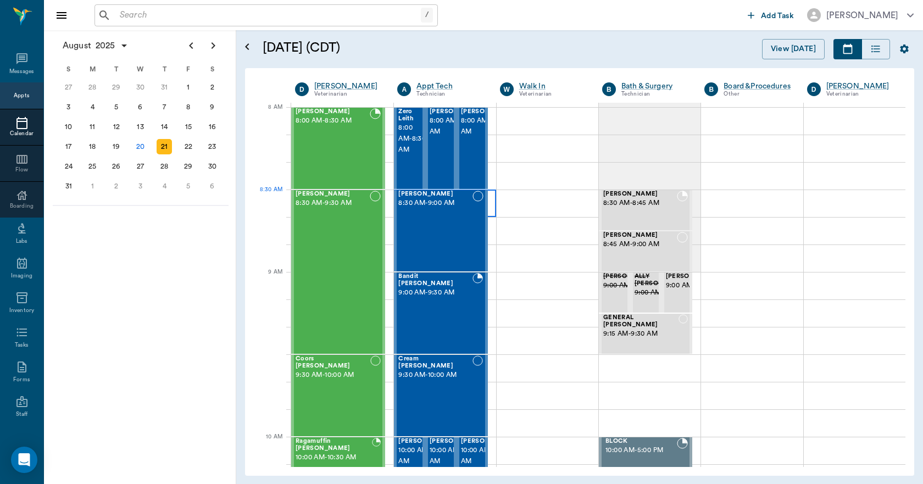
click at [488, 195] on div at bounding box center [445, 203] width 102 height 27
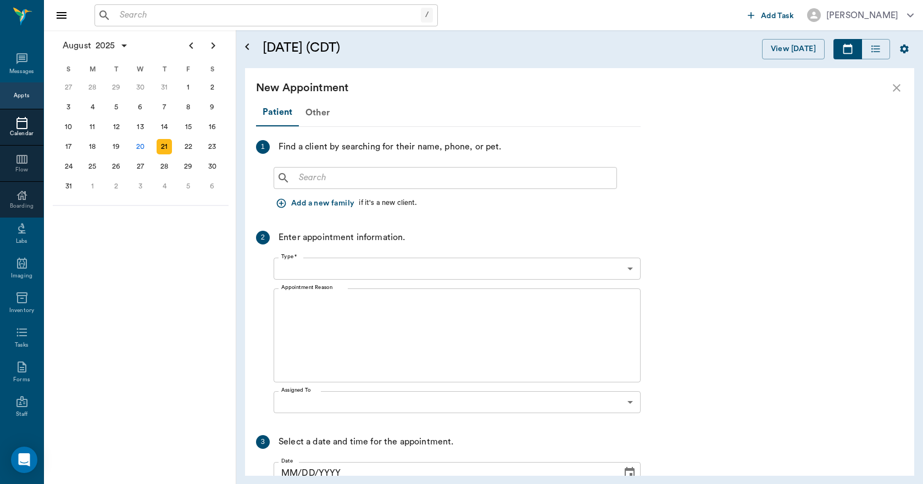
type input "[DATE]"
type input "08:30 AM"
type input "08:45 AM"
click at [488, 195] on div "Add a new family if it's a new client." at bounding box center [457, 203] width 367 height 20
click at [324, 184] on input "text" at bounding box center [454, 177] width 318 height 15
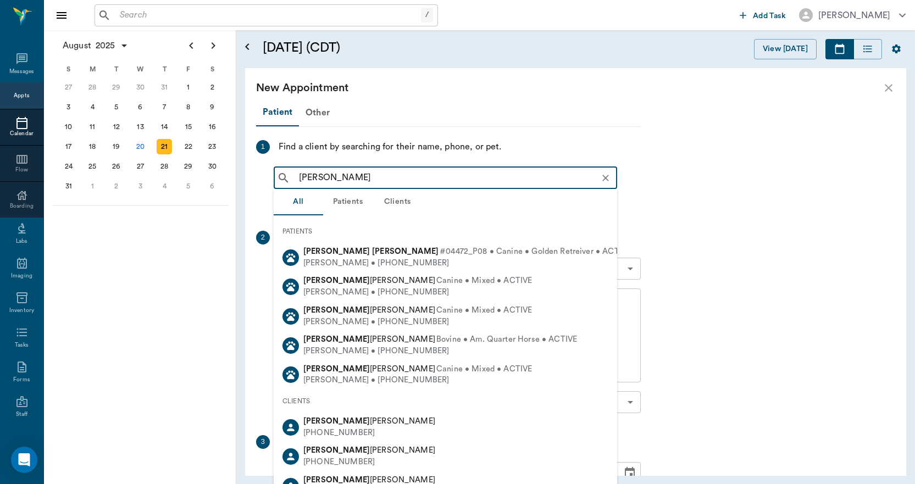
drag, startPoint x: 328, startPoint y: 259, endPoint x: 321, endPoint y: 259, distance: 6.1
click at [327, 259] on div "Cody Shelton • (318) 464-2418" at bounding box center [467, 264] width 328 height 12
type input "jake shelton"
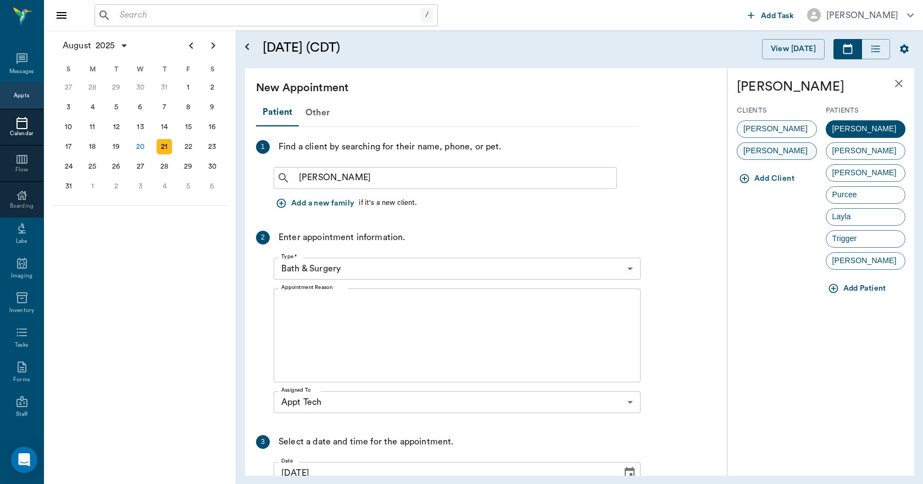
click at [773, 152] on span "Anna Shelton" at bounding box center [775, 151] width 76 height 12
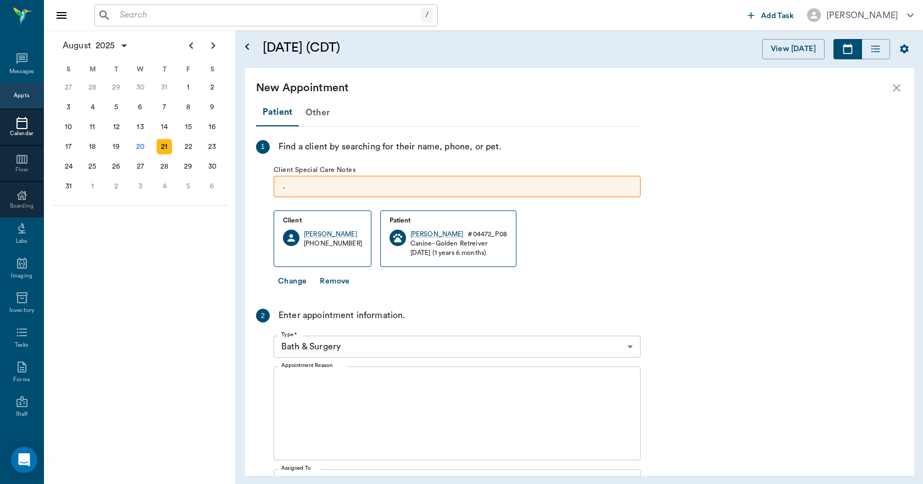
click at [308, 347] on body "/ ​ Add Task Dr. Bert Ellsworth Nectar Messages Appts Calendar Flow Boarding La…" at bounding box center [461, 242] width 923 height 484
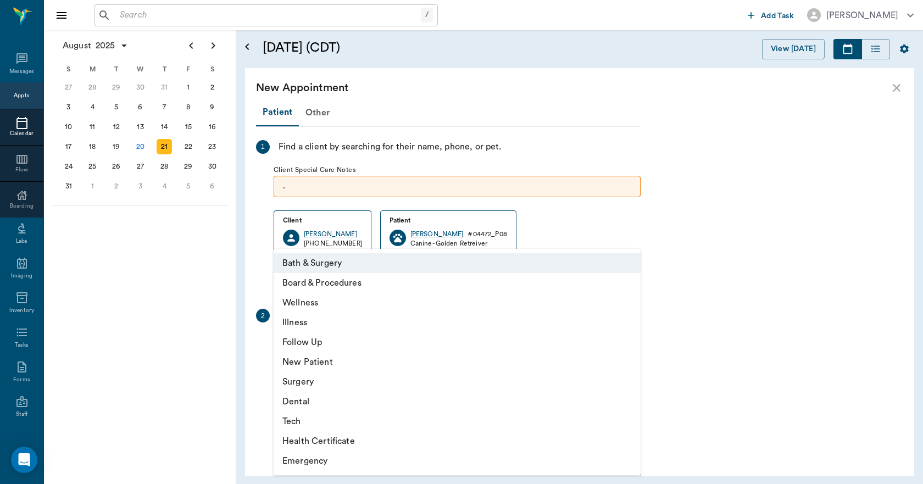
click at [290, 420] on li "Tech" at bounding box center [457, 422] width 367 height 20
type input "65d2be4f46e3a538d89b8c1a"
type input "09:00 AM"
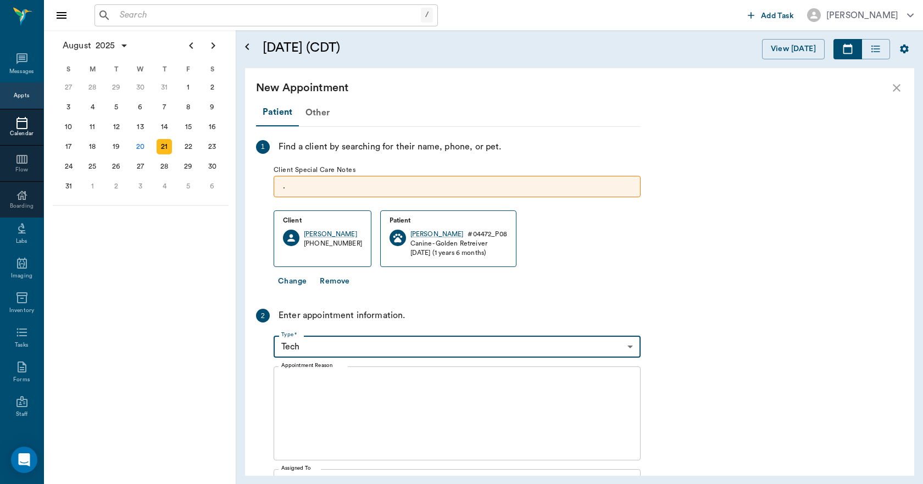
click at [292, 375] on div "x Appointment Reason" at bounding box center [457, 414] width 367 height 94
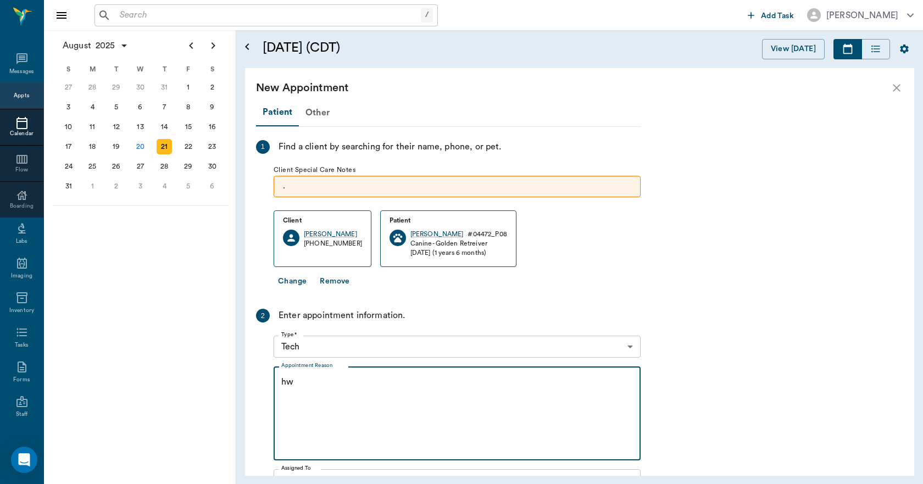
type textarea "h"
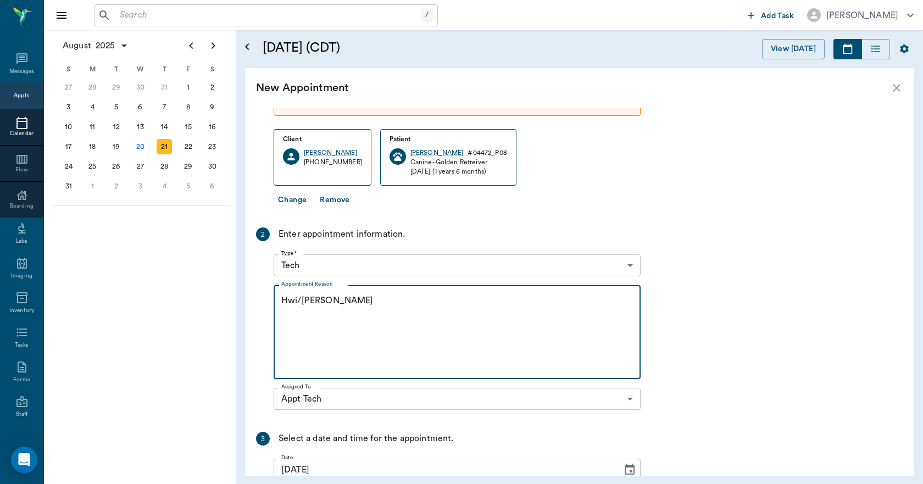
scroll to position [199, 0]
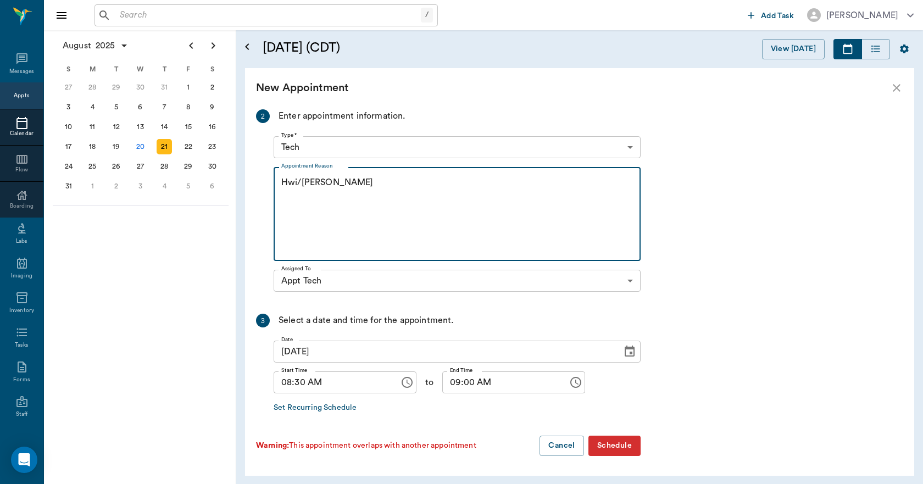
type textarea "Hwi/LIsa"
drag, startPoint x: 616, startPoint y: 442, endPoint x: 598, endPoint y: 434, distance: 19.7
click at [613, 440] on button "Schedule" at bounding box center [615, 446] width 52 height 20
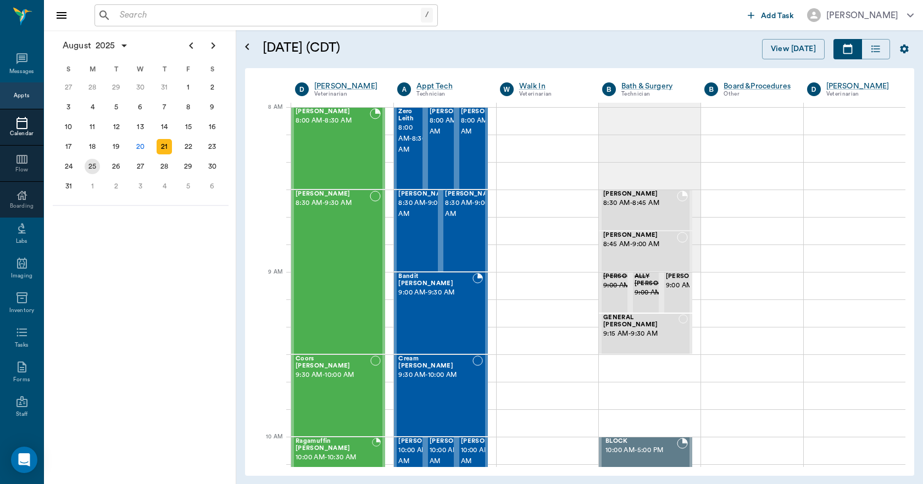
click at [96, 167] on div "25" at bounding box center [92, 166] width 15 height 15
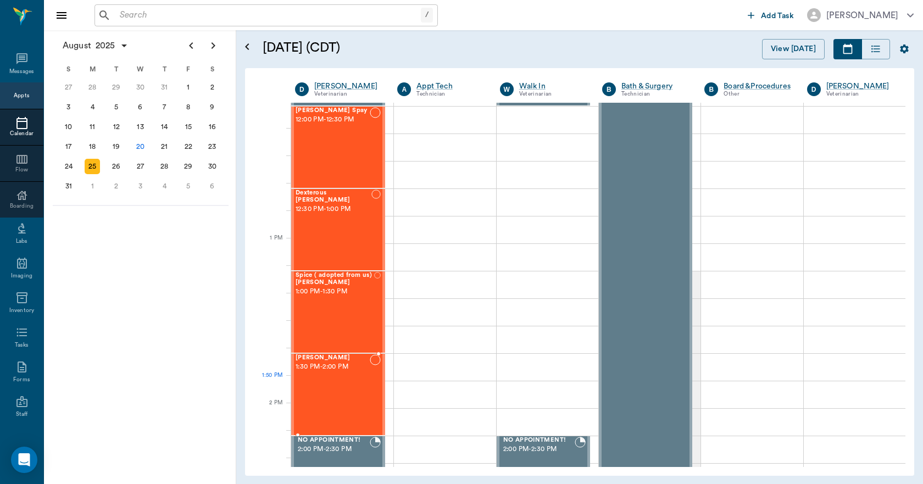
scroll to position [495, 0]
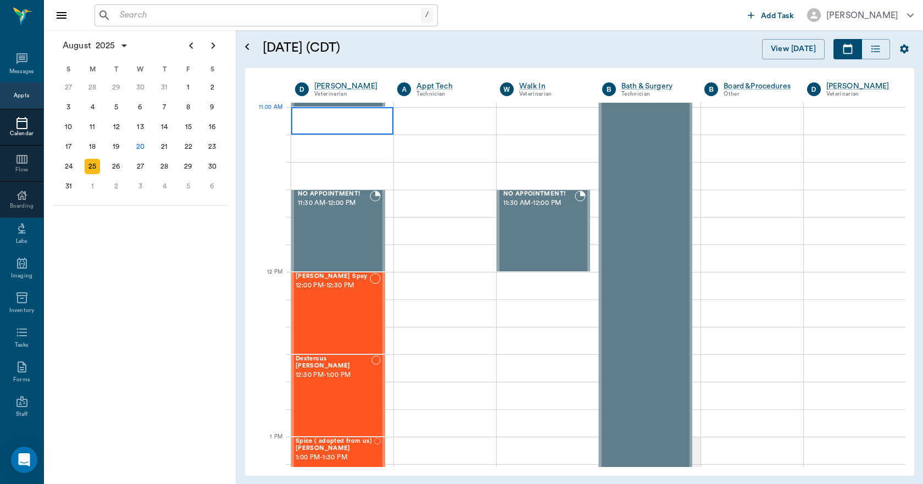
click at [298, 113] on div at bounding box center [342, 120] width 102 height 27
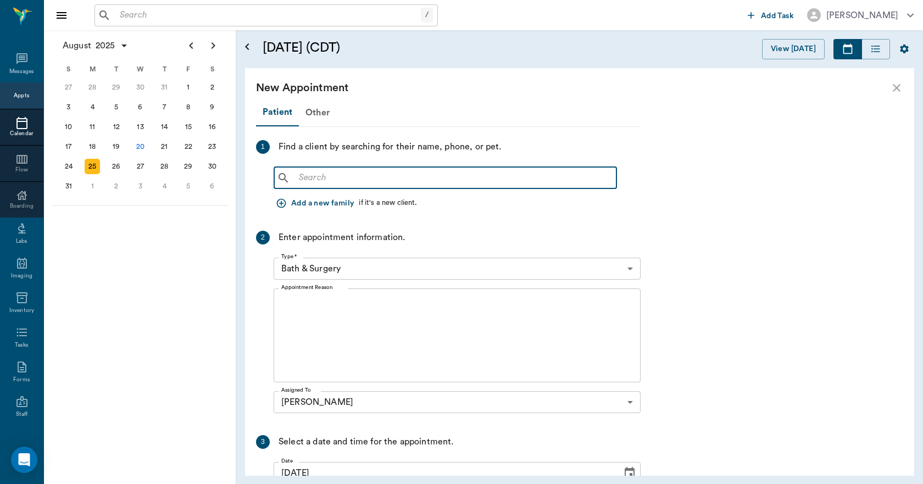
drag, startPoint x: 324, startPoint y: 183, endPoint x: 333, endPoint y: 183, distance: 9.3
click at [332, 183] on input "text" at bounding box center [454, 177] width 318 height 15
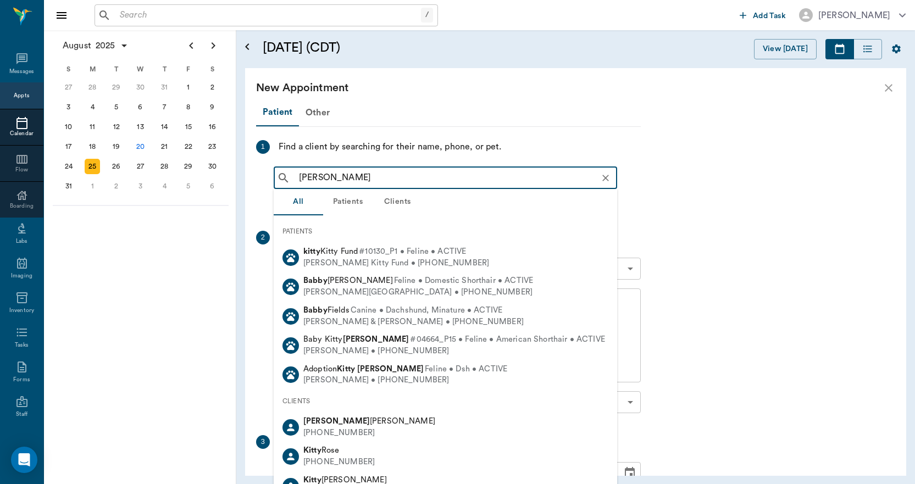
click at [365, 373] on b "[PERSON_NAME]" at bounding box center [390, 369] width 66 height 8
type input "babby kitty oliver"
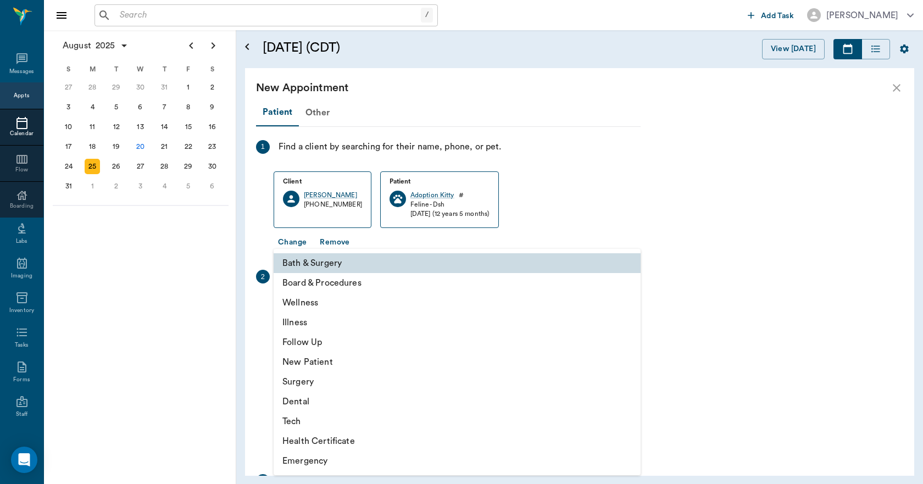
click at [346, 303] on body "/ ​ Add Task Dr. Bert Ellsworth Nectar Messages Appts Calendar Flow Boarding La…" at bounding box center [461, 242] width 923 height 484
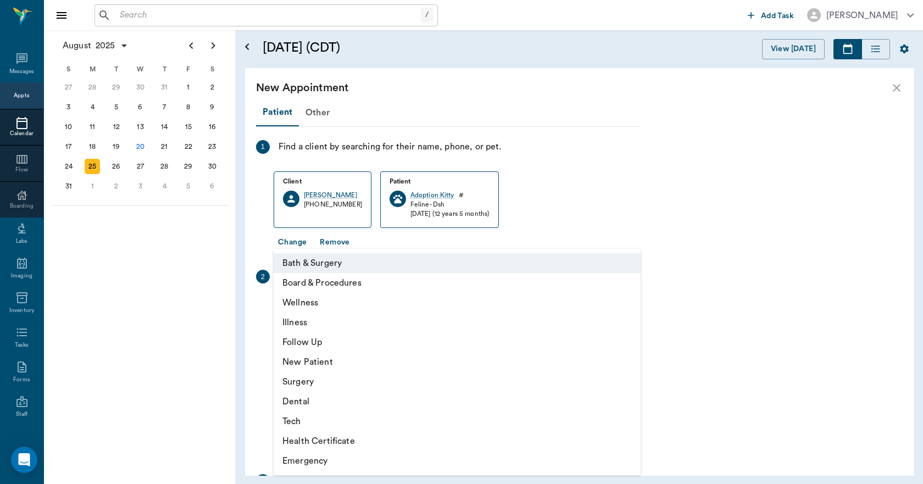
click at [305, 343] on li "Follow Up" at bounding box center [457, 342] width 367 height 20
type input "65d2be4f46e3a538d89b8c16"
type input "11:30 AM"
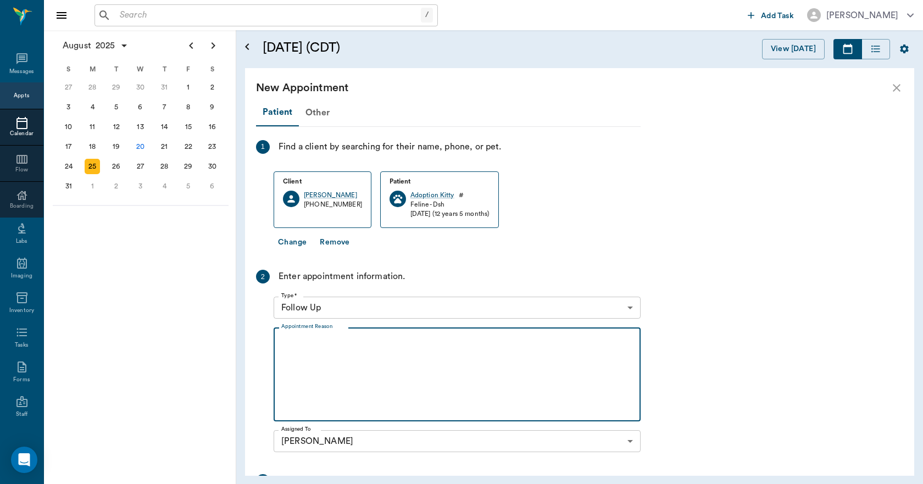
click at [293, 340] on textarea "Appointment Reason" at bounding box center [457, 375] width 352 height 76
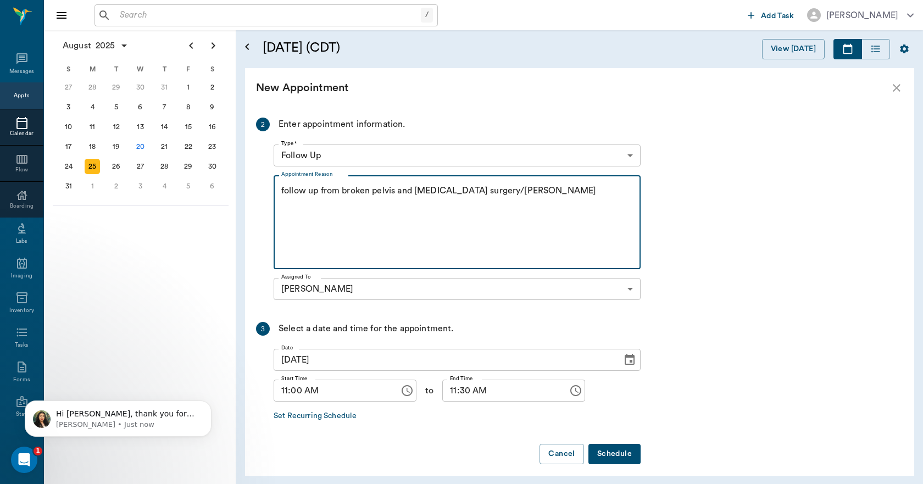
scroll to position [160, 0]
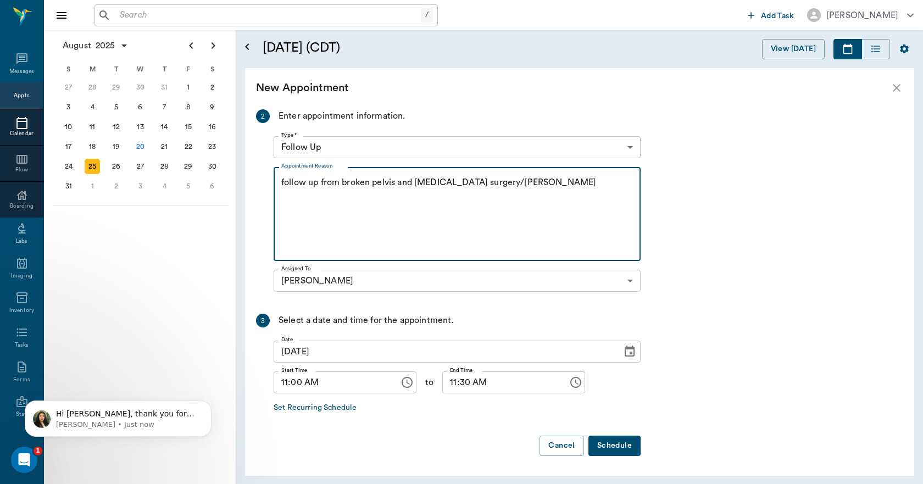
type textarea "follow up from broken pelvis and femur surgery/Lisa"
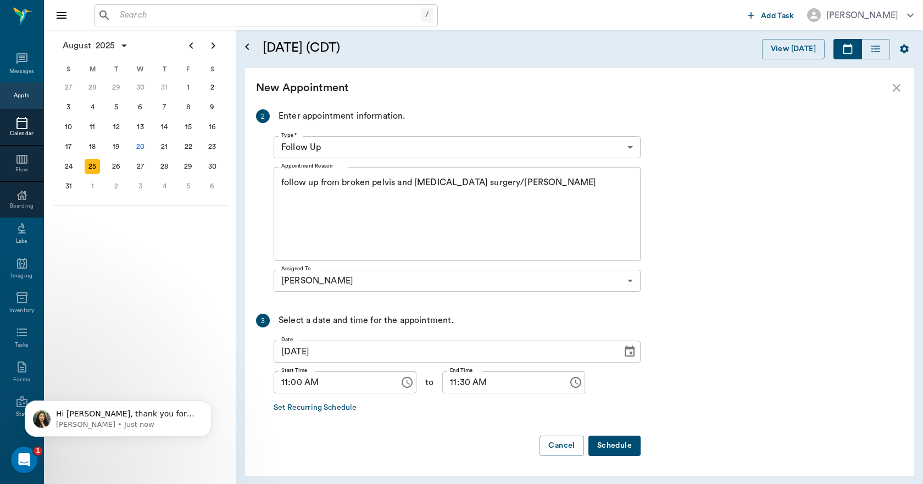
click at [617, 443] on button "Schedule" at bounding box center [615, 446] width 52 height 20
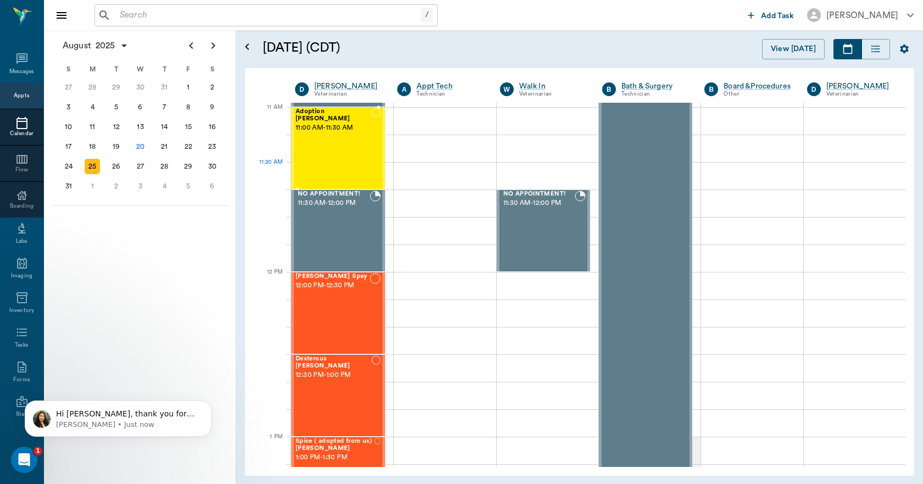
click at [349, 163] on div "Adoption Kitty Oliver 11:00 AM - 11:30 AM" at bounding box center [334, 148] width 76 height 80
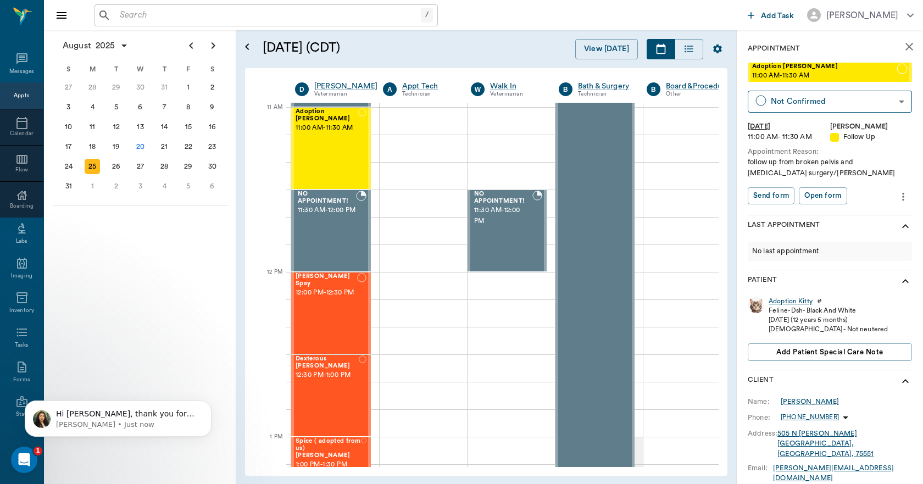
click at [783, 300] on div "Adoption Kitty" at bounding box center [791, 301] width 44 height 9
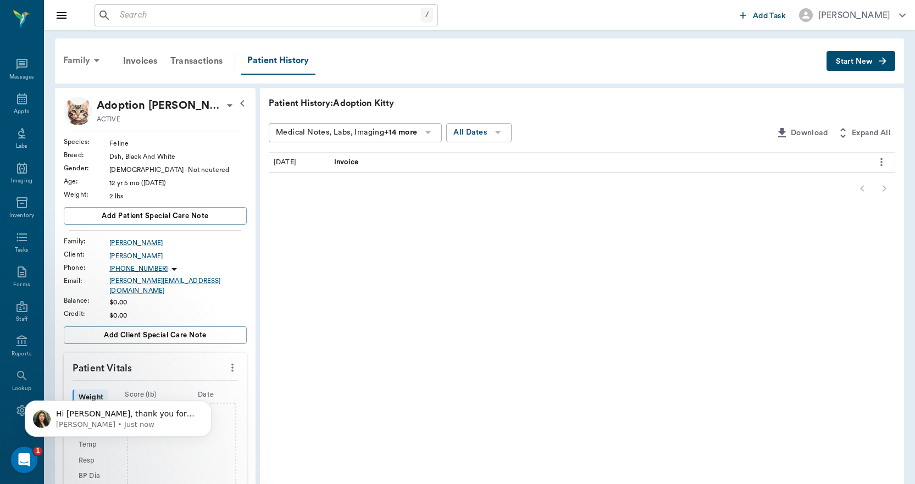
click at [78, 59] on div "Family" at bounding box center [83, 60] width 53 height 26
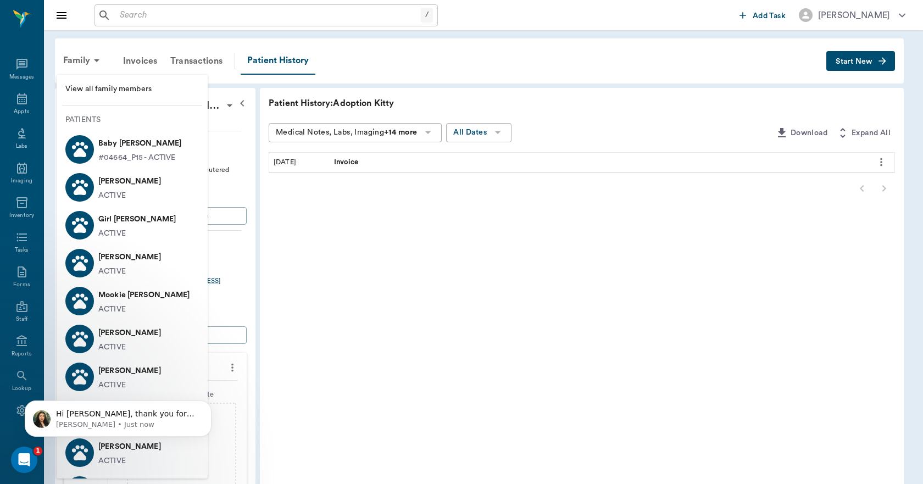
click at [115, 155] on p "#04664_P15 - ACTIVE" at bounding box center [136, 158] width 77 height 12
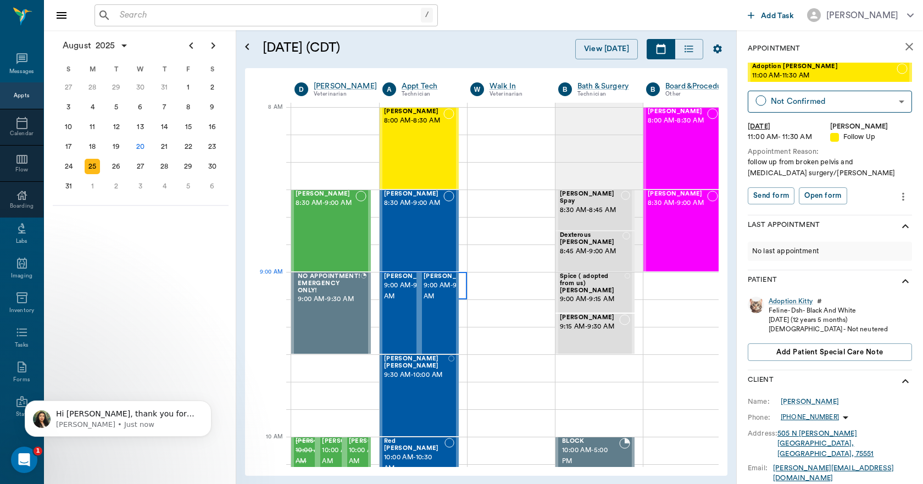
scroll to position [0, 1]
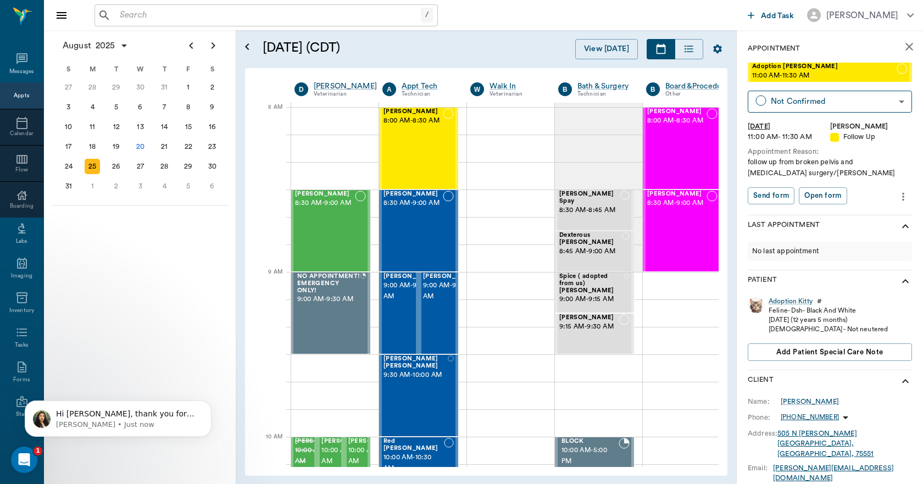
click at [897, 196] on icon "more" at bounding box center [903, 196] width 12 height 13
click at [837, 214] on span "Edit appointment" at bounding box center [849, 216] width 92 height 12
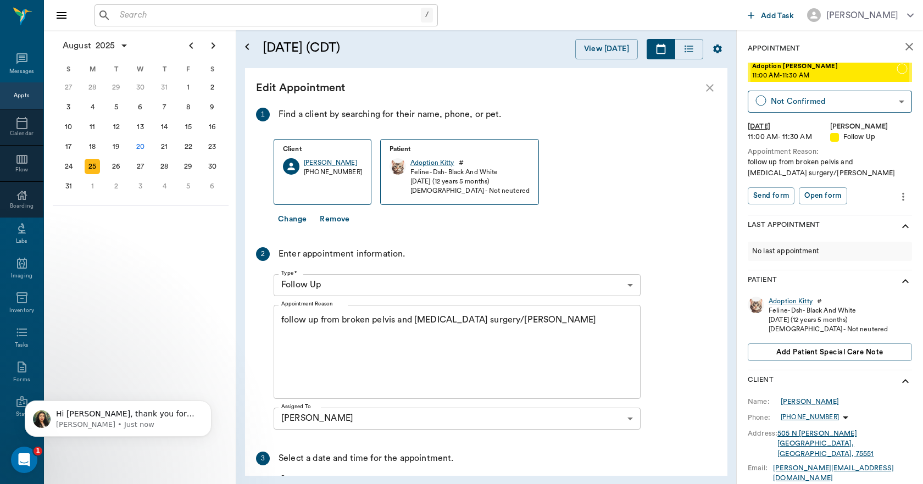
click at [291, 219] on button "Change" at bounding box center [292, 219] width 37 height 20
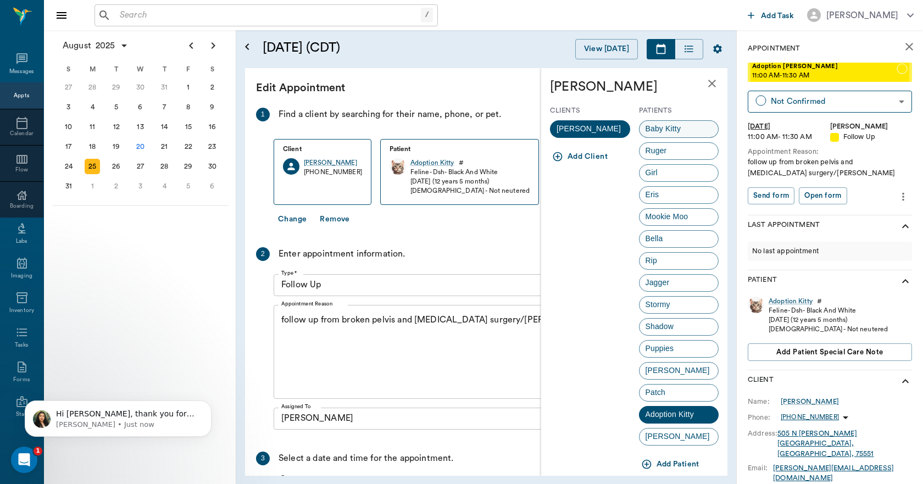
click at [661, 130] on span "Baby Kitty" at bounding box center [664, 129] width 48 height 12
click at [663, 131] on span "Baby Kitty" at bounding box center [663, 129] width 49 height 12
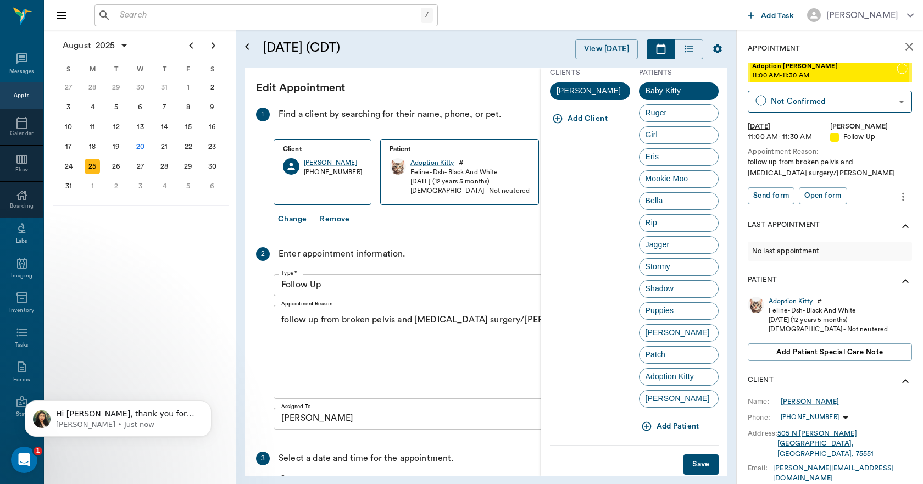
scroll to position [54, 0]
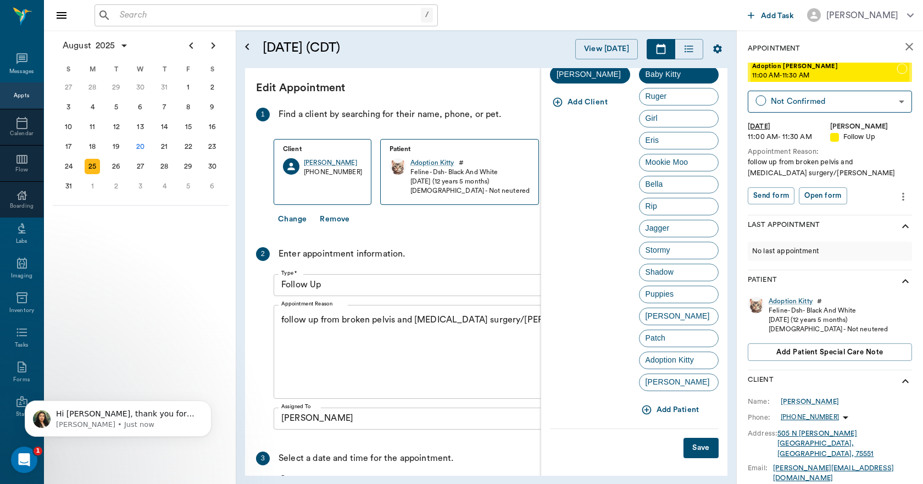
click at [695, 453] on button "Save" at bounding box center [701, 448] width 35 height 20
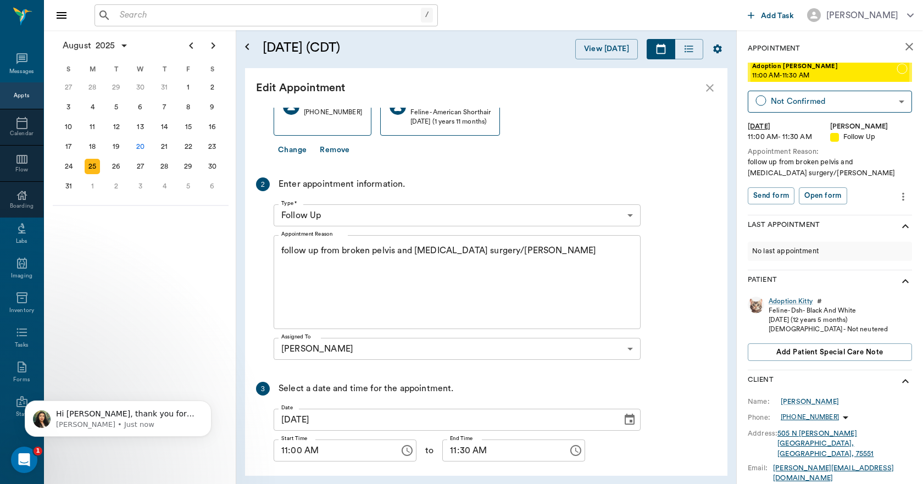
scroll to position [108, 0]
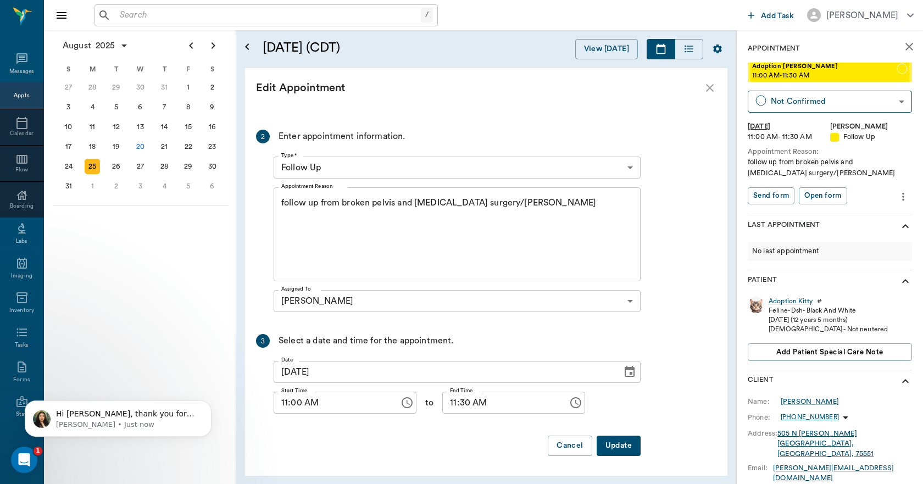
click at [623, 450] on button "Update" at bounding box center [619, 446] width 44 height 20
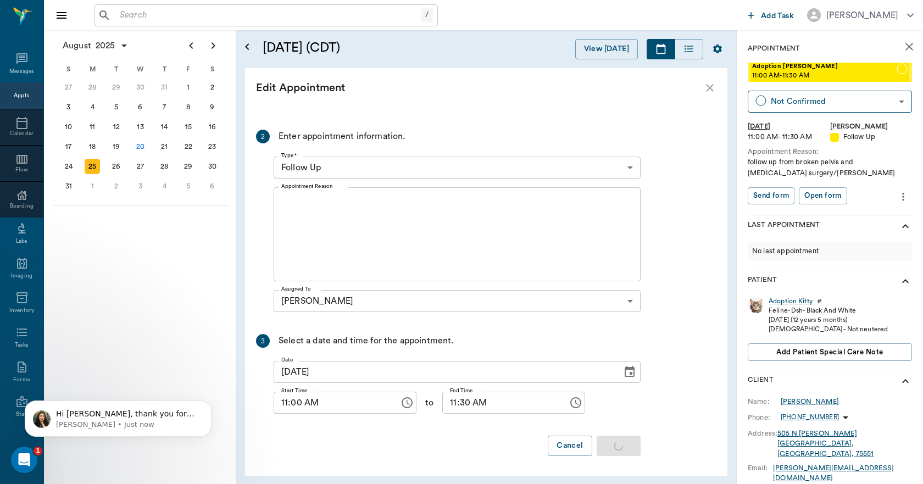
scroll to position [0, 0]
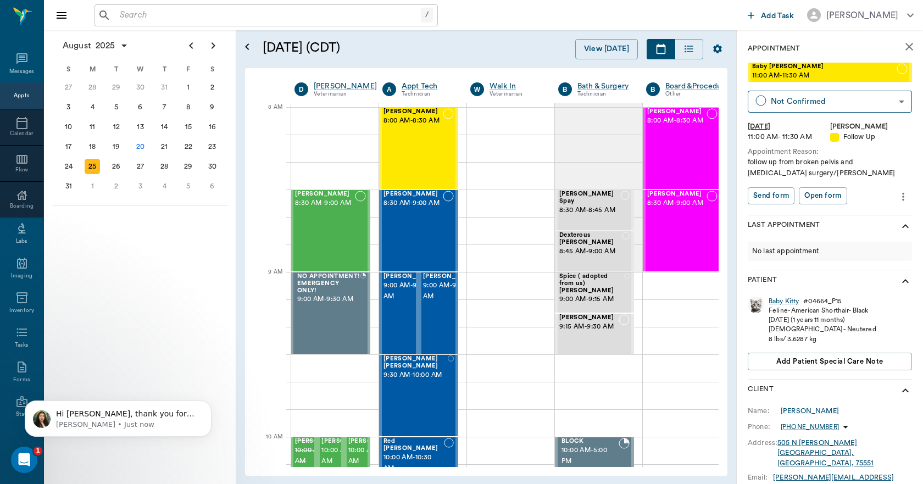
click at [21, 97] on div "Appts" at bounding box center [21, 96] width 15 height 8
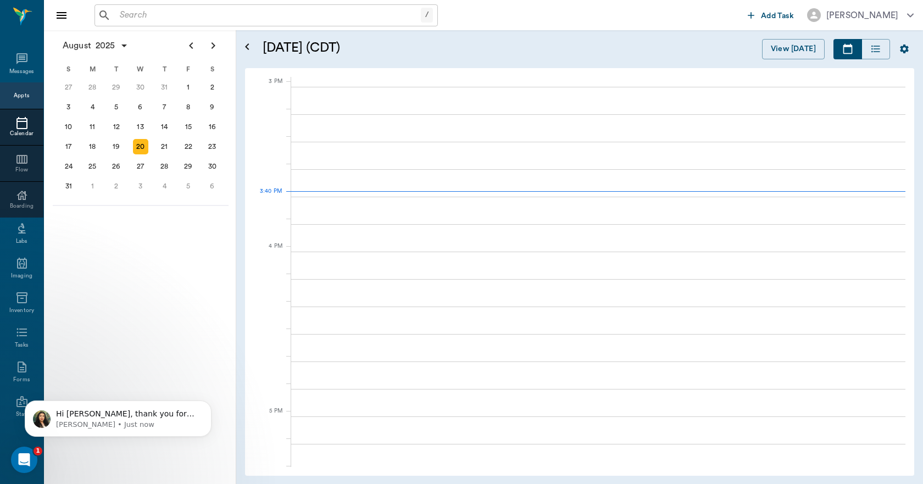
scroll to position [1154, 0]
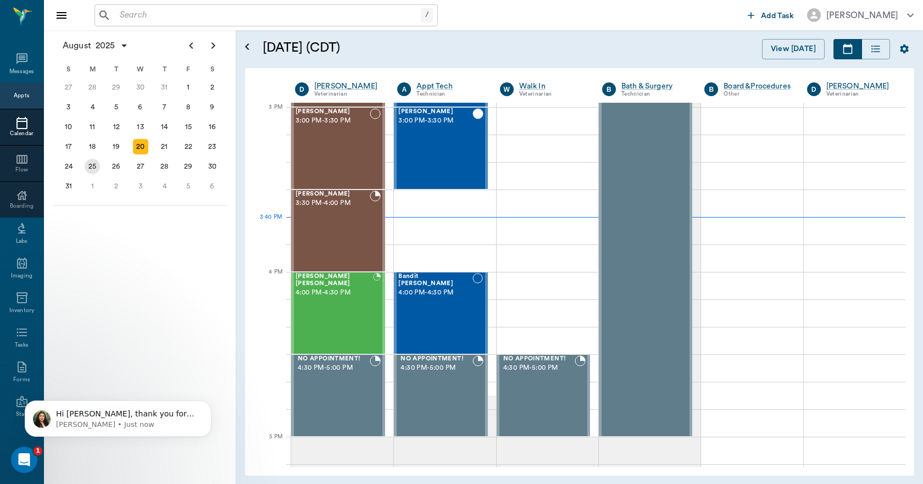
click at [90, 167] on div "25" at bounding box center [92, 166] width 15 height 15
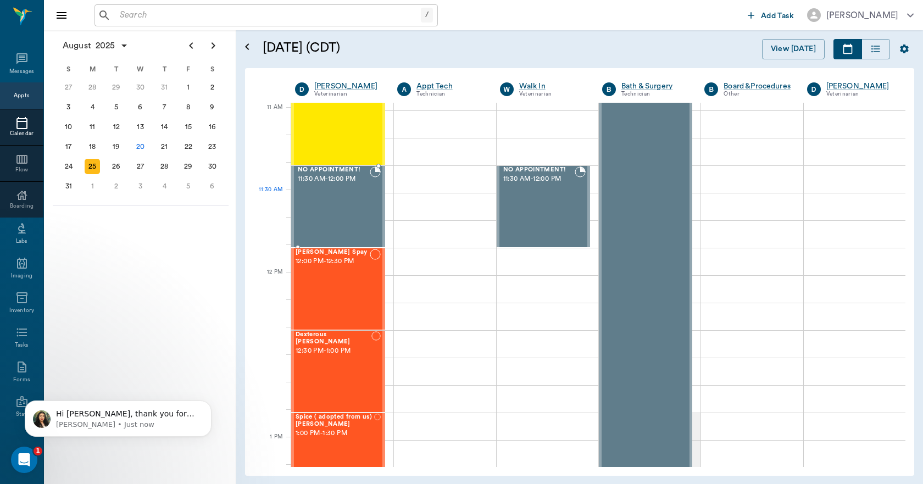
scroll to position [495, 0]
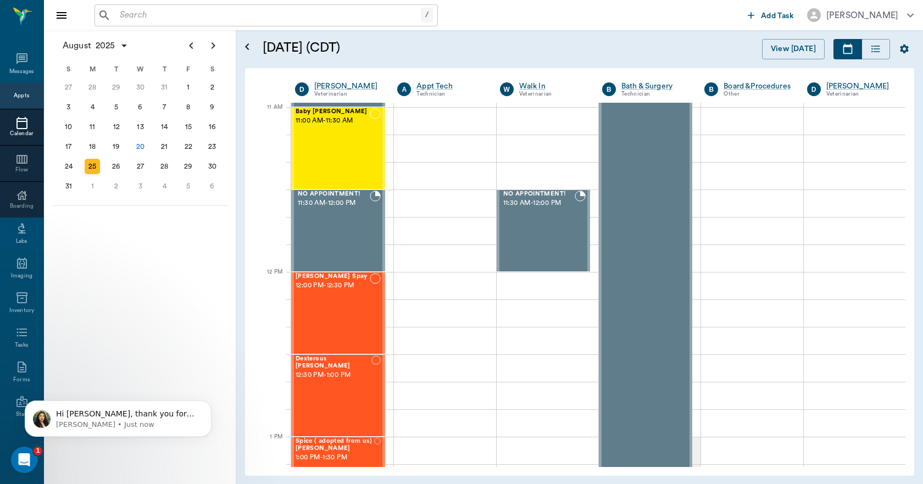
click at [27, 96] on div "Appts" at bounding box center [21, 95] width 43 height 26
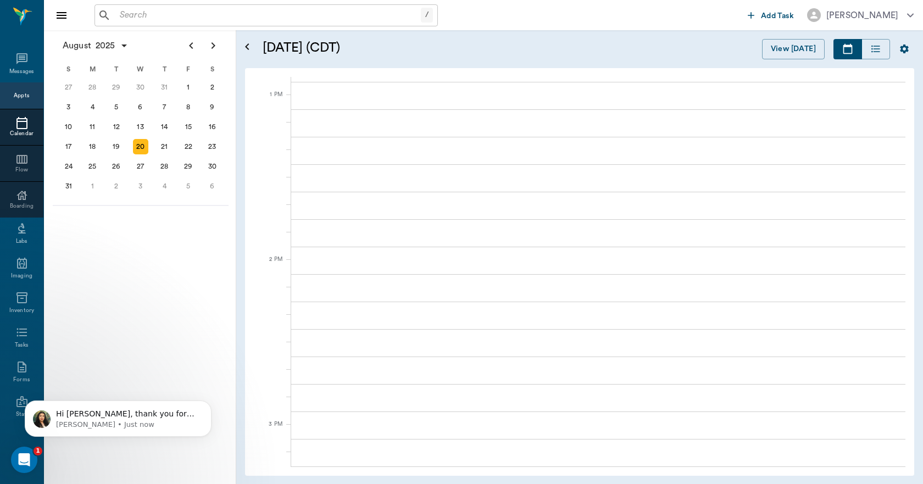
scroll to position [1155, 0]
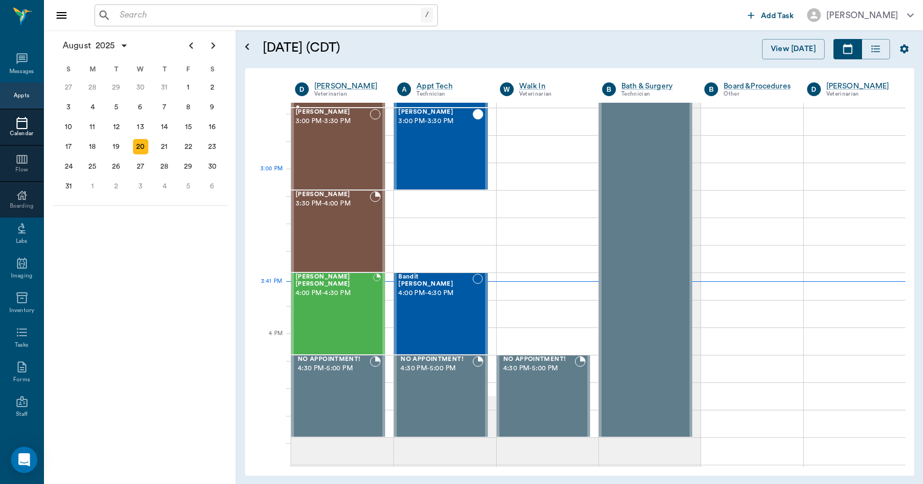
scroll to position [1155, 0]
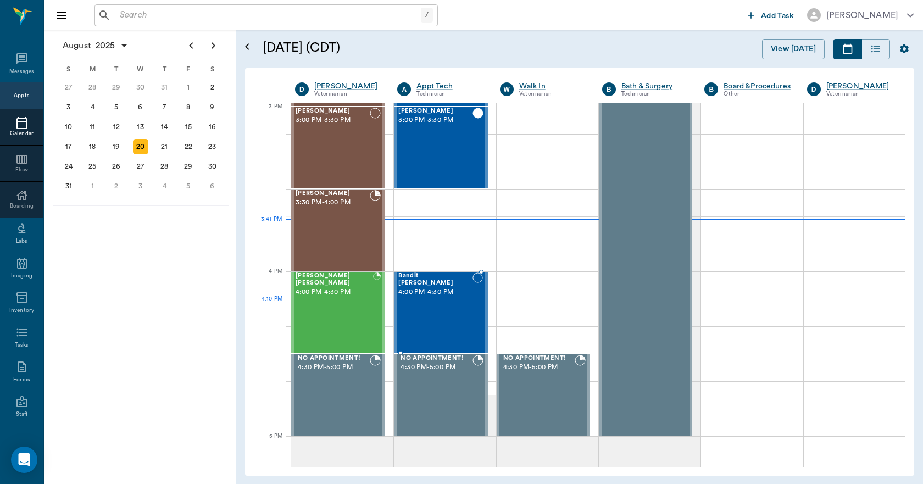
click at [423, 315] on div "Bandit [PERSON_NAME] 4:00 PM - 4:30 PM" at bounding box center [435, 313] width 74 height 80
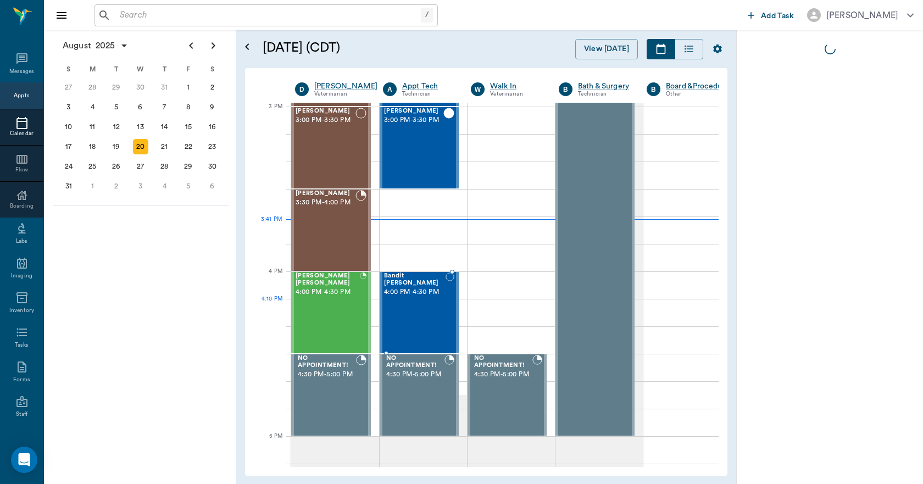
click at [423, 315] on div "Bandit [PERSON_NAME] 4:00 PM - 4:30 PM" at bounding box center [415, 313] width 62 height 80
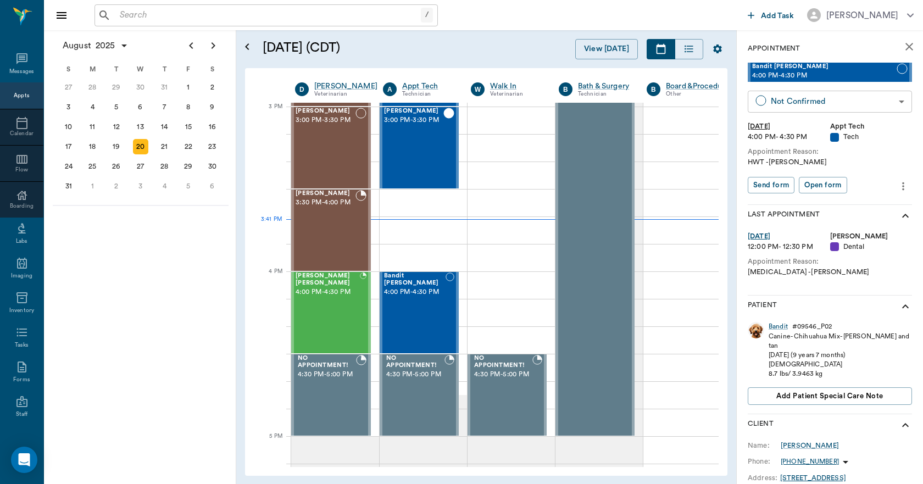
click at [803, 104] on body "/ ​ Add Task Dr. Bert Ellsworth Nectar Messages Appts Calendar Flow Boarding La…" at bounding box center [461, 242] width 923 height 484
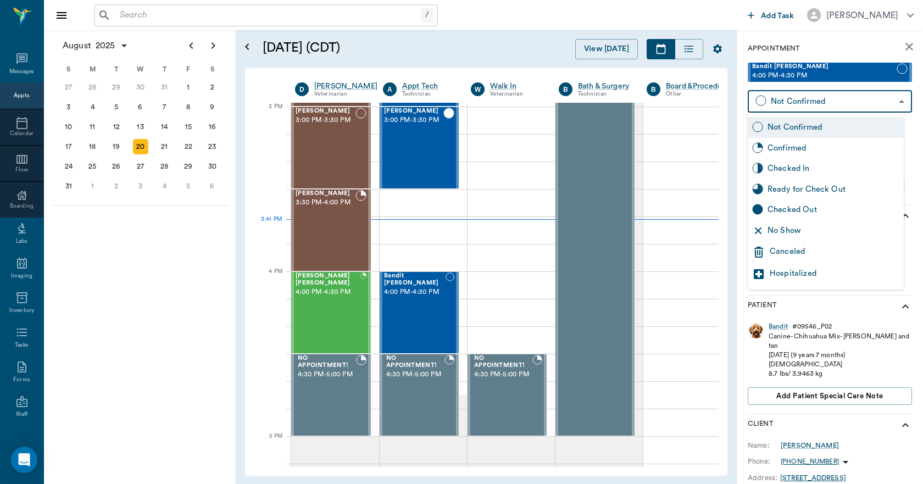
click at [785, 168] on div "Checked In" at bounding box center [834, 169] width 132 height 12
type input "CHECKED_IN"
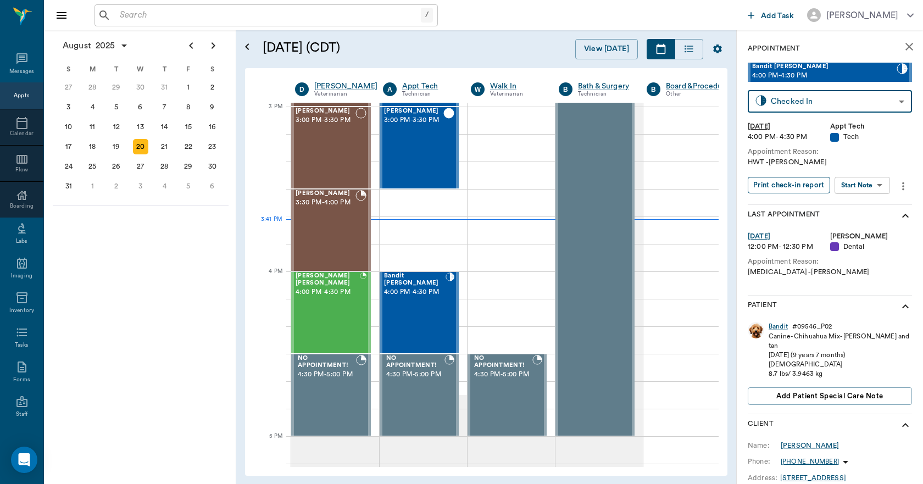
click at [786, 184] on button "Print check-in report" at bounding box center [789, 185] width 82 height 17
click at [337, 323] on div "MISS KITTY Floyd 4:00 PM - 4:30 PM" at bounding box center [328, 313] width 64 height 80
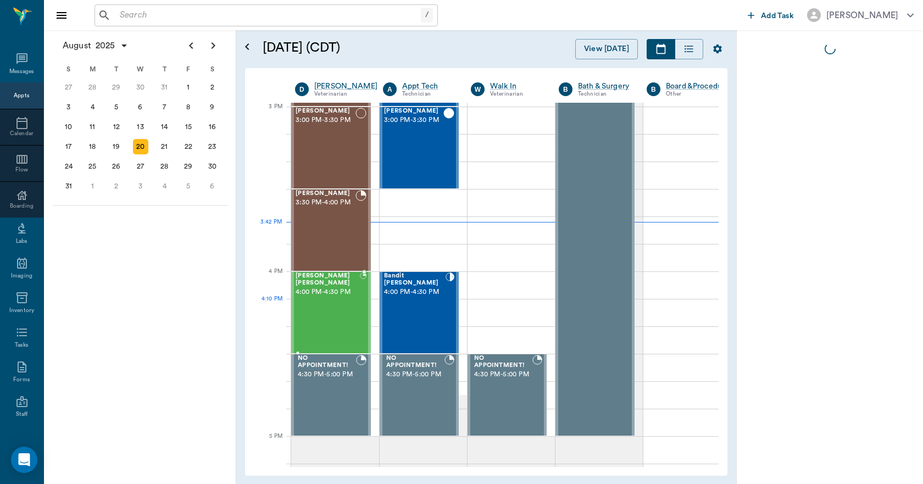
click at [337, 323] on div "MISS KITTY Floyd 4:00 PM - 4:30 PM" at bounding box center [328, 313] width 64 height 80
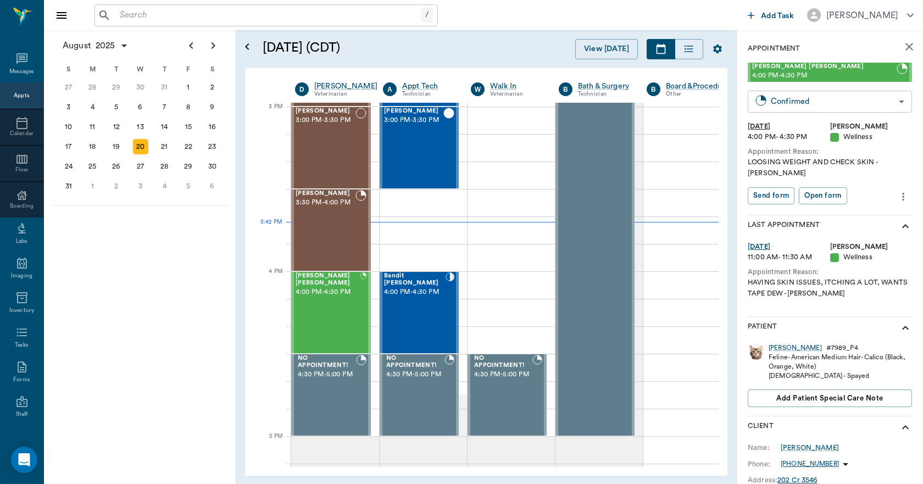
click at [803, 99] on body "/ ​ Add Task Dr. Bert Ellsworth Nectar Messages Appts Calendar Flow Boarding La…" at bounding box center [461, 242] width 923 height 484
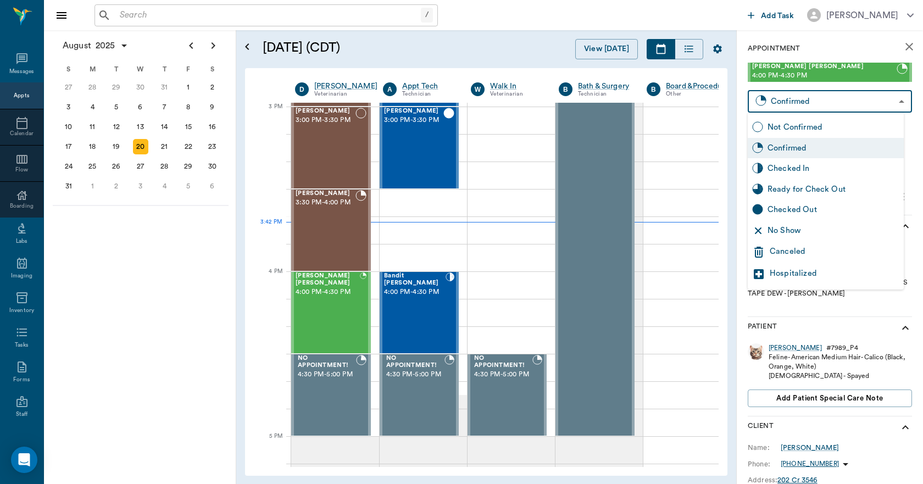
click at [795, 167] on div "Checked In" at bounding box center [834, 169] width 132 height 12
type input "CHECKED_IN"
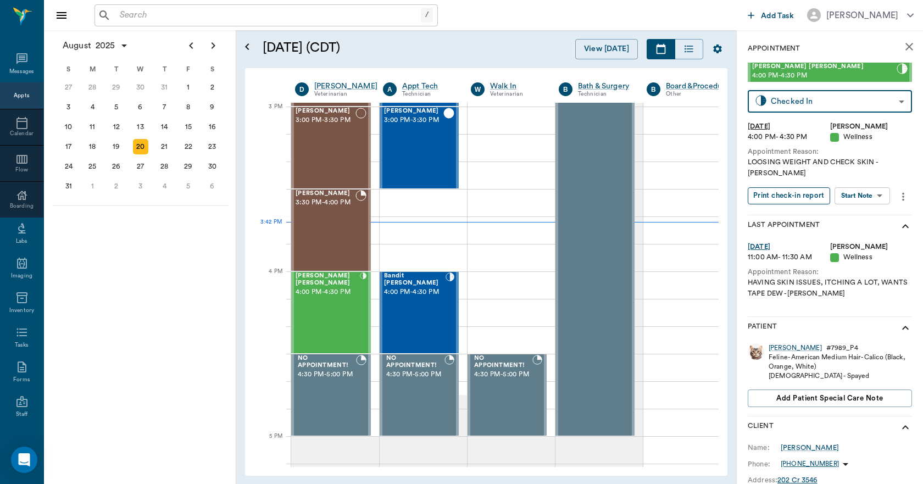
click at [799, 187] on button "Print check-in report" at bounding box center [789, 195] width 82 height 17
click at [335, 240] on div "Kate Rhyne 3:30 PM - 4:00 PM" at bounding box center [326, 230] width 60 height 80
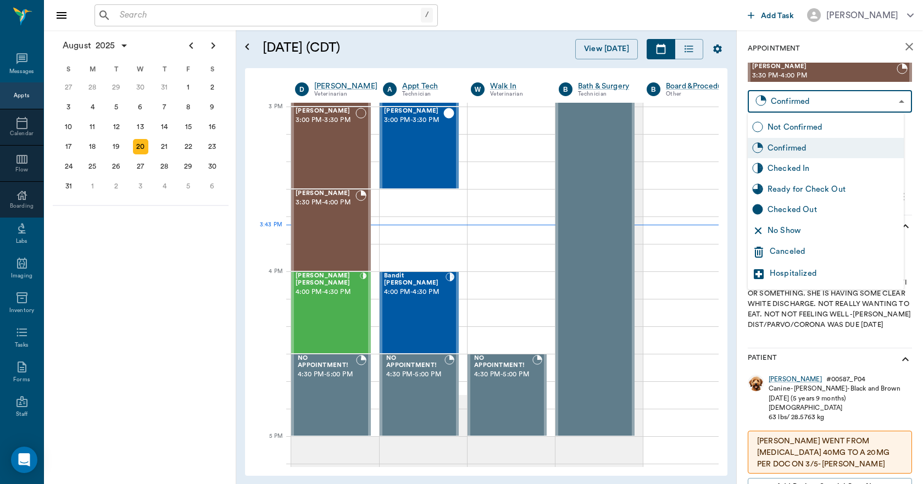
click at [781, 103] on body "/ ​ Add Task Dr. Bert Ellsworth Nectar Messages Appts Calendar Flow Boarding La…" at bounding box center [461, 242] width 923 height 484
click at [797, 170] on div "Checked In" at bounding box center [834, 169] width 132 height 12
type input "CHECKED_IN"
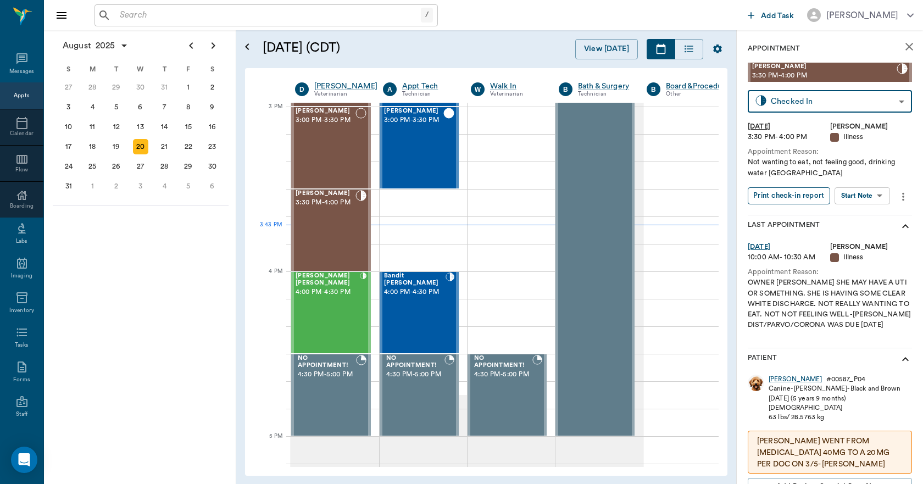
click at [794, 198] on button "Print check-in report" at bounding box center [789, 195] width 82 height 17
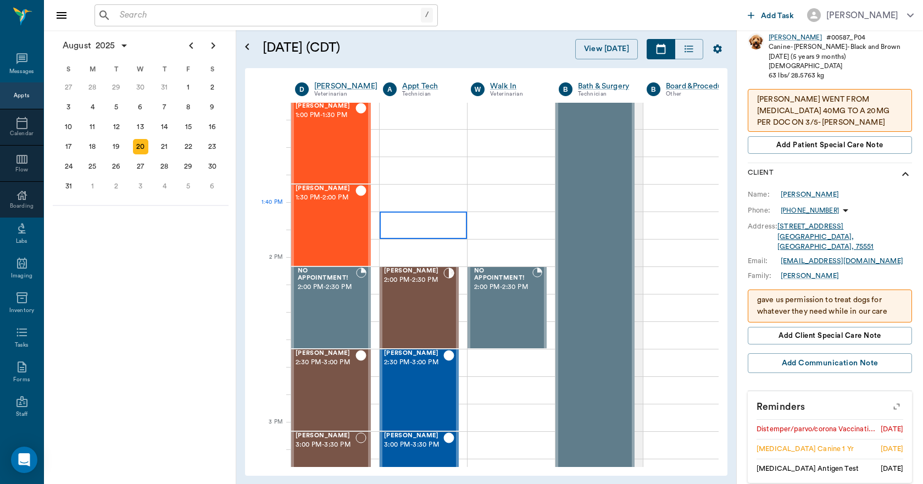
scroll to position [825, 0]
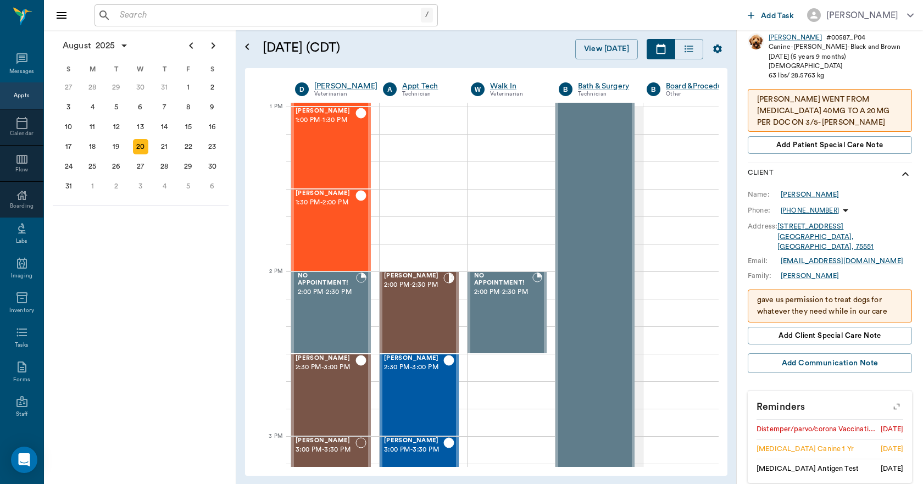
click at [21, 95] on div "Appts" at bounding box center [21, 96] width 15 height 8
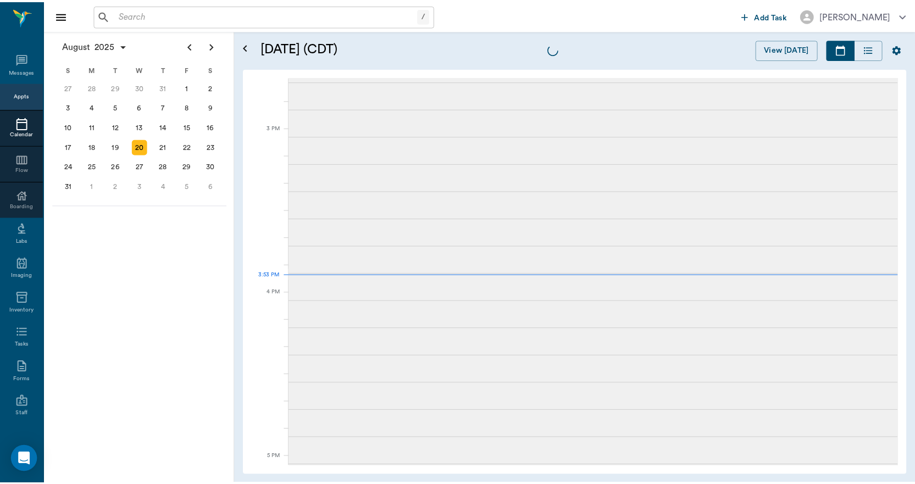
scroll to position [1155, 0]
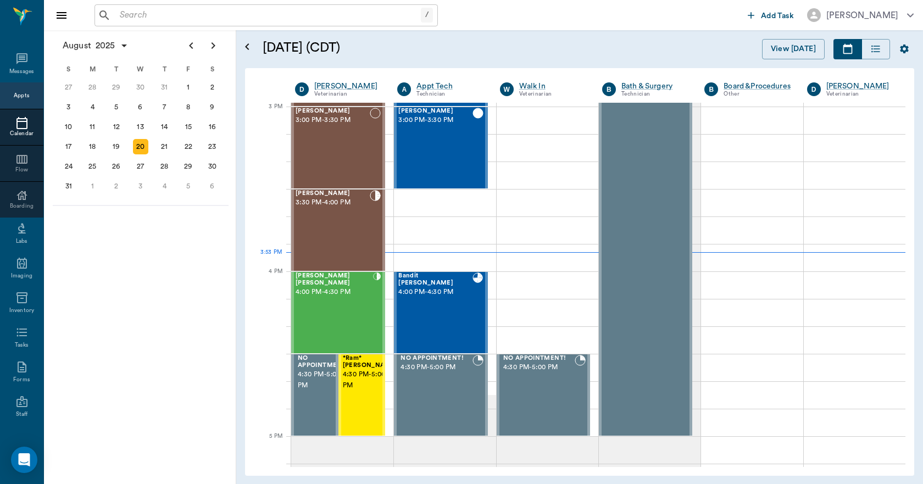
click at [127, 17] on input "text" at bounding box center [268, 15] width 306 height 15
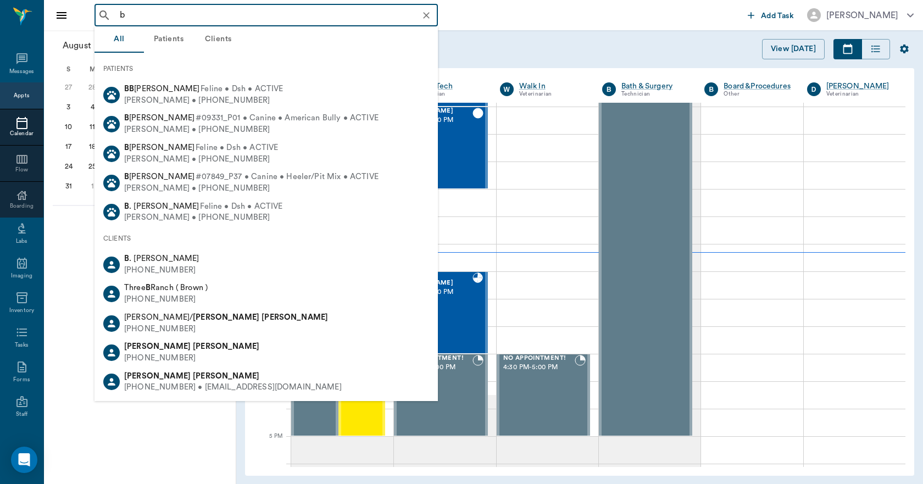
type input "b"
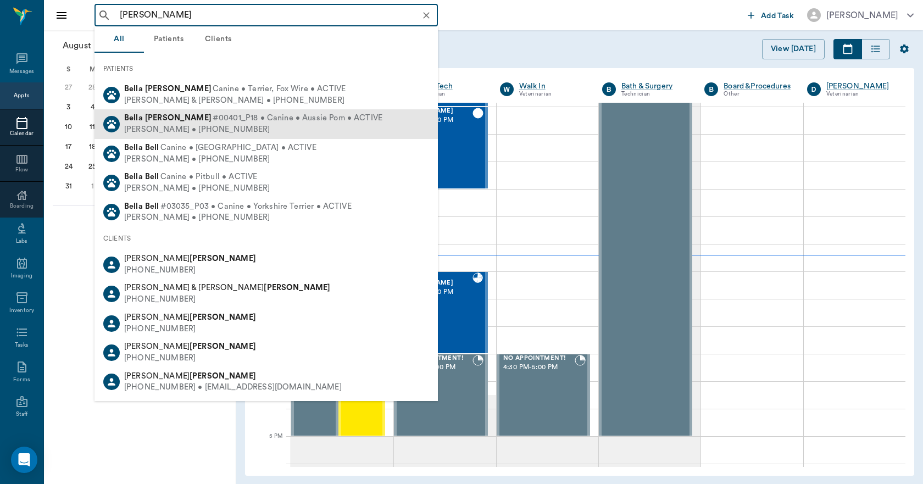
click at [168, 127] on div "Billie McCasland • (903) 826-5155" at bounding box center [253, 130] width 258 height 12
type input "bella mccasla"
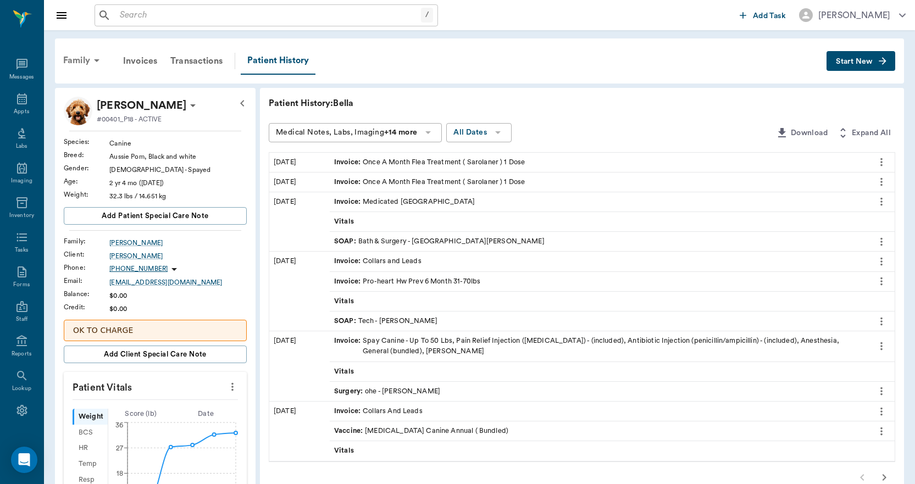
click at [80, 61] on div "Family" at bounding box center [83, 60] width 53 height 26
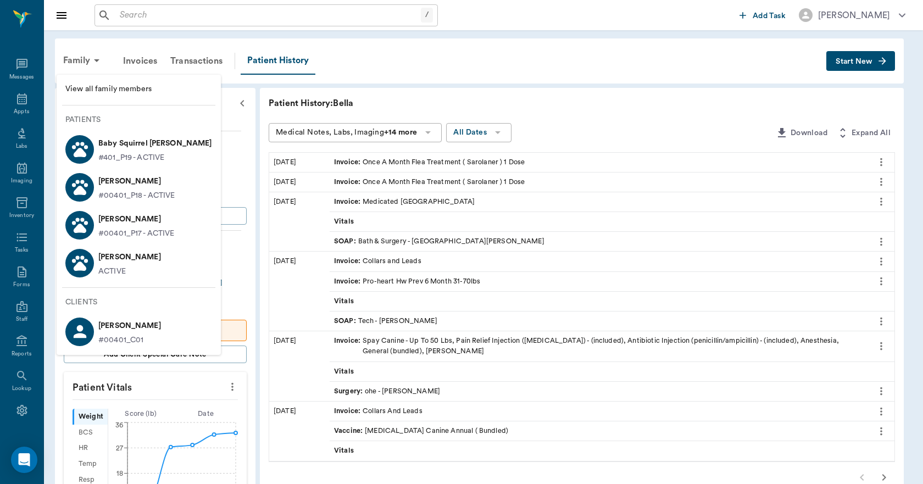
click at [130, 224] on p "Coco McCasland" at bounding box center [136, 219] width 76 height 18
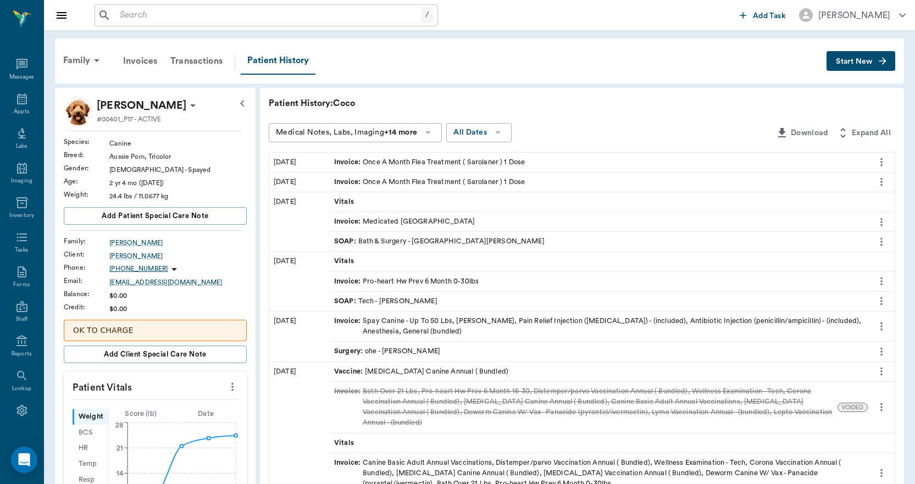
click at [851, 62] on span "Start New" at bounding box center [854, 62] width 37 height 0
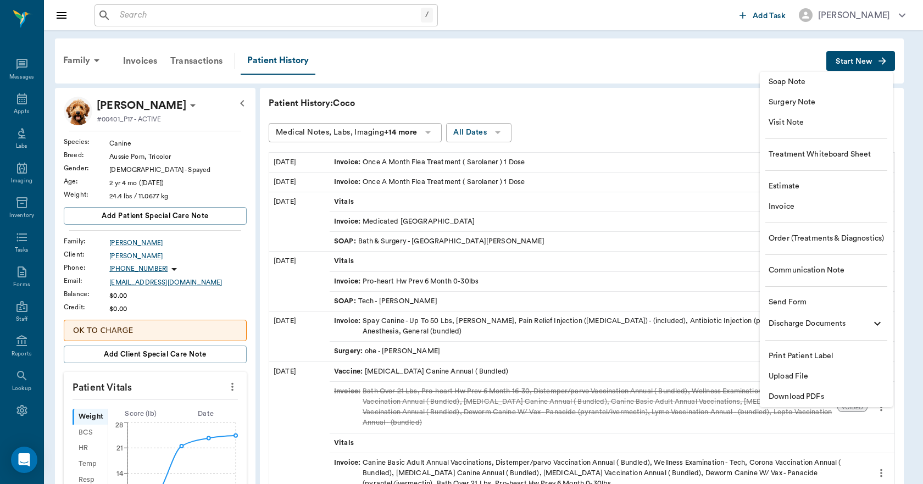
click at [788, 206] on span "Invoice" at bounding box center [826, 207] width 115 height 12
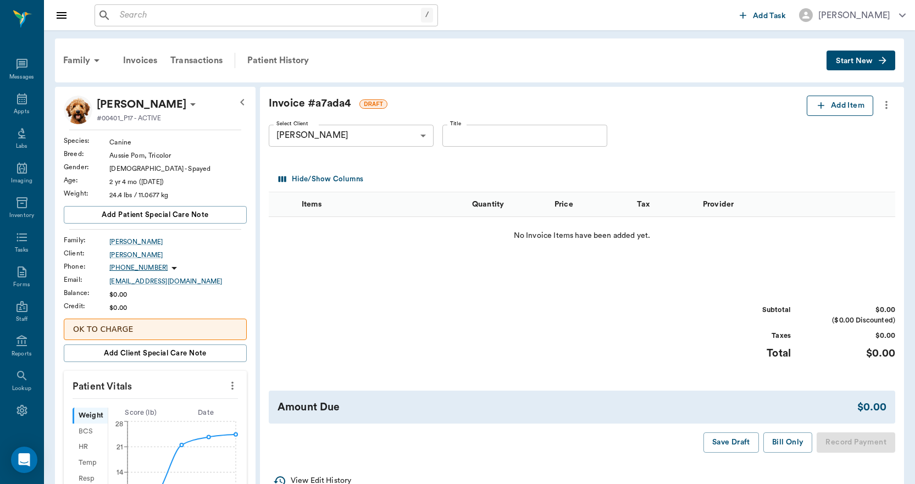
click at [821, 107] on icon "button" at bounding box center [820, 105] width 11 height 11
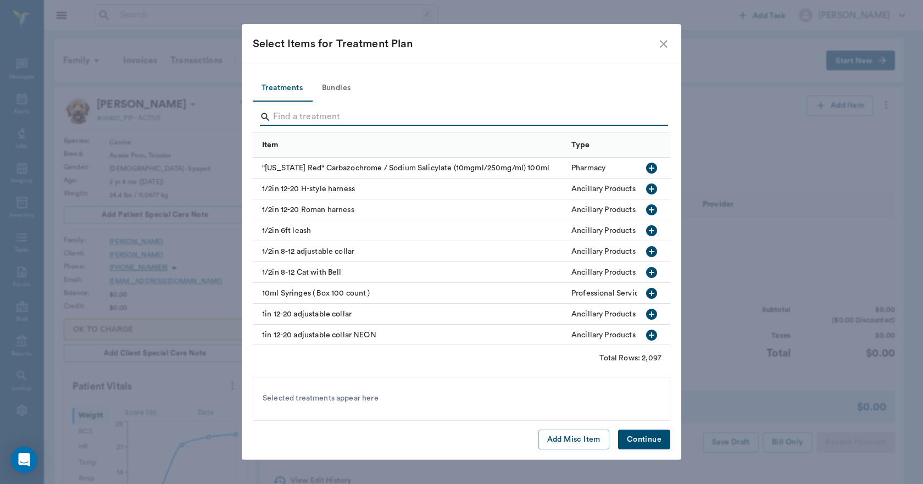
click at [279, 117] on input "Search" at bounding box center [462, 117] width 379 height 18
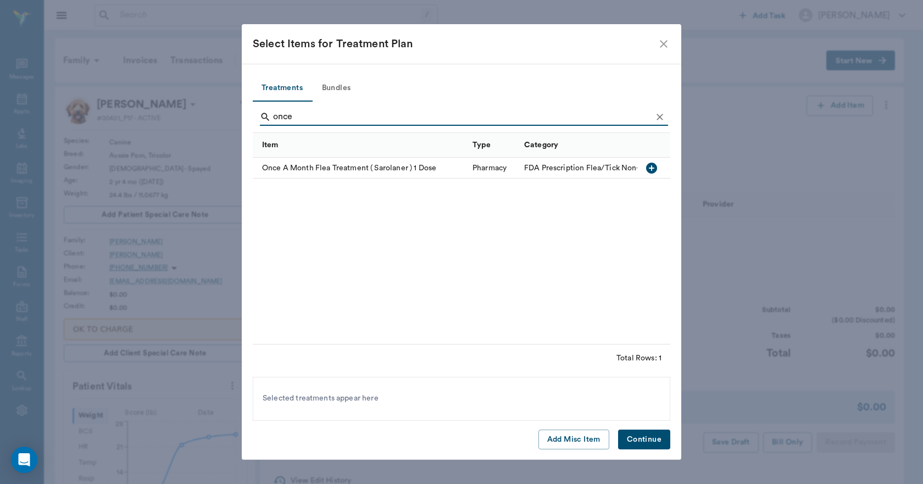
type input "once"
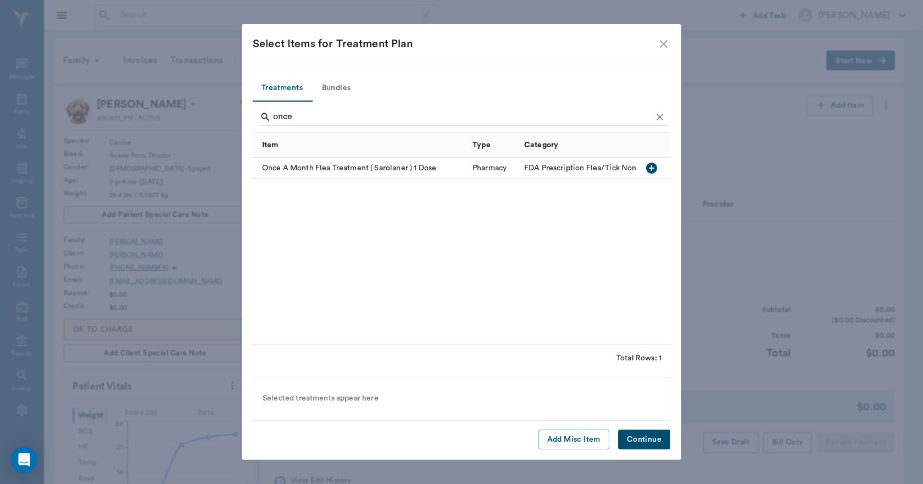
click at [653, 169] on icon "button" at bounding box center [651, 168] width 11 height 11
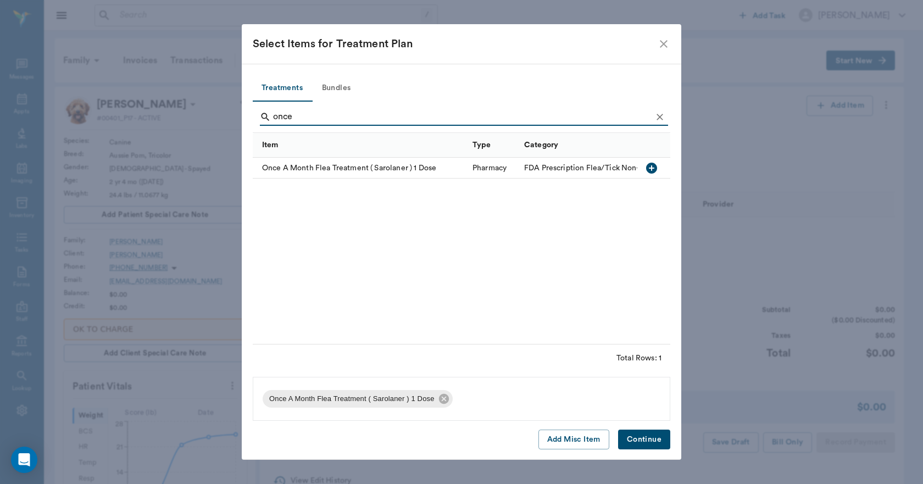
drag, startPoint x: 644, startPoint y: 438, endPoint x: 640, endPoint y: 434, distance: 5.8
click at [643, 438] on button "Continue" at bounding box center [644, 440] width 52 height 20
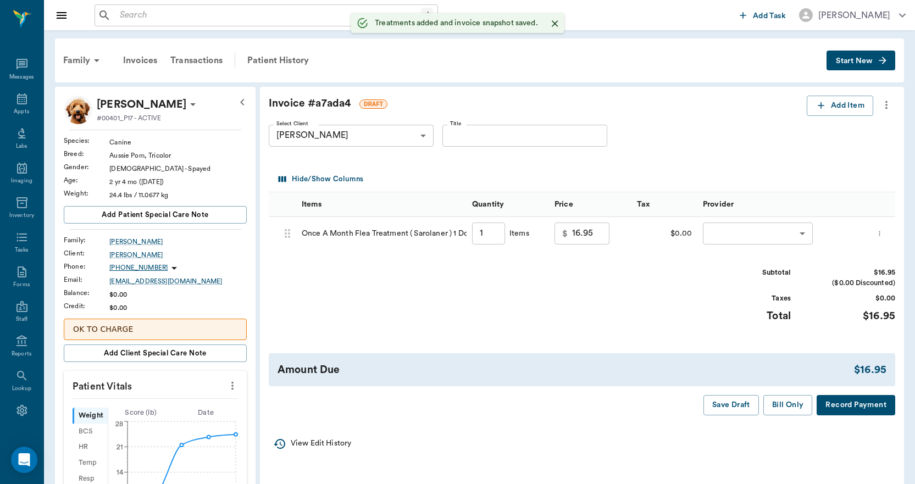
type input "1.00"
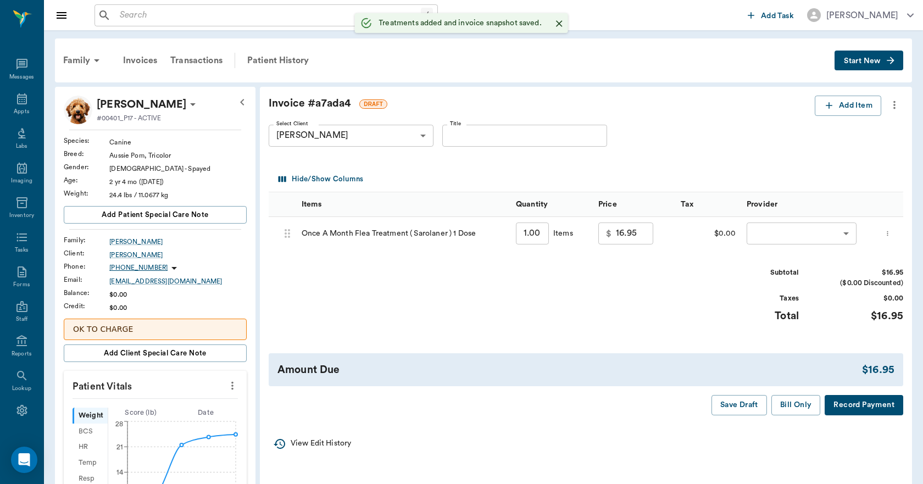
click at [776, 227] on body "/ ​ Add Task Dr. Bert Ellsworth Nectar Messages Appts Labs Imaging Inventory Ta…" at bounding box center [461, 422] width 923 height 845
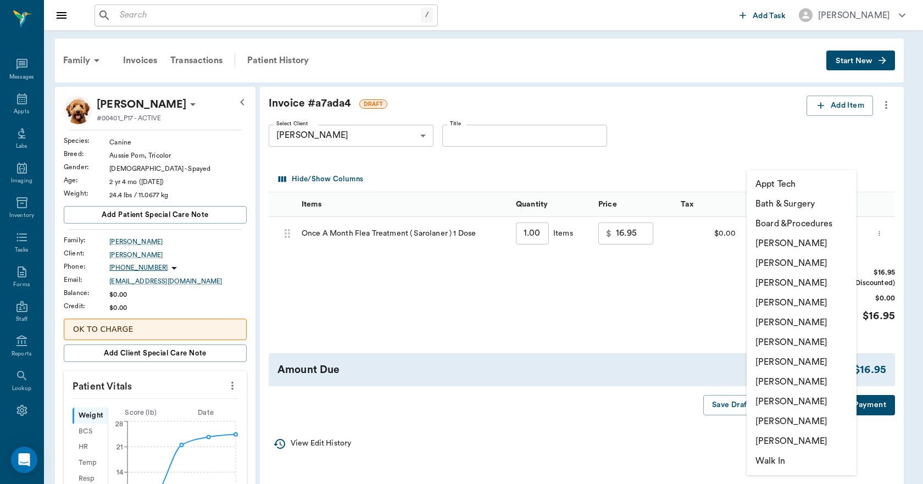
click at [778, 401] on li "[PERSON_NAME]" at bounding box center [802, 402] width 110 height 20
type input "none-63ec2ede52e12b0ba117d0d7"
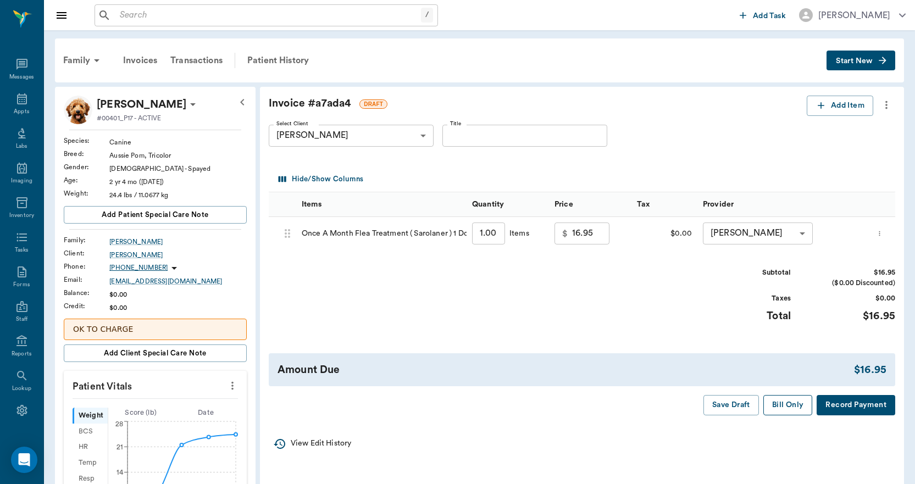
click at [786, 405] on button "Bill Only" at bounding box center [787, 405] width 49 height 20
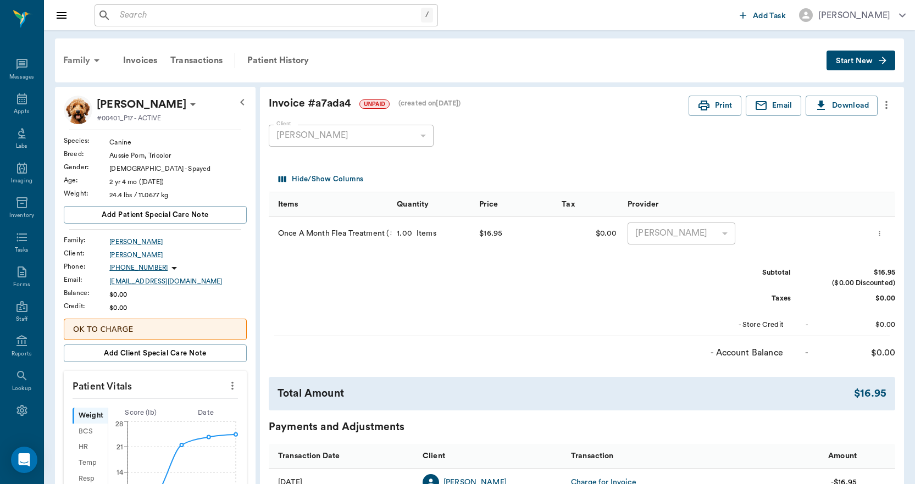
click at [77, 59] on div "Family" at bounding box center [83, 60] width 53 height 26
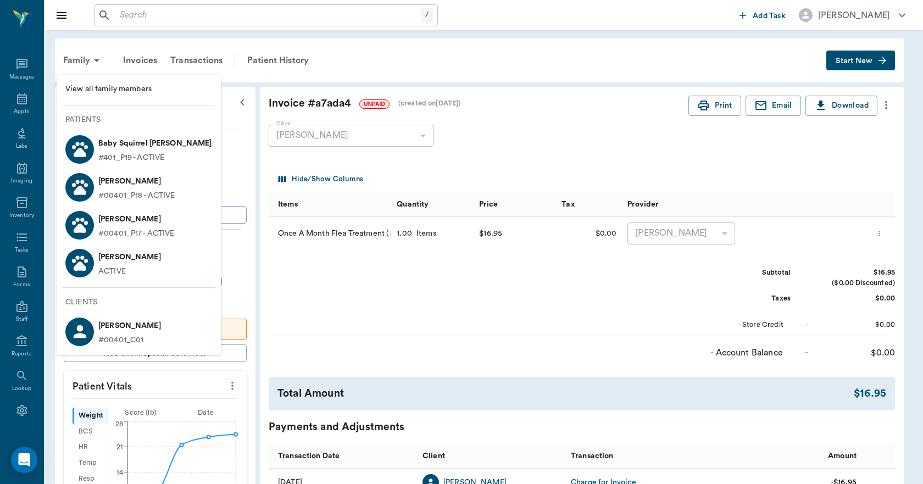
click at [120, 188] on p "Bella McCasland" at bounding box center [136, 182] width 77 height 18
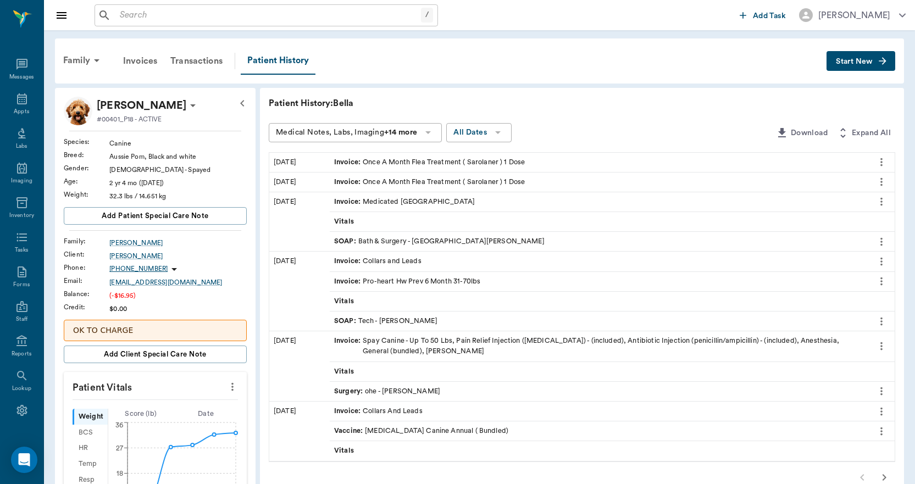
click at [854, 62] on span "Start New" at bounding box center [854, 62] width 37 height 0
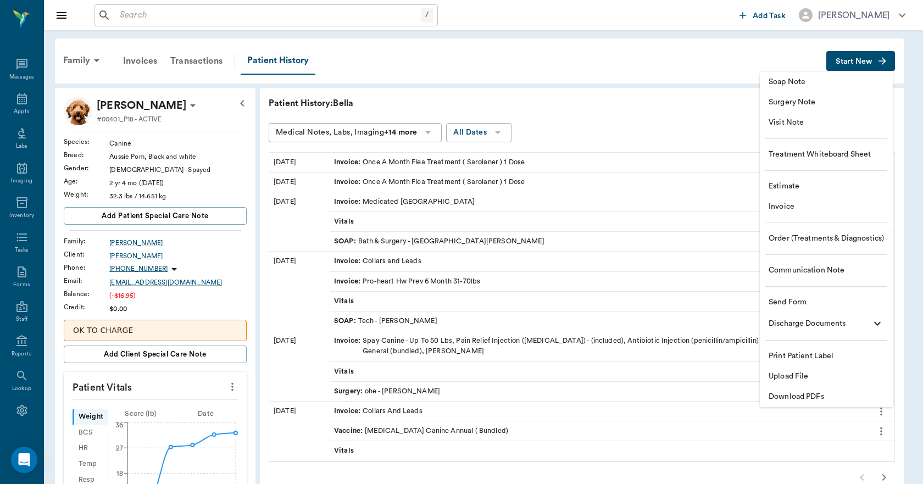
click at [798, 206] on span "Invoice" at bounding box center [826, 207] width 115 height 12
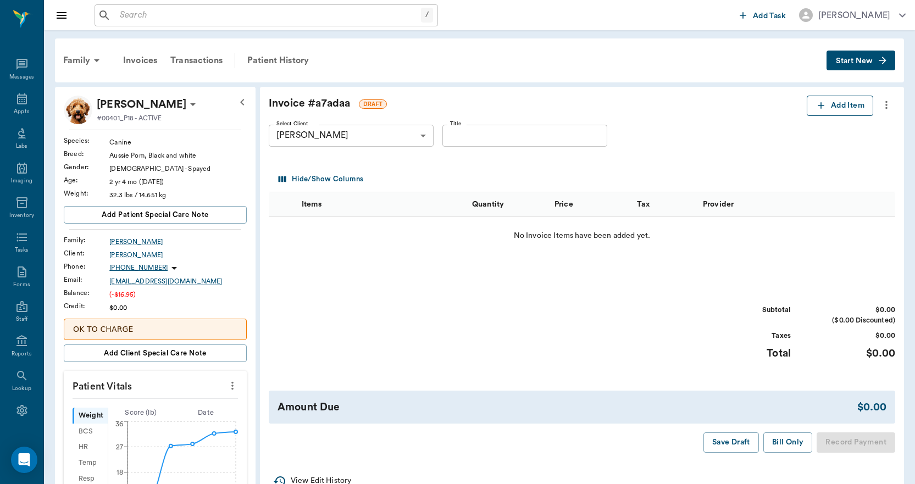
click at [822, 107] on icon "button" at bounding box center [820, 105] width 11 height 11
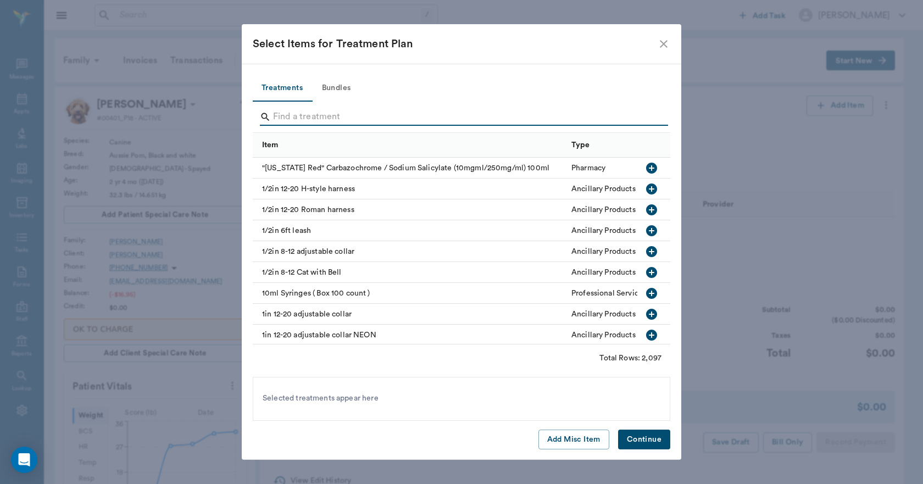
click at [284, 116] on input "Search" at bounding box center [462, 117] width 379 height 18
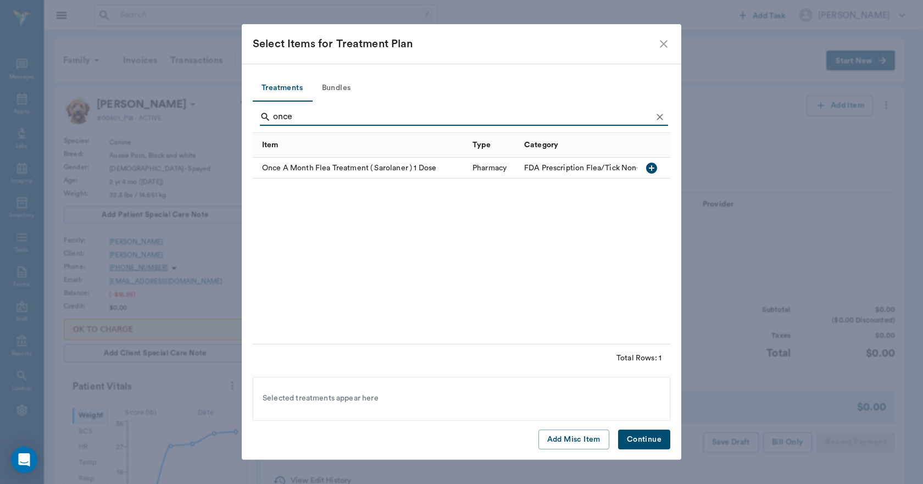
type input "once"
click at [651, 167] on icon "button" at bounding box center [651, 168] width 11 height 11
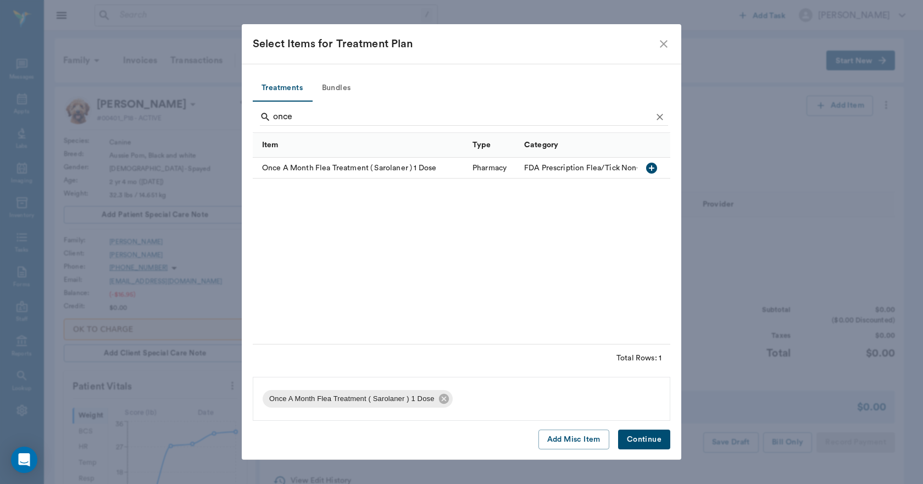
click at [652, 442] on button "Continue" at bounding box center [644, 440] width 52 height 20
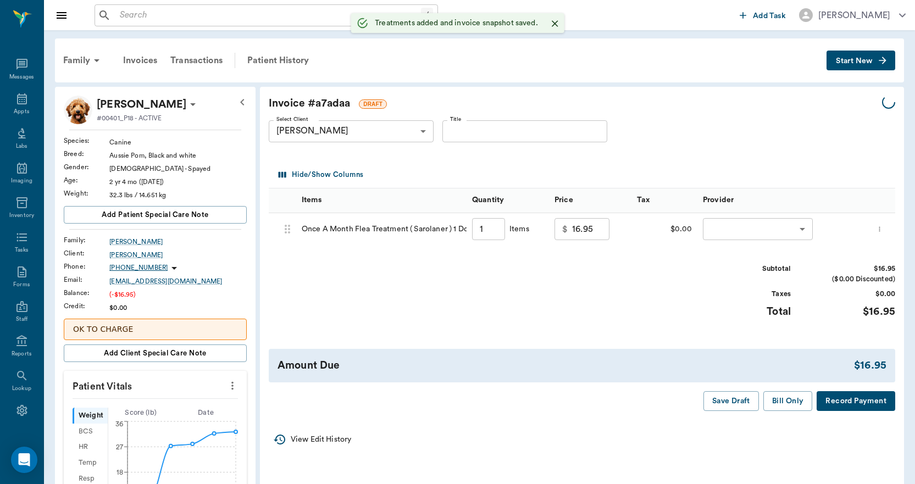
type input "1.00"
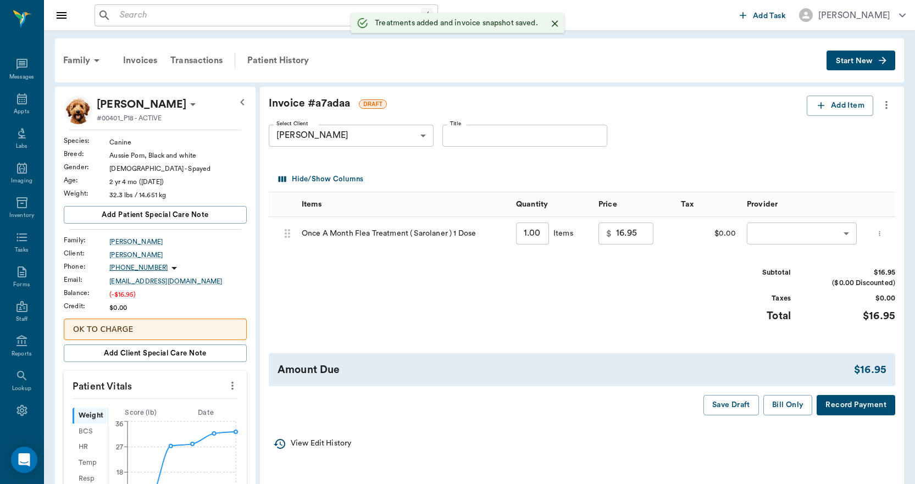
click at [775, 238] on body "/ ​ Add Task Dr. Bert Ellsworth Nectar Messages Appts Labs Imaging Inventory Ta…" at bounding box center [457, 422] width 915 height 845
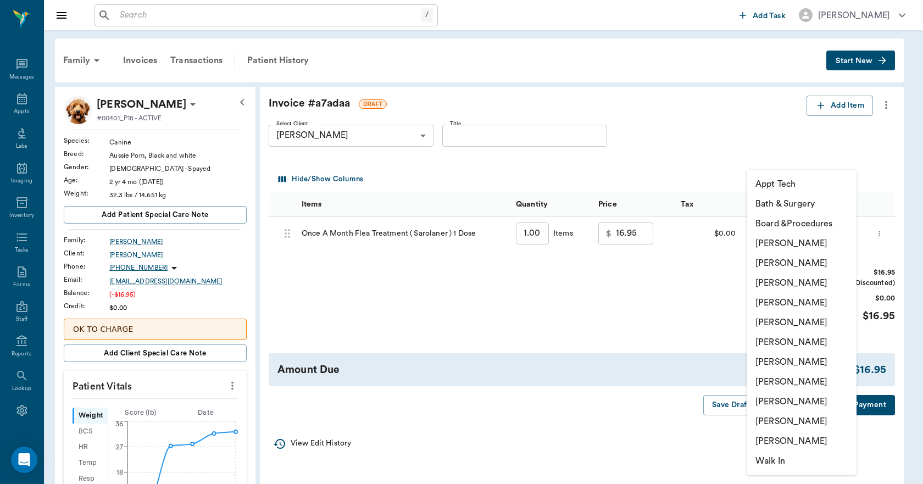
click at [789, 401] on li "[PERSON_NAME]" at bounding box center [802, 402] width 110 height 20
type input "none-63ec2ede52e12b0ba117d0d7"
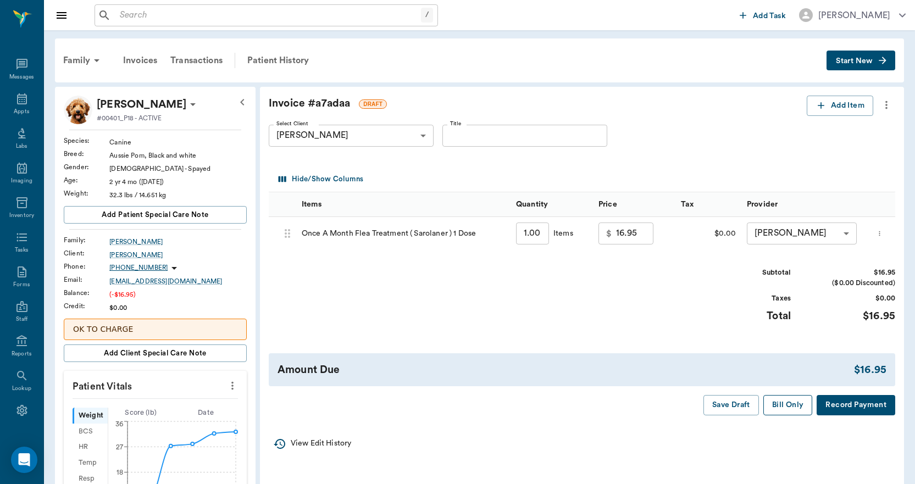
click at [791, 407] on button "Bill Only" at bounding box center [787, 405] width 49 height 20
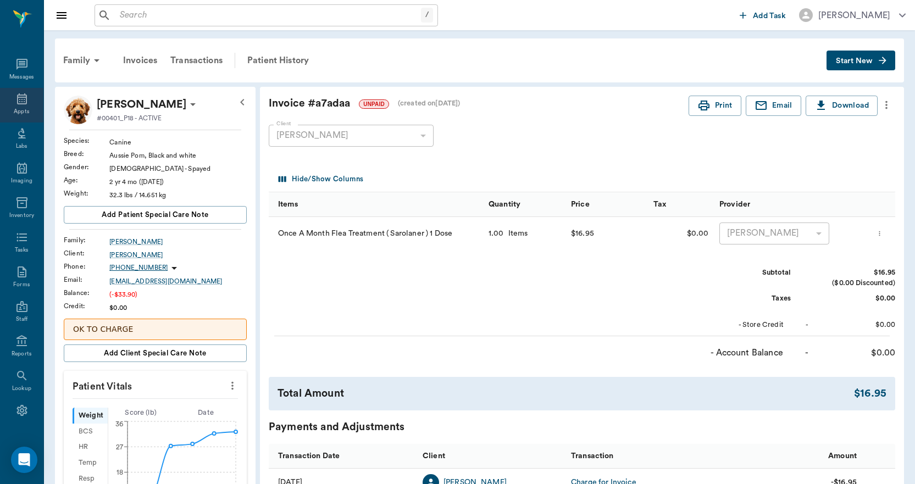
click at [19, 101] on icon at bounding box center [21, 98] width 13 height 13
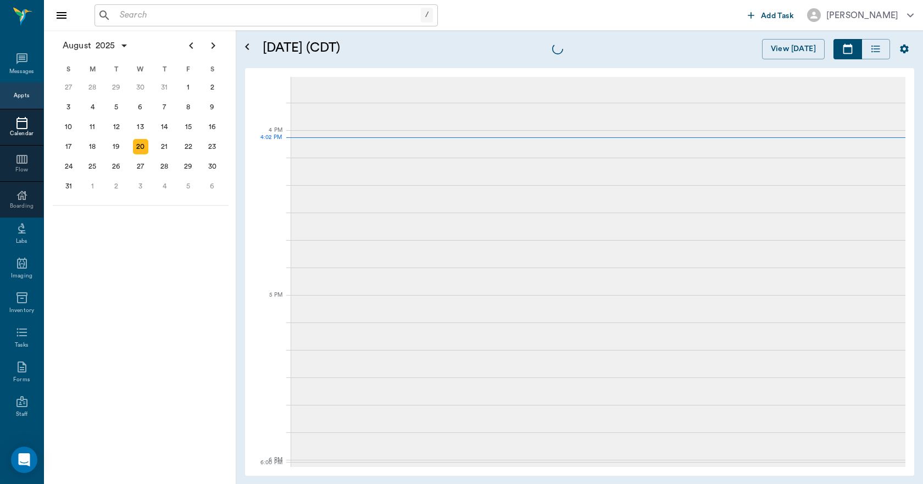
scroll to position [1319, 0]
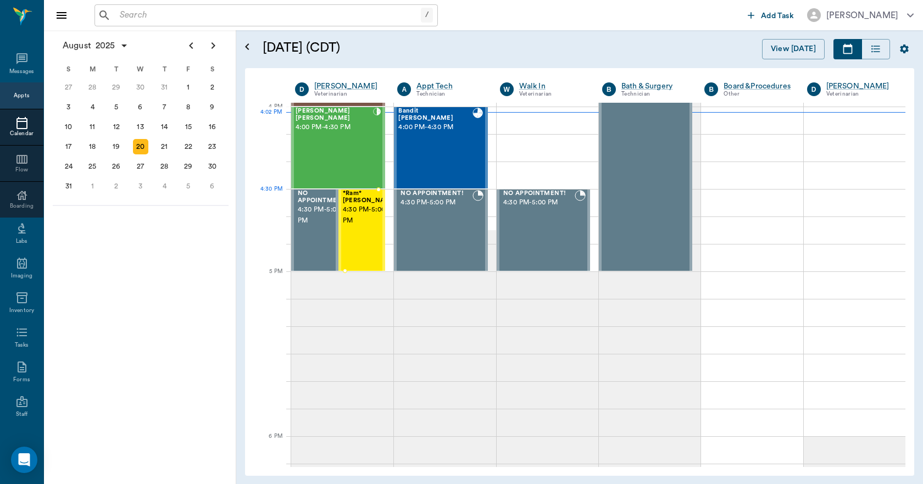
click at [369, 216] on span "4:30 PM - 5:00 PM" at bounding box center [370, 215] width 55 height 22
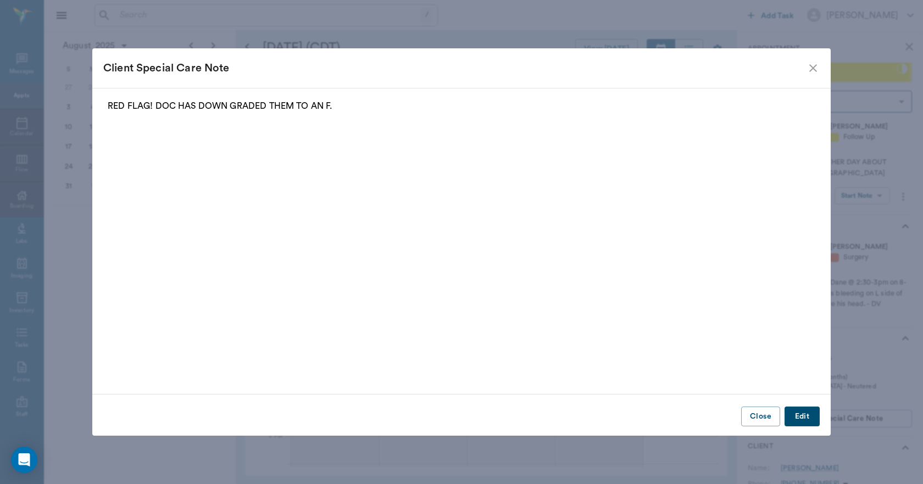
click at [811, 69] on icon "close" at bounding box center [813, 68] width 13 height 13
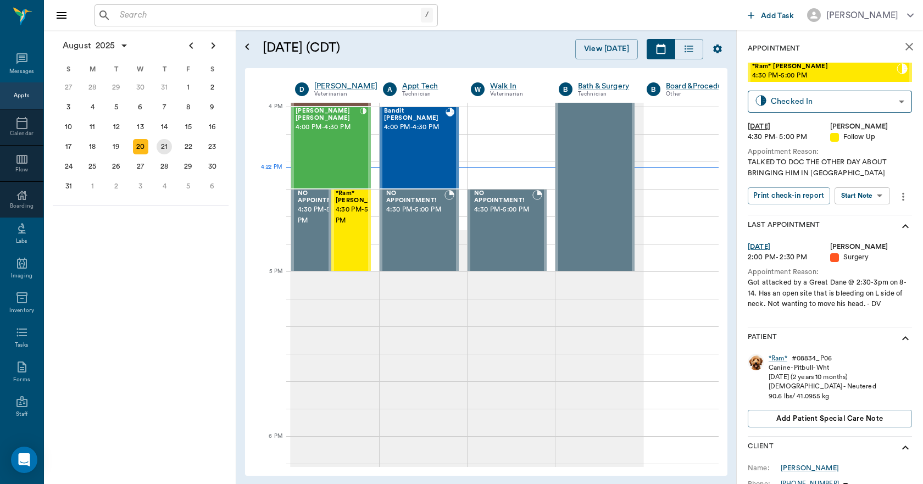
click at [170, 147] on div "21" at bounding box center [164, 146] width 15 height 15
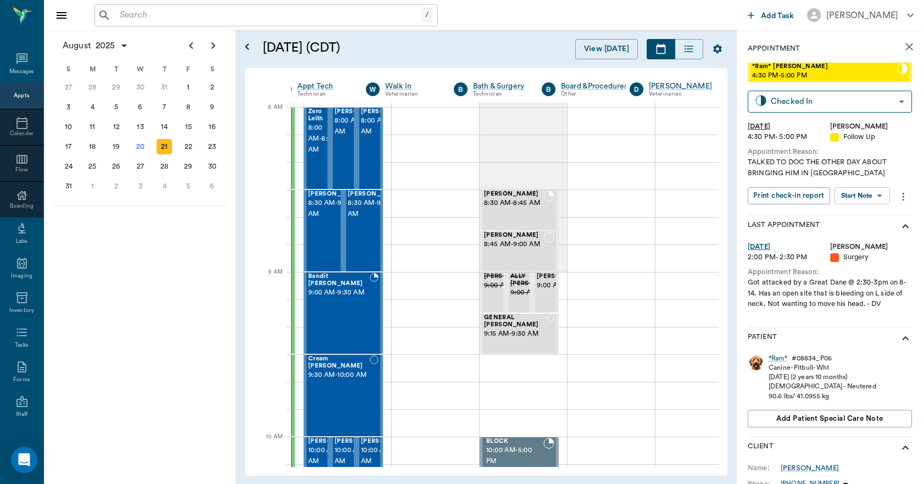
scroll to position [0, 105]
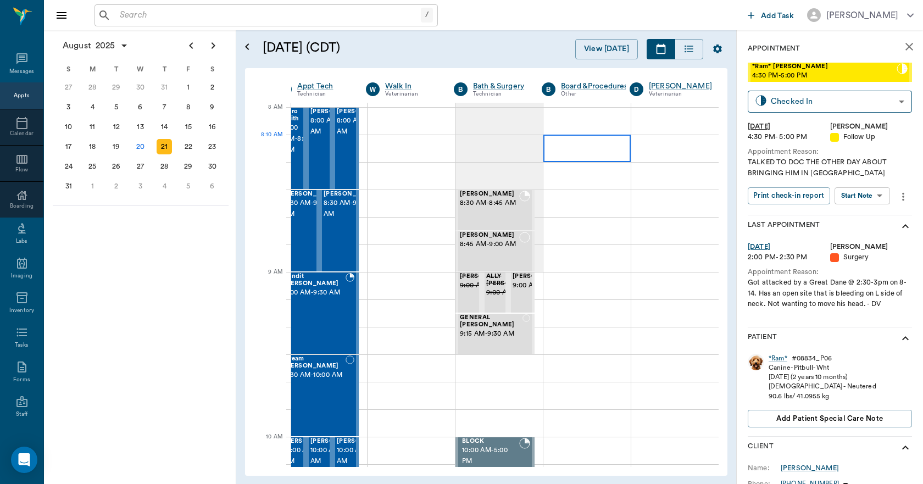
click at [546, 141] on div at bounding box center [586, 148] width 87 height 27
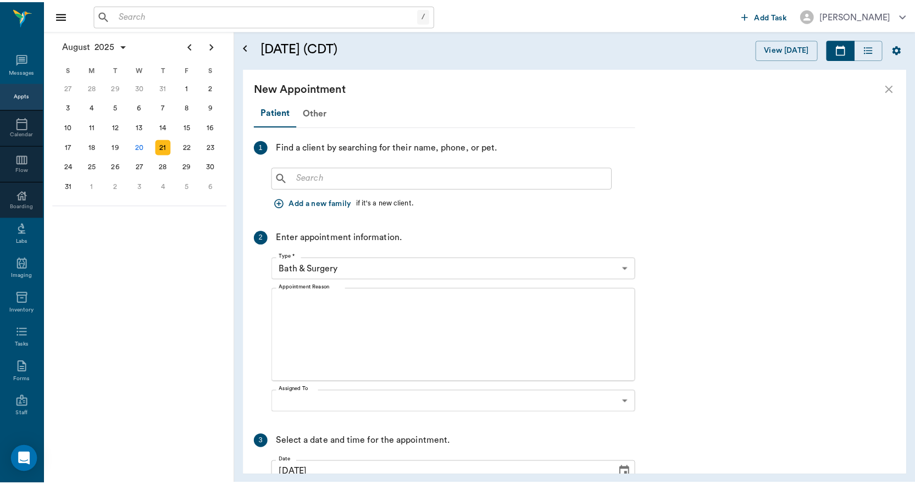
scroll to position [0, 0]
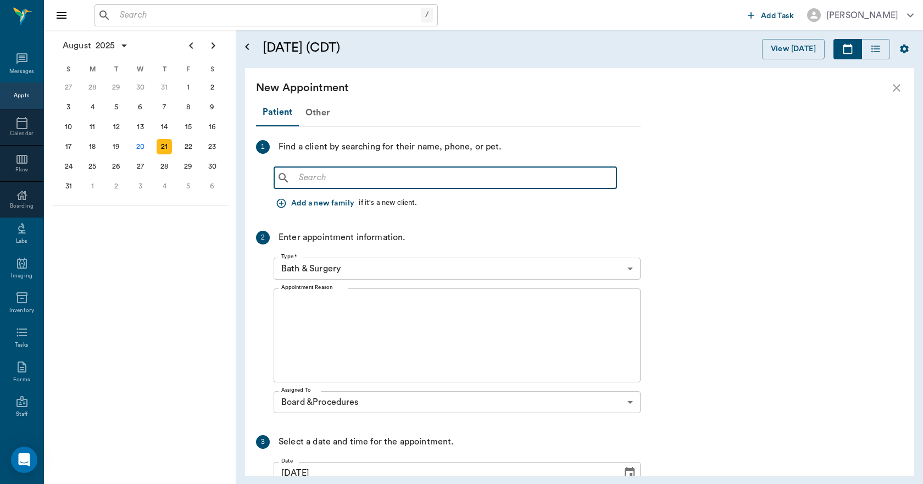
click at [347, 182] on input "text" at bounding box center [454, 177] width 318 height 15
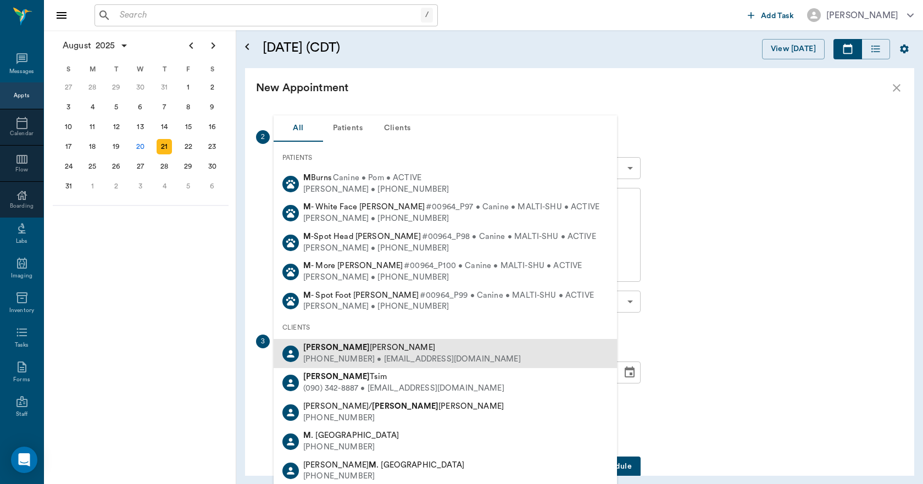
scroll to position [110, 0]
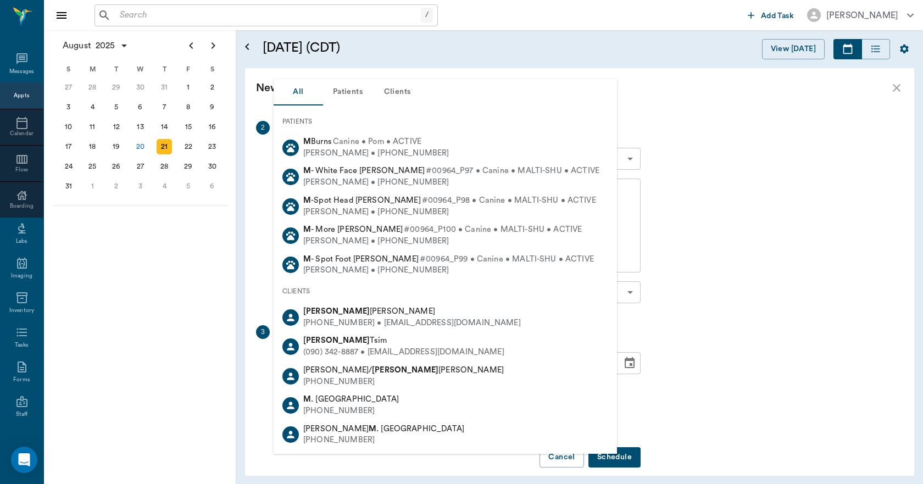
type input "m harris"
click at [773, 282] on div "Patient Other 1 Find a client by searching for their name, phone, or pet. m har…" at bounding box center [579, 292] width 669 height 368
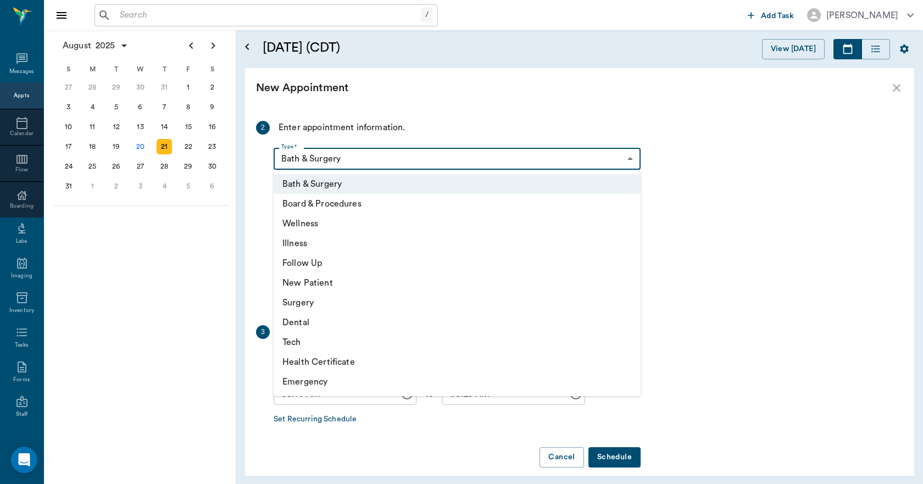
click at [346, 160] on body "/ ​ Add Task Dr. Bert Ellsworth Nectar Messages Appts Calendar Flow Boarding La…" at bounding box center [461, 242] width 923 height 484
click at [308, 204] on li "Board & Procedures" at bounding box center [457, 204] width 367 height 20
type input "67816c1cf444b6f7d0a603e8"
type input "08:40 AM"
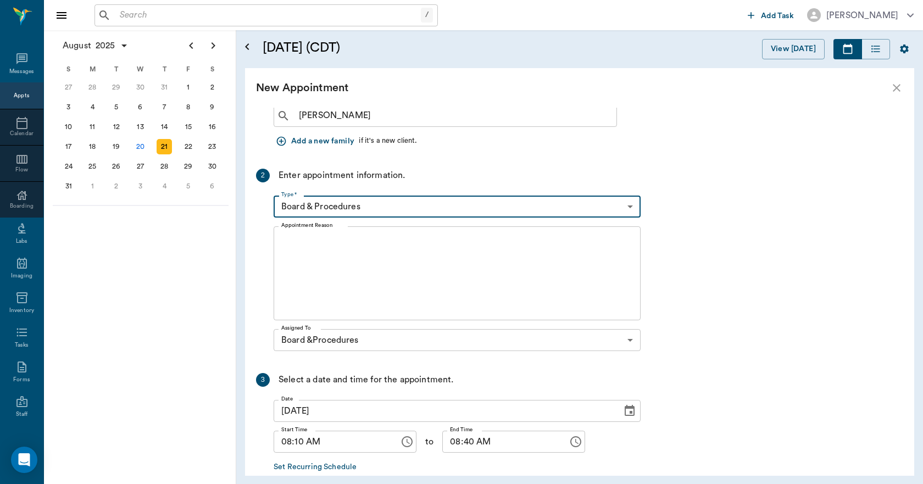
scroll to position [0, 0]
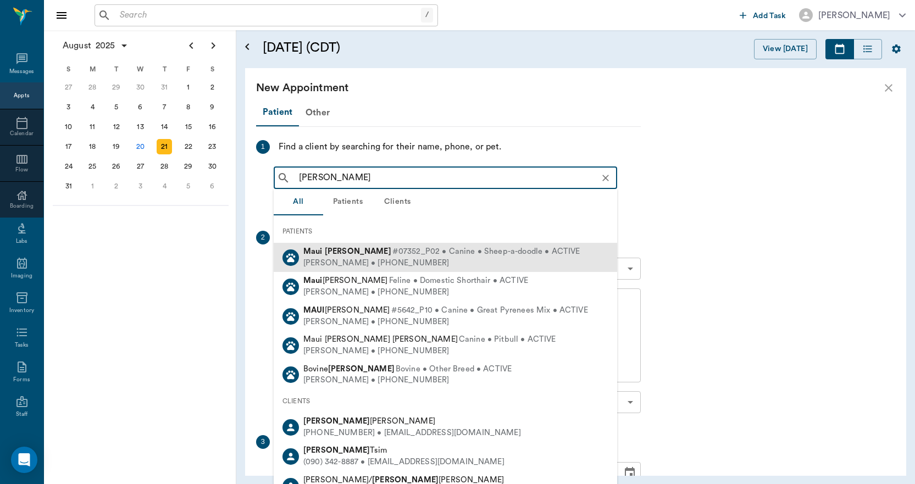
click at [345, 258] on div "Jason Harris • (903) 277-2319" at bounding box center [441, 264] width 276 height 12
type input "maui harris"
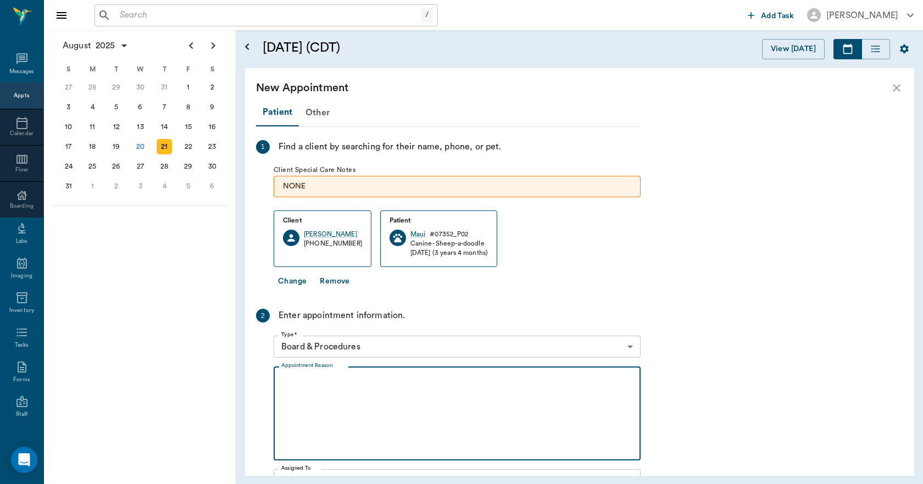
click at [293, 380] on textarea "Appointment Reason" at bounding box center [457, 414] width 352 height 76
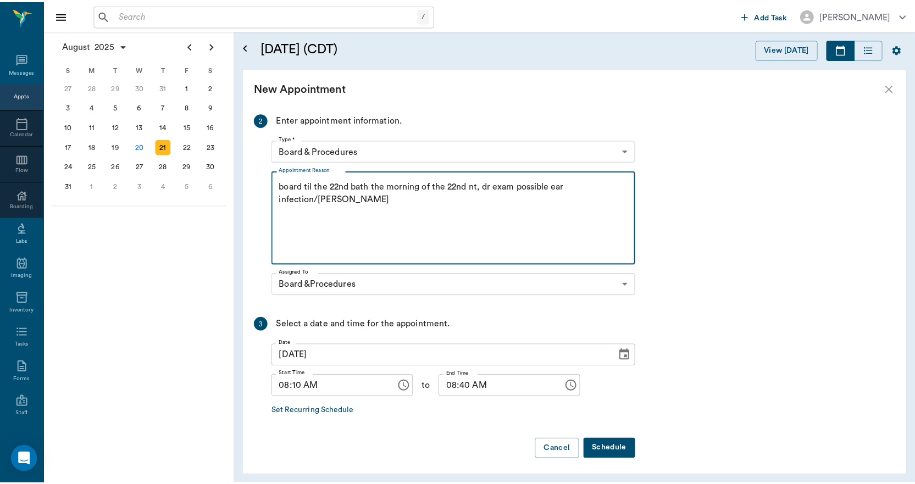
scroll to position [199, 0]
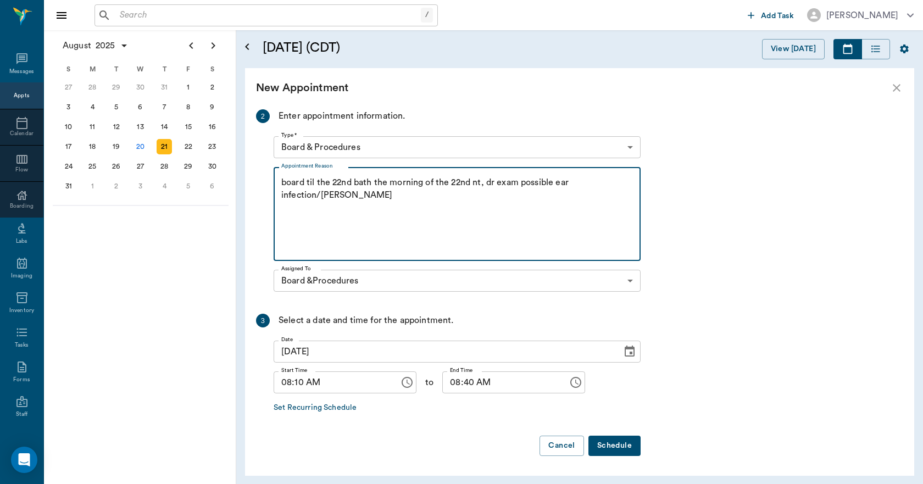
type textarea "board til the 22nd bath the morning of the 22nd nt, dr exam possible ear infect…"
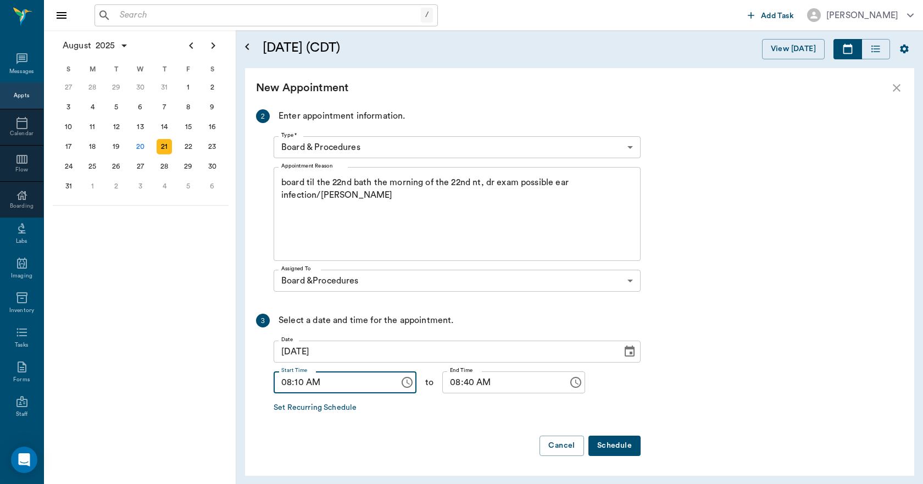
click at [299, 391] on input "08:10 AM" at bounding box center [333, 382] width 118 height 22
type input "08:00 AM"
click at [458, 389] on input "08:40 AM" at bounding box center [501, 382] width 118 height 22
type input "08:30 AM"
click at [619, 445] on button "Schedule" at bounding box center [615, 446] width 52 height 20
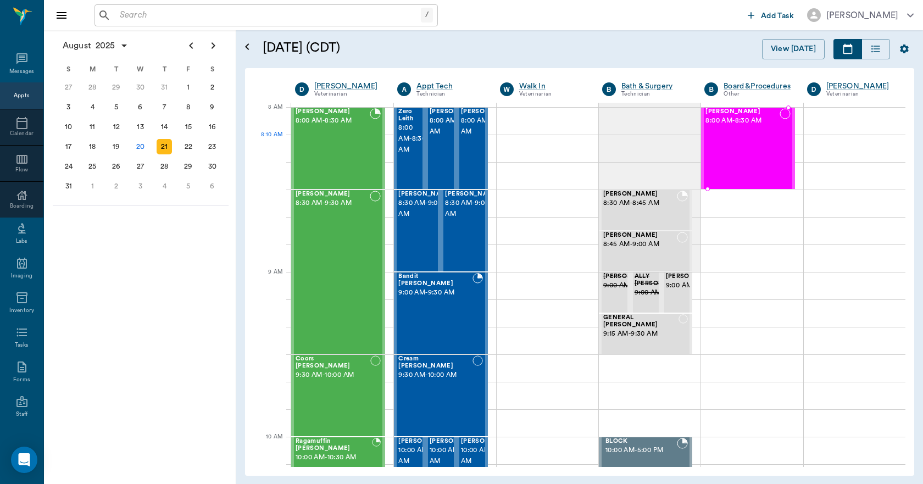
click at [742, 160] on div "Maui Harris 8:00 AM - 8:30 AM" at bounding box center [743, 148] width 74 height 80
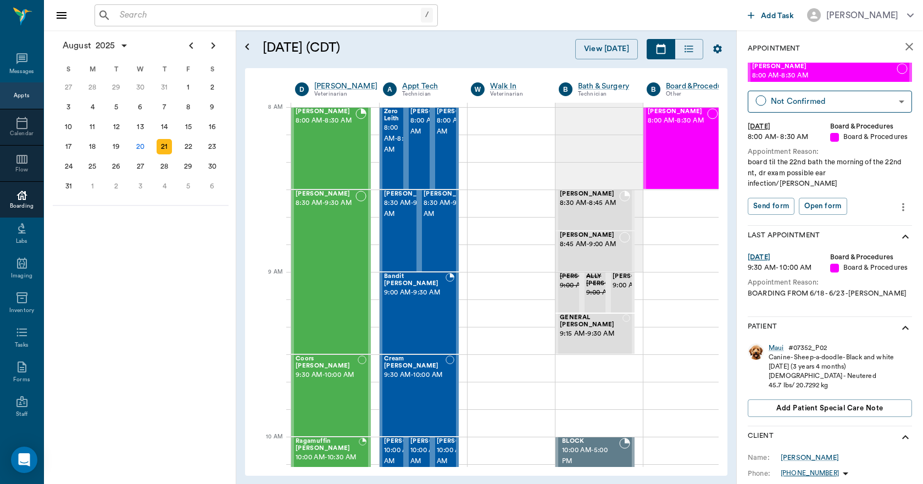
click at [20, 204] on div "Boarding" at bounding box center [21, 206] width 43 height 8
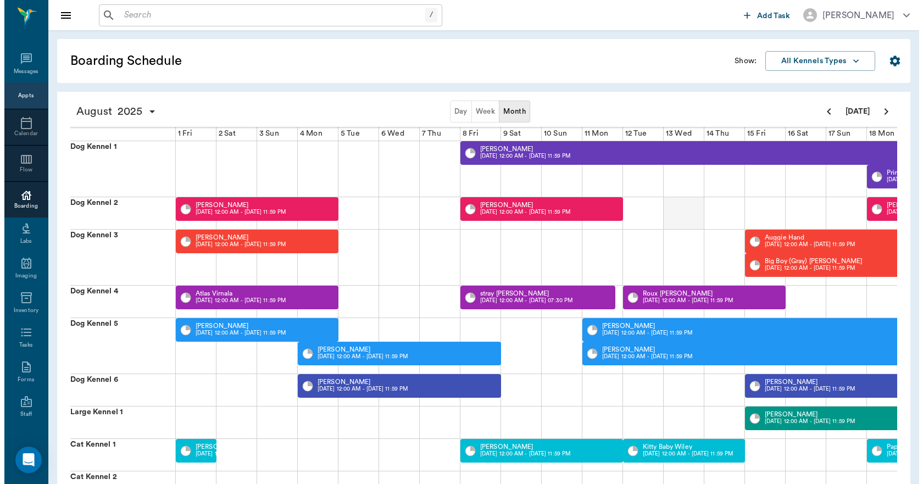
scroll to position [0, 425]
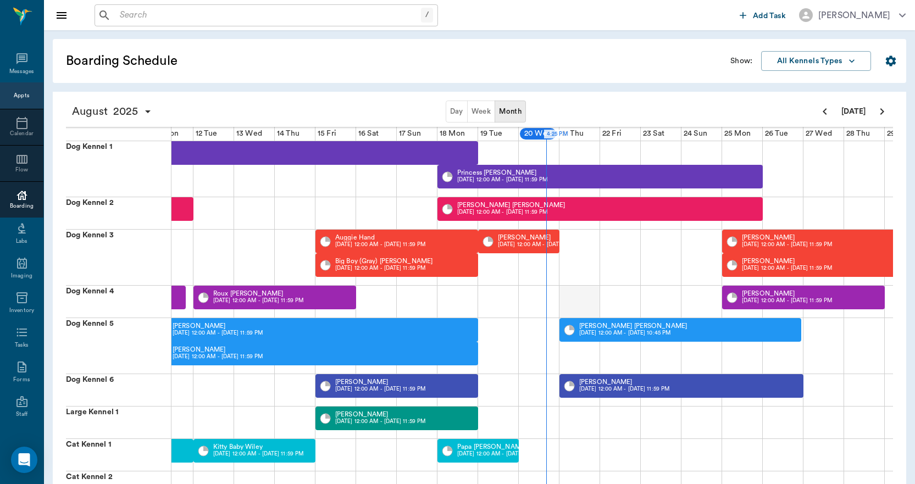
click at [563, 291] on div at bounding box center [579, 302] width 41 height 32
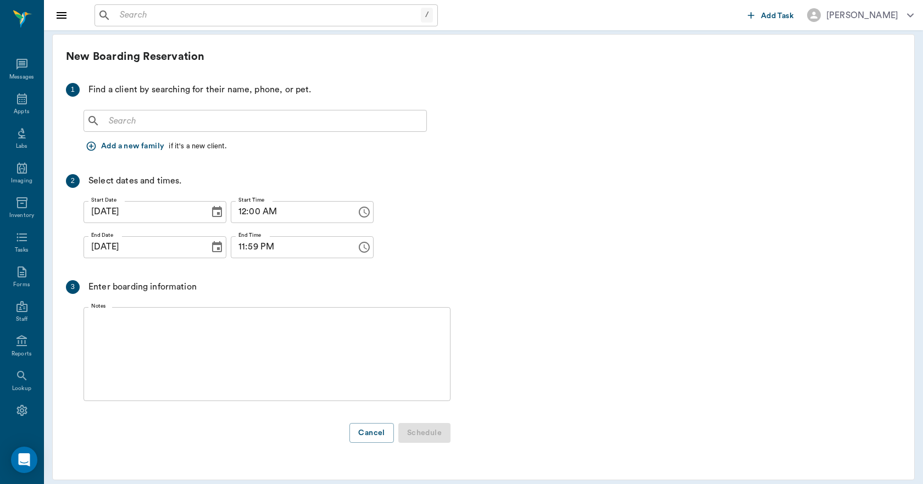
click at [122, 124] on input "text" at bounding box center [263, 120] width 318 height 15
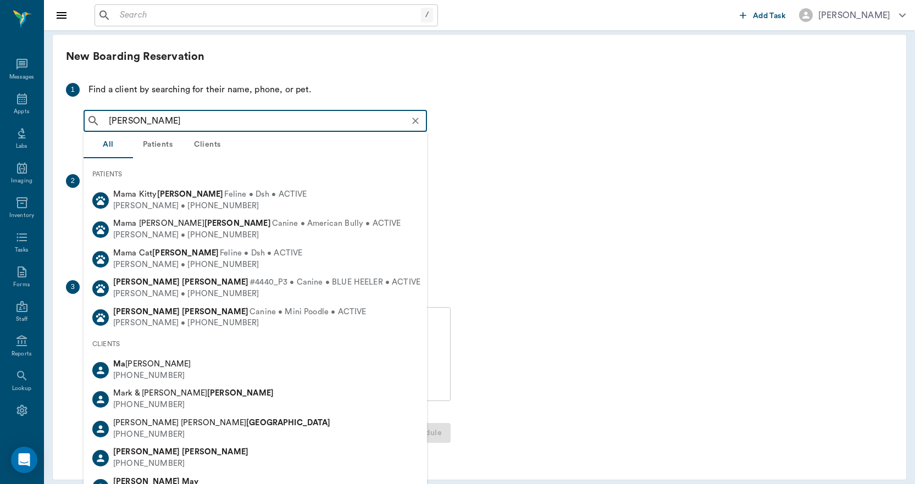
type input "maui harris"
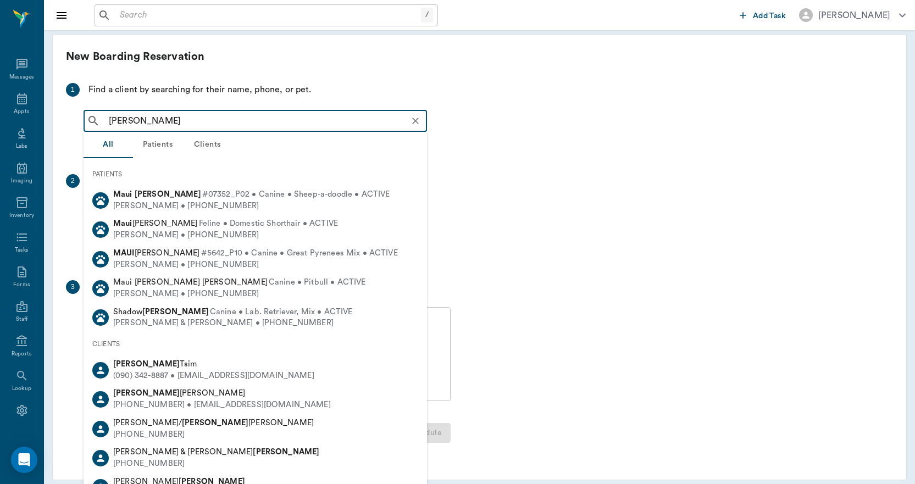
click at [202, 196] on span "#07352_P02 • Canine • Sheep-a-doodle • ACTIVE" at bounding box center [296, 195] width 188 height 12
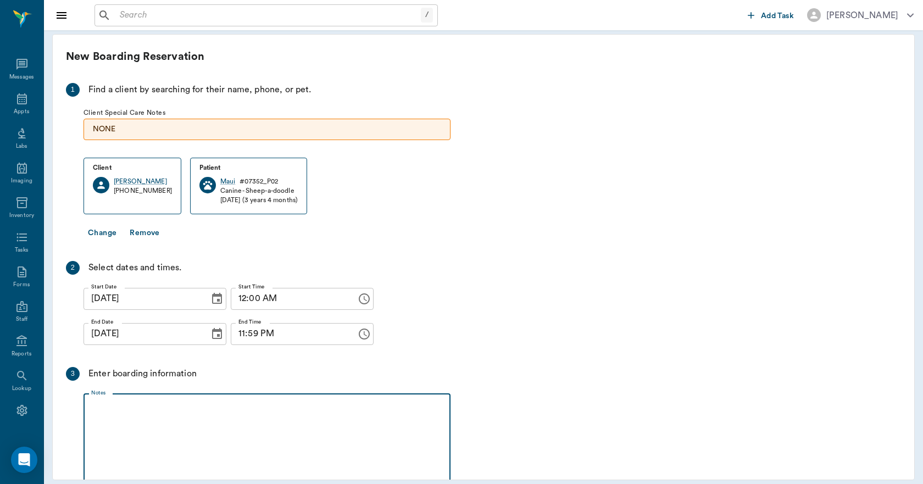
click at [118, 409] on textarea "Notes" at bounding box center [267, 441] width 352 height 76
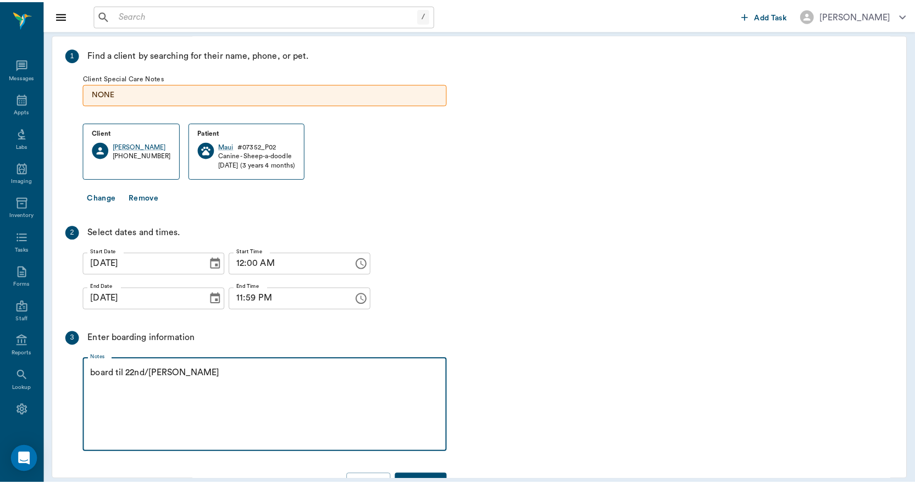
scroll to position [71, 0]
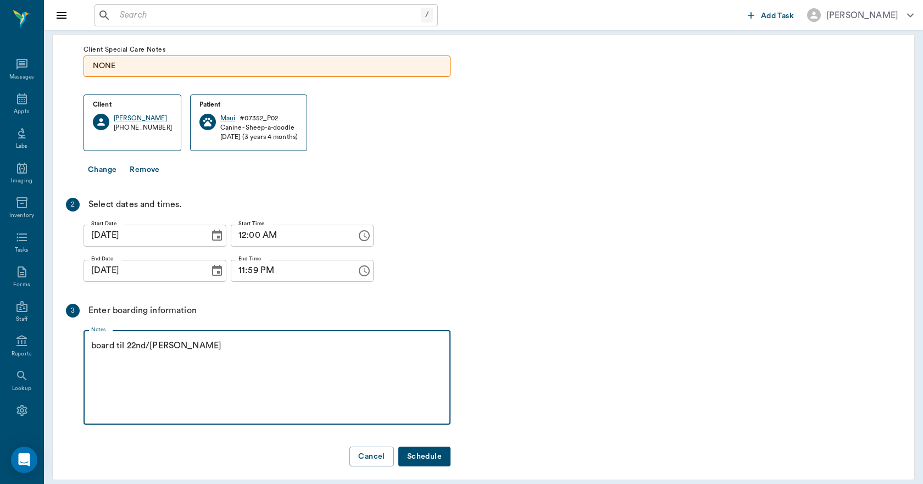
type textarea "board til 22nd/Lisa"
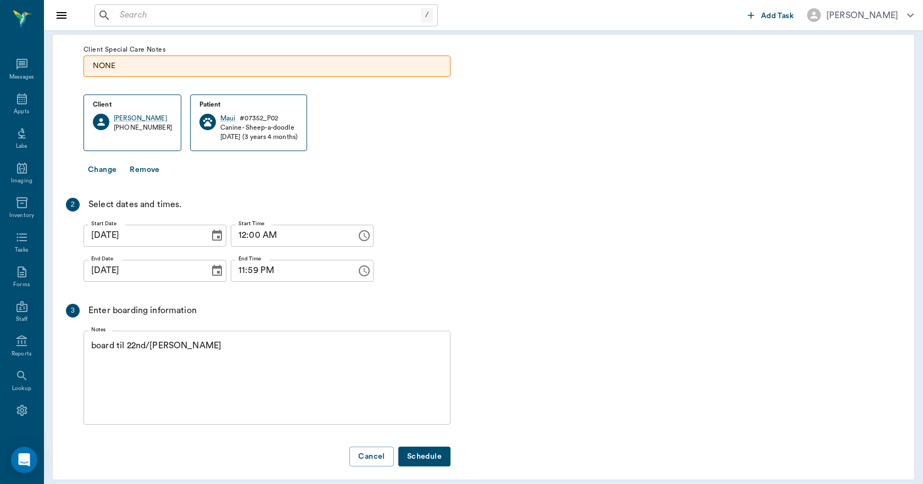
click at [420, 448] on button "Schedule" at bounding box center [424, 457] width 52 height 20
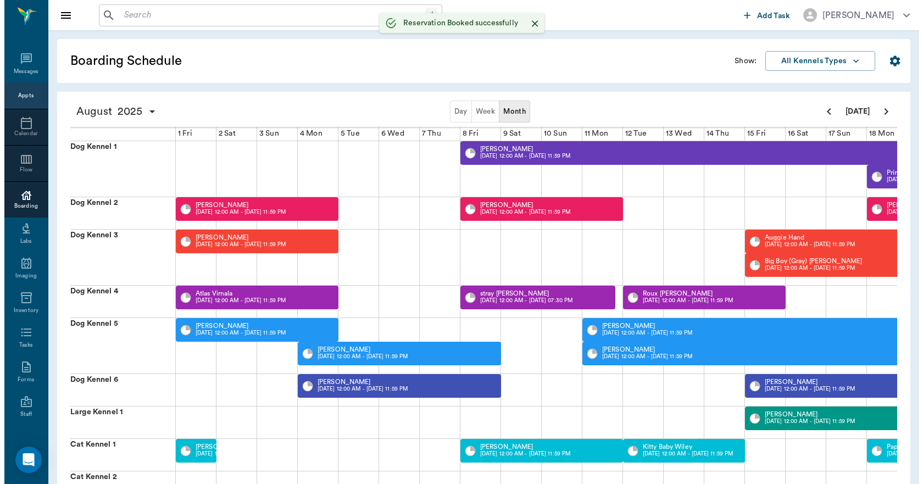
scroll to position [0, 539]
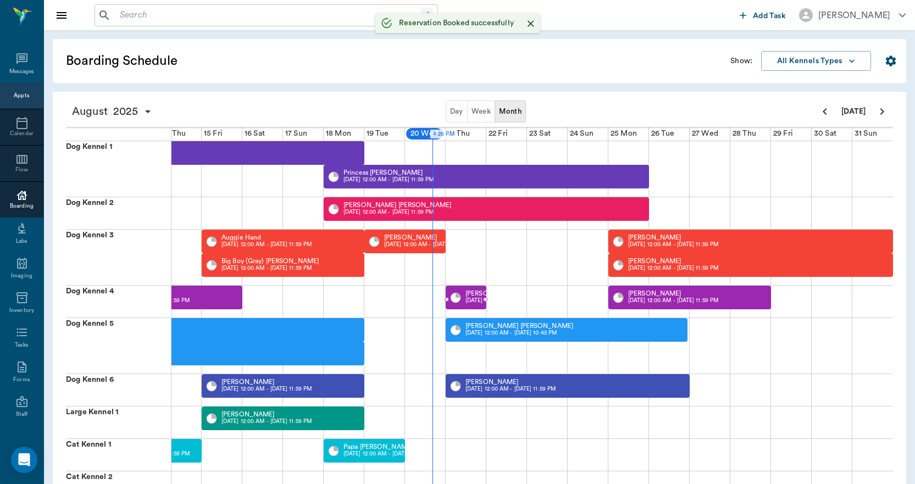
click at [469, 298] on p "08/21 12:00 AM - 08/21 11:59 PM" at bounding box center [510, 301] width 90 height 8
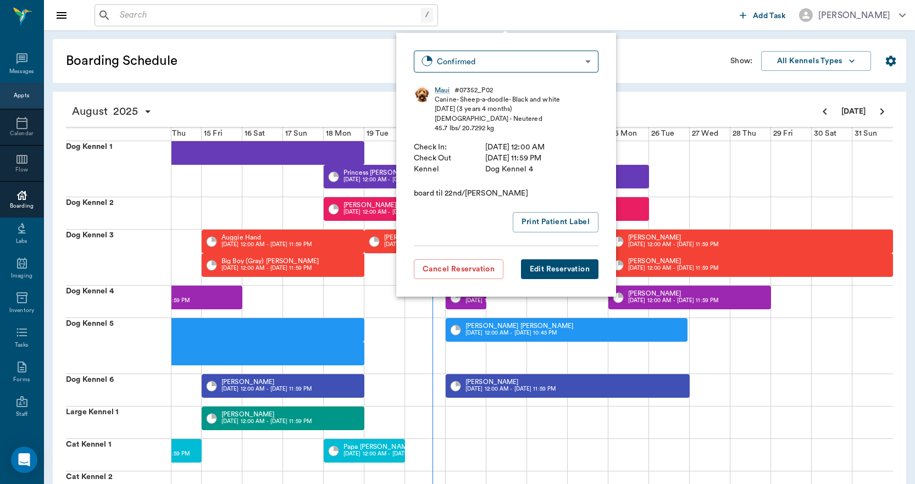
click at [563, 267] on button "Edit Reservation" at bounding box center [559, 269] width 77 height 20
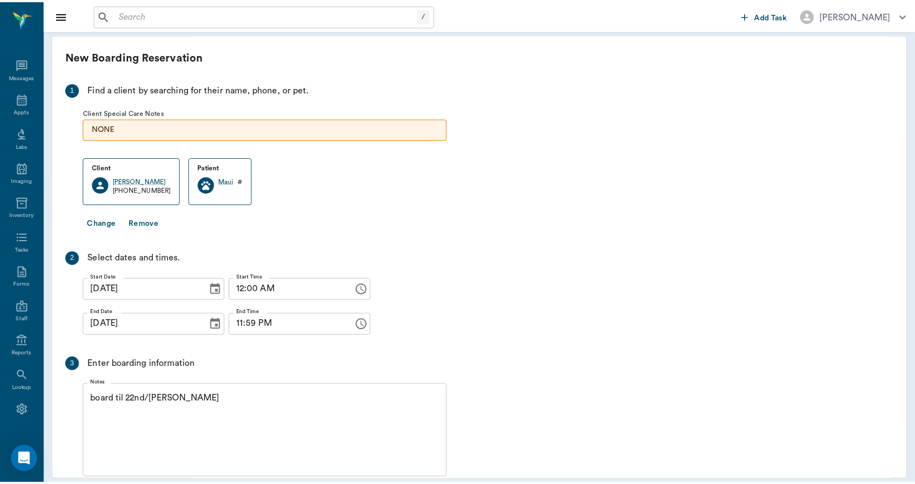
scroll to position [62, 0]
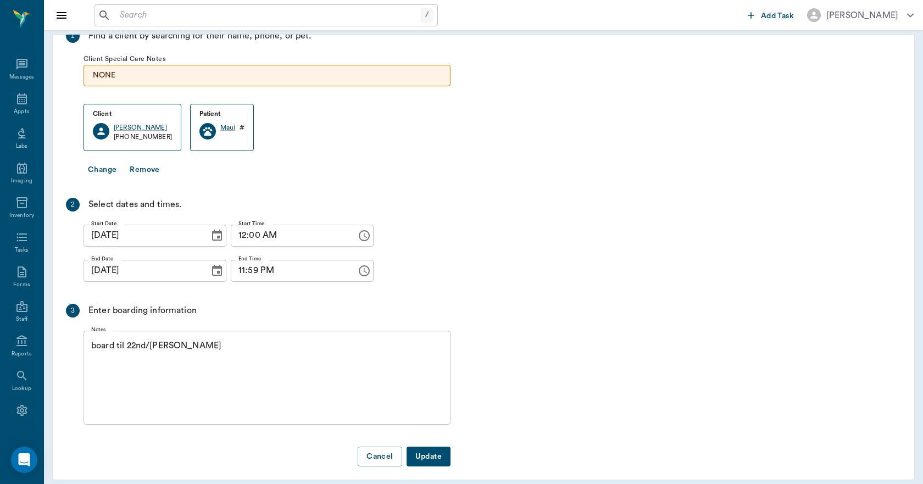
click at [212, 265] on icon "Choose date, selected date is Aug 21, 2025" at bounding box center [217, 270] width 10 height 11
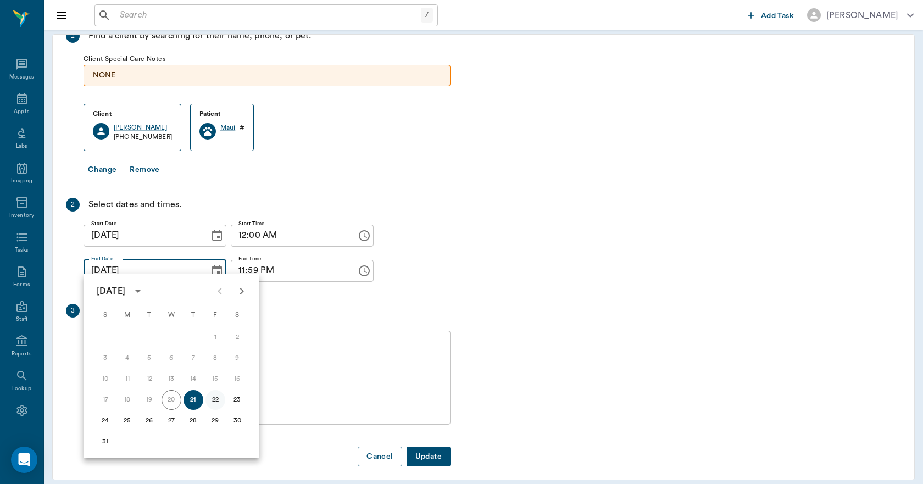
click at [215, 397] on button "22" at bounding box center [216, 400] width 20 height 20
type input "08/22/2025"
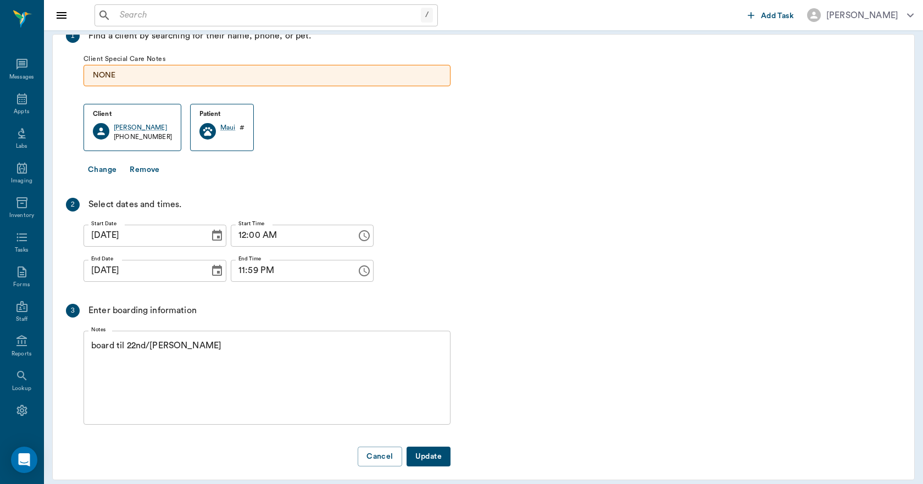
click at [429, 447] on button "Update" at bounding box center [429, 457] width 44 height 20
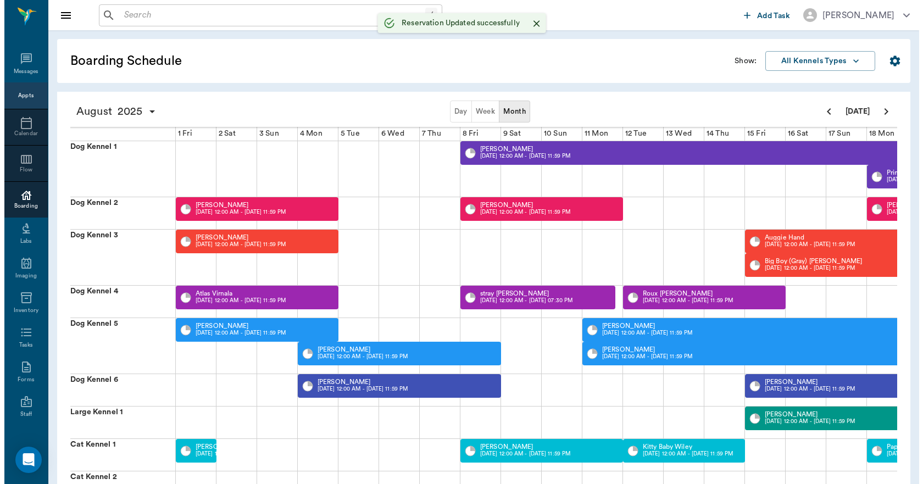
scroll to position [0, 539]
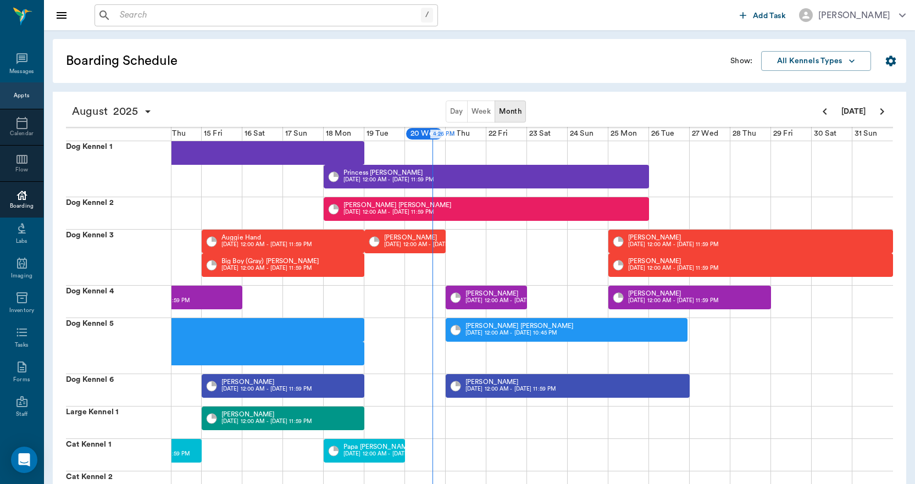
click at [14, 96] on div "Appts" at bounding box center [21, 96] width 15 height 8
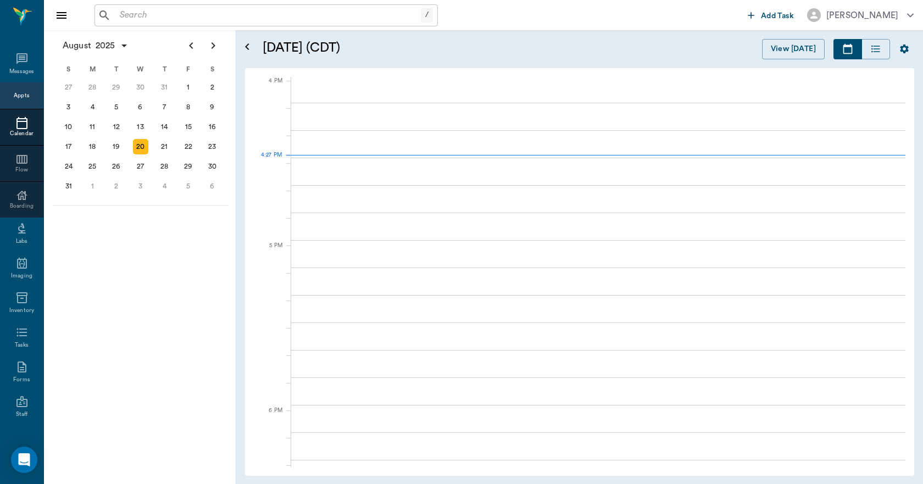
scroll to position [1319, 0]
